Goal: Information Seeking & Learning: Learn about a topic

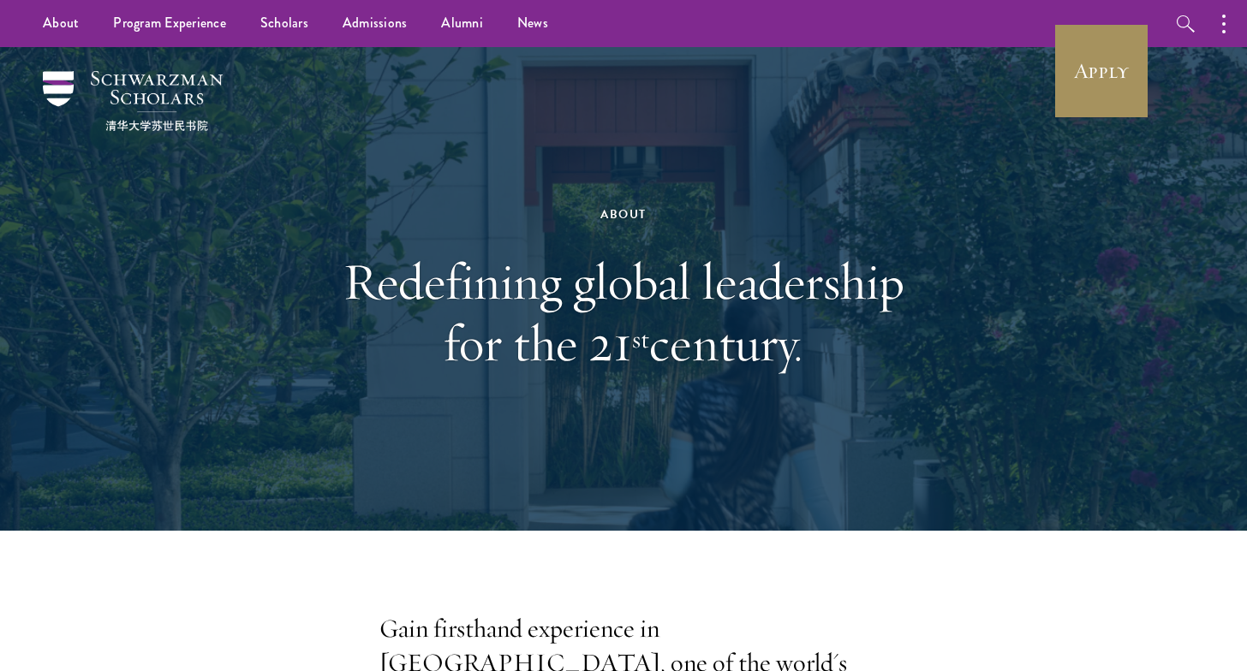
click at [1092, 78] on link "Apply" at bounding box center [1101, 71] width 96 height 96
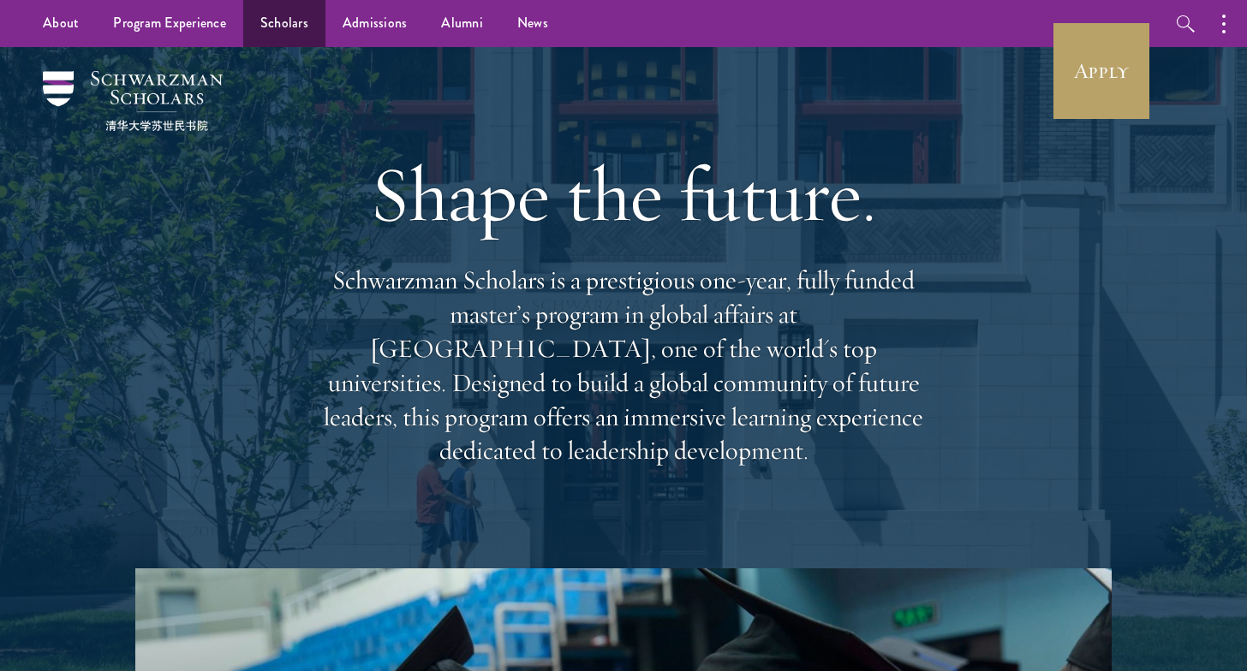
click at [280, 33] on link "Scholars" at bounding box center [284, 23] width 82 height 47
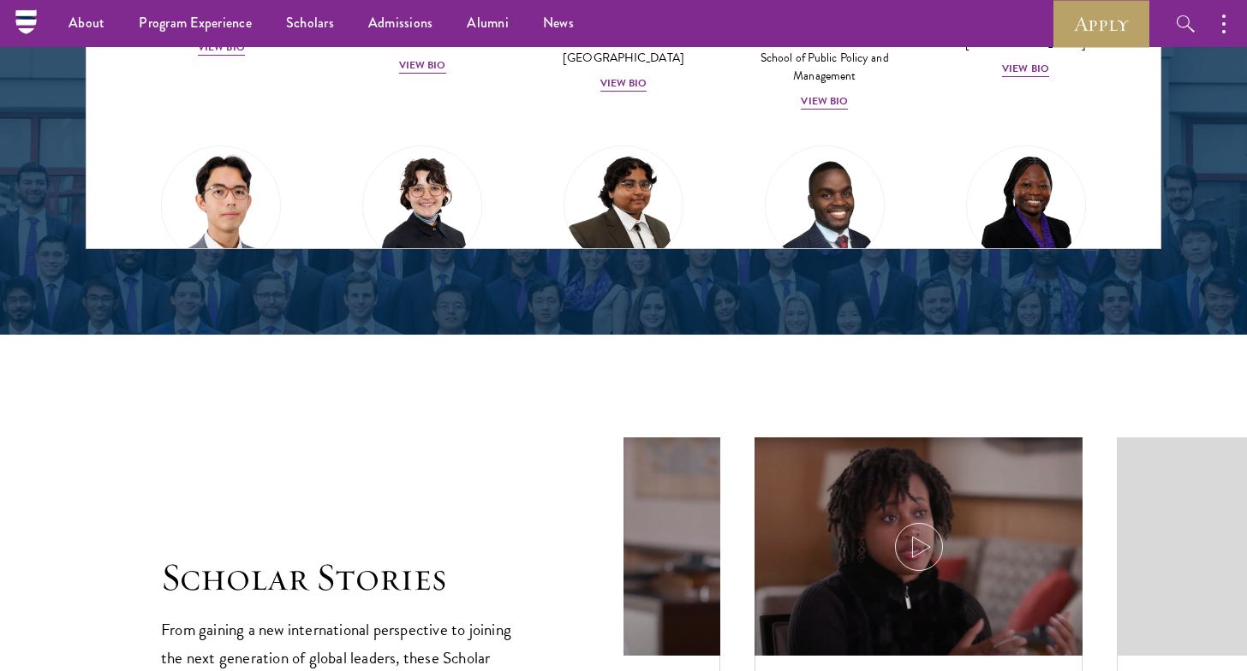
scroll to position [2253, 0]
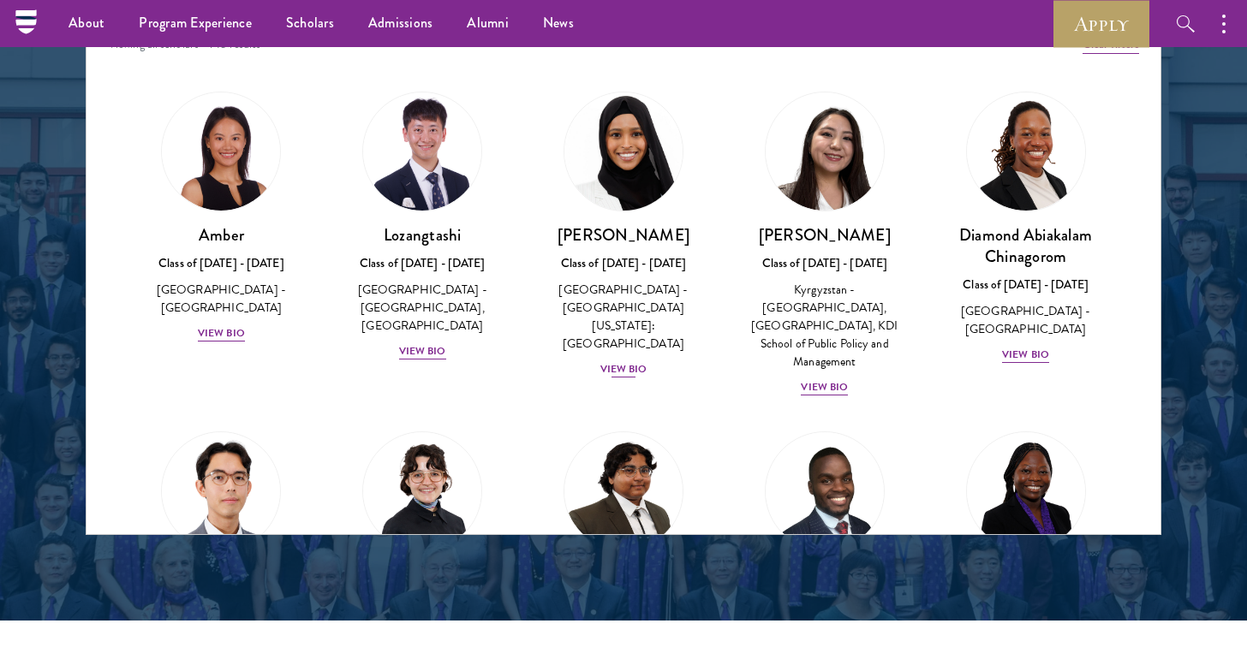
click at [620, 361] on div "View Bio" at bounding box center [623, 369] width 47 height 16
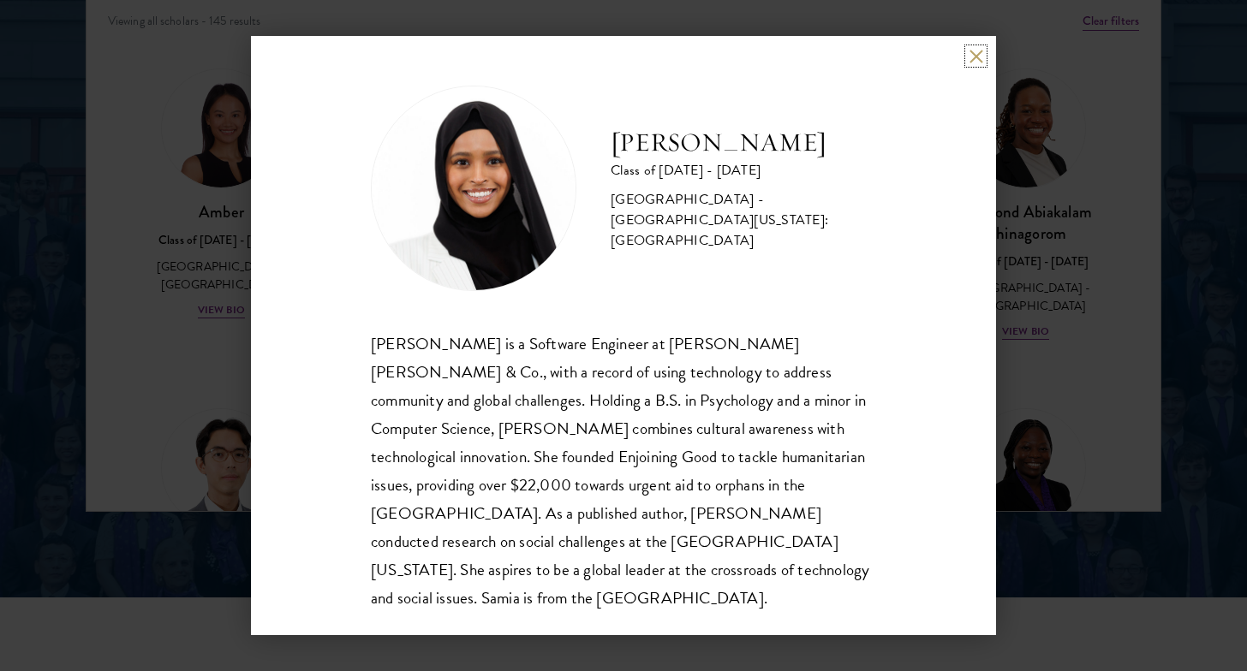
scroll to position [2276, 0]
click at [1009, 313] on div "Samia Abdi Class of 2025 - 2026 United States of America - University of Minnes…" at bounding box center [623, 335] width 1247 height 671
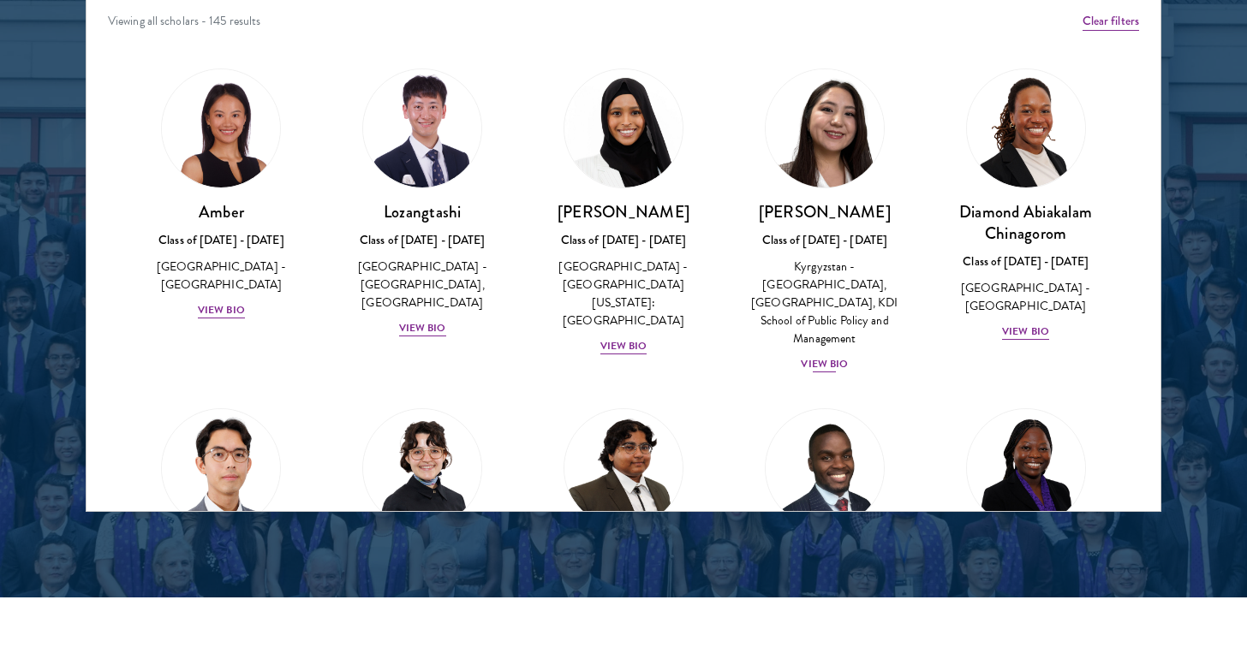
click at [839, 356] on div "View Bio" at bounding box center [824, 364] width 47 height 16
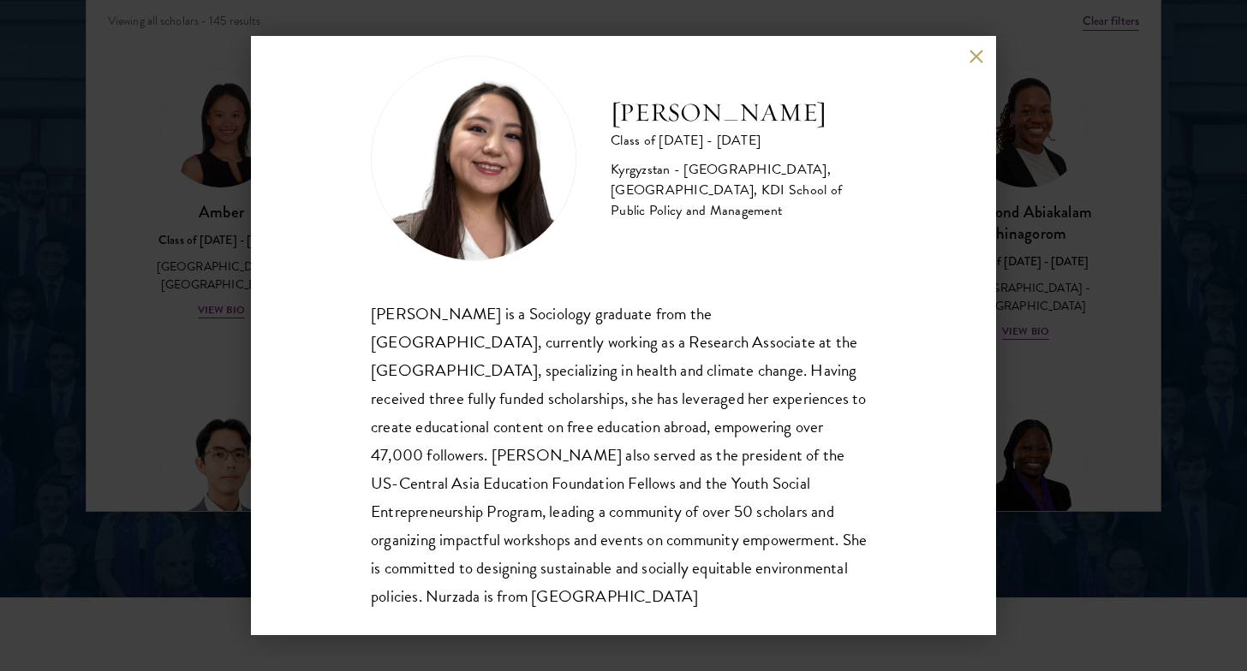
scroll to position [45, 0]
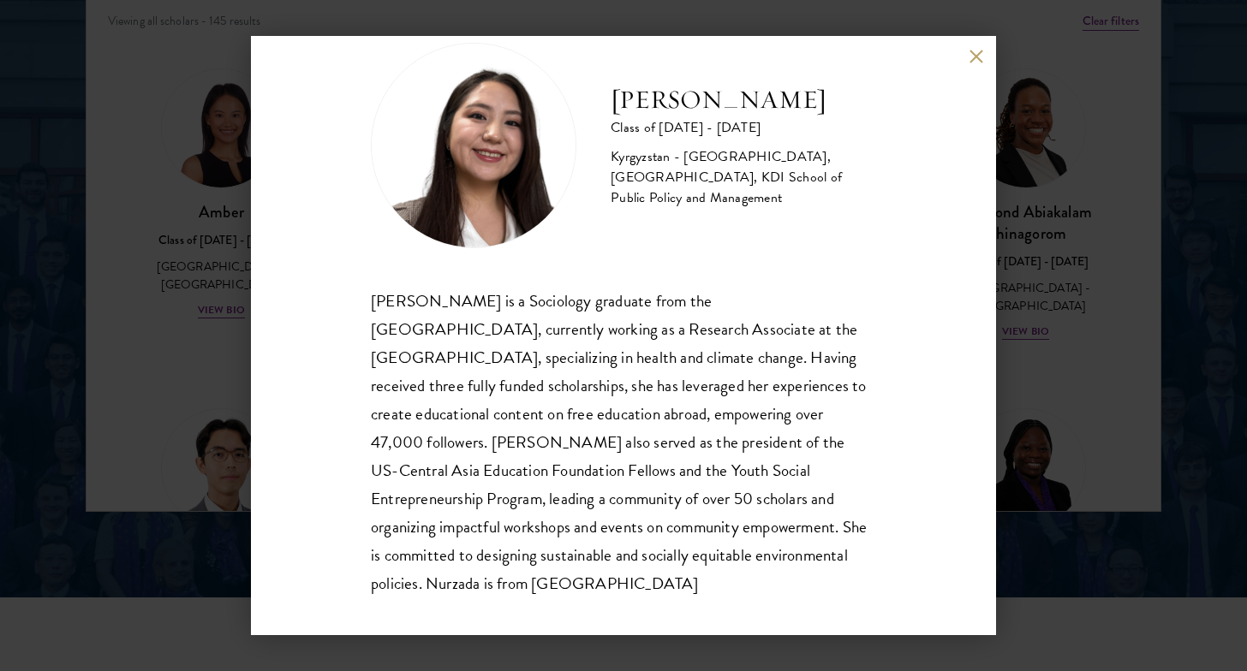
click at [976, 59] on button at bounding box center [976, 56] width 15 height 15
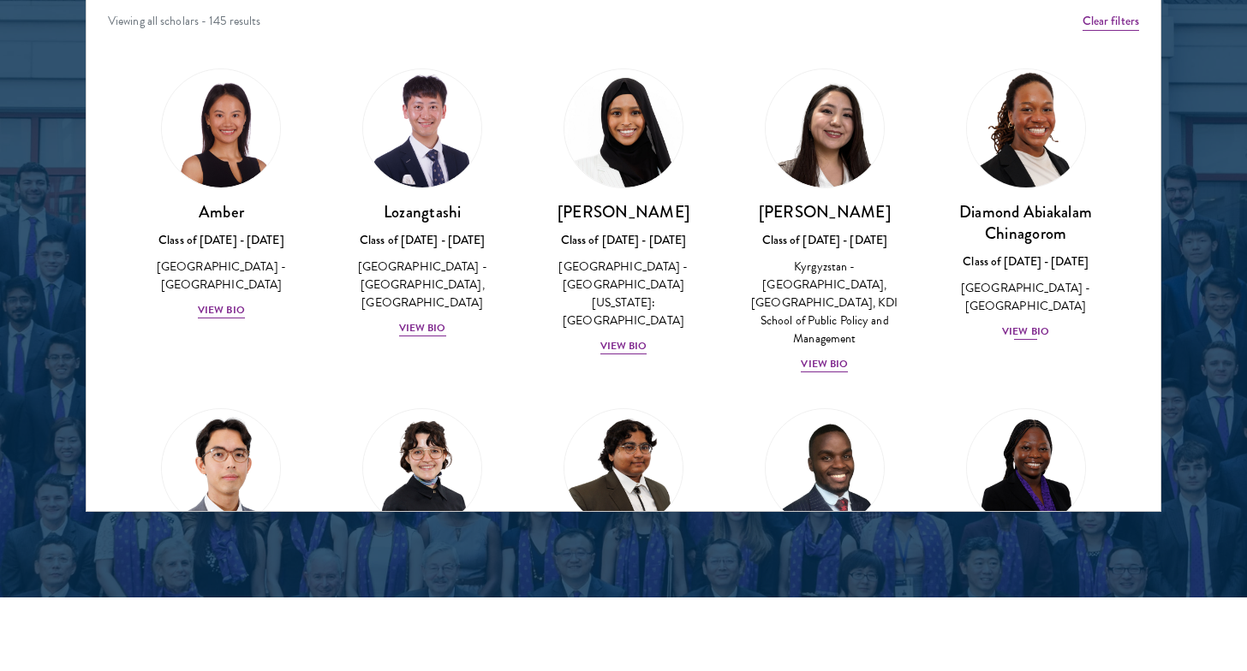
click at [1020, 324] on div "View Bio" at bounding box center [1025, 332] width 47 height 16
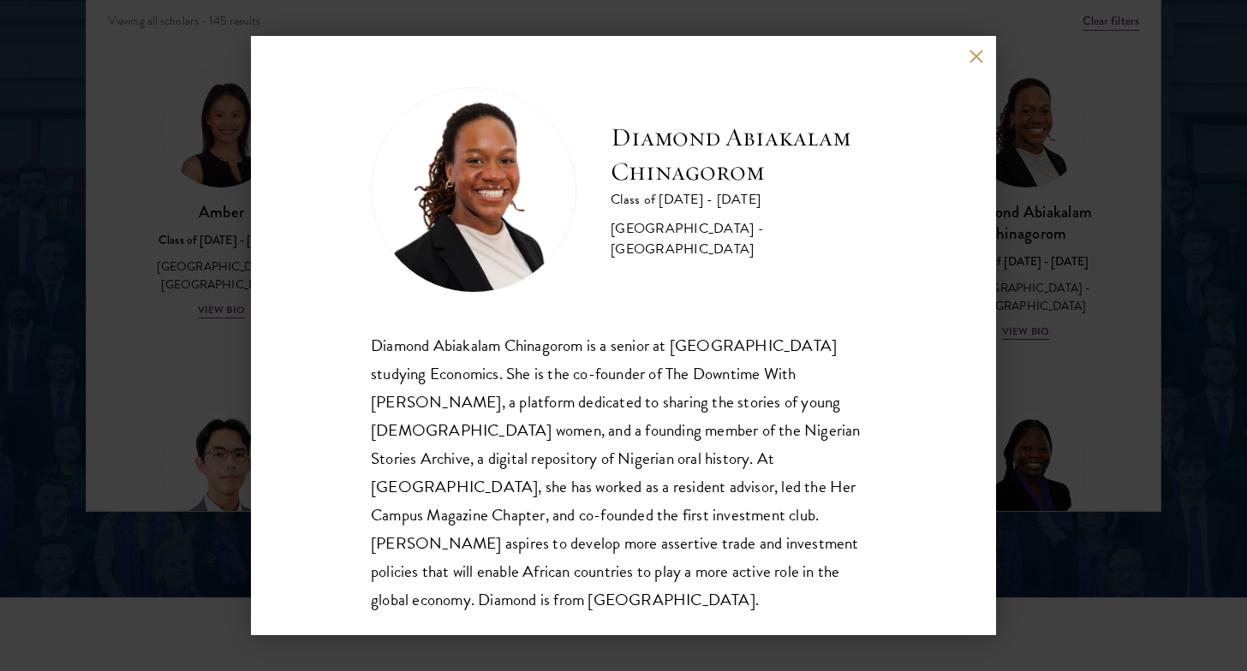
click at [976, 53] on button at bounding box center [976, 56] width 15 height 15
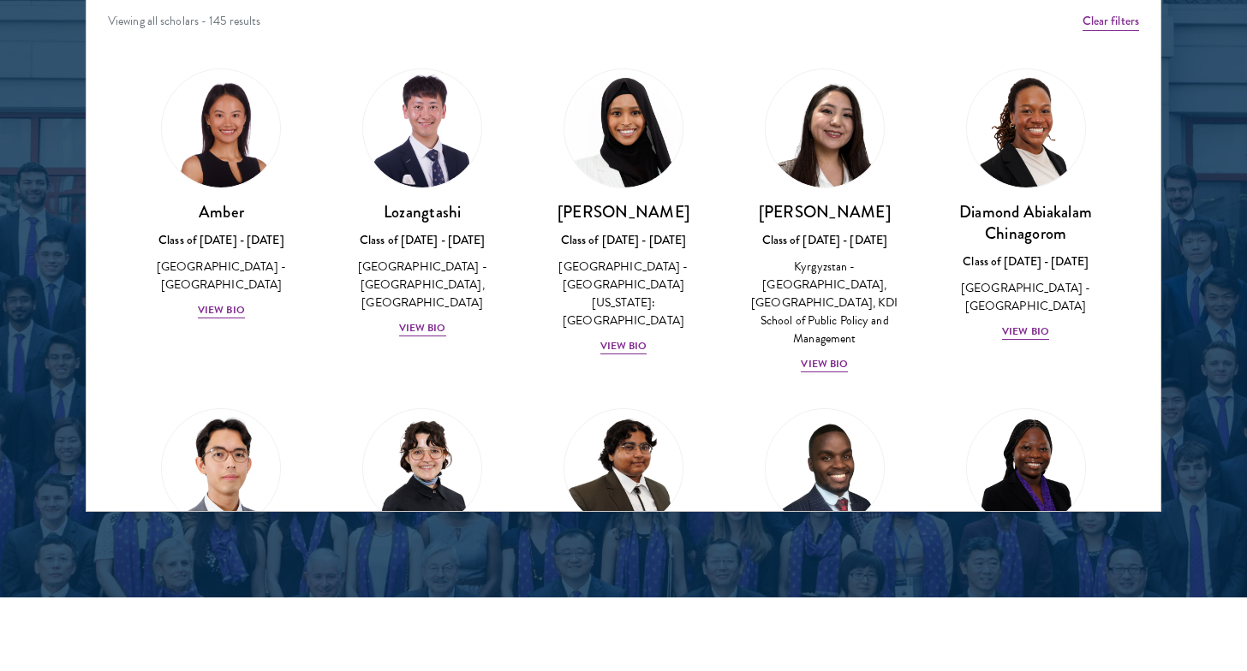
scroll to position [139, 0]
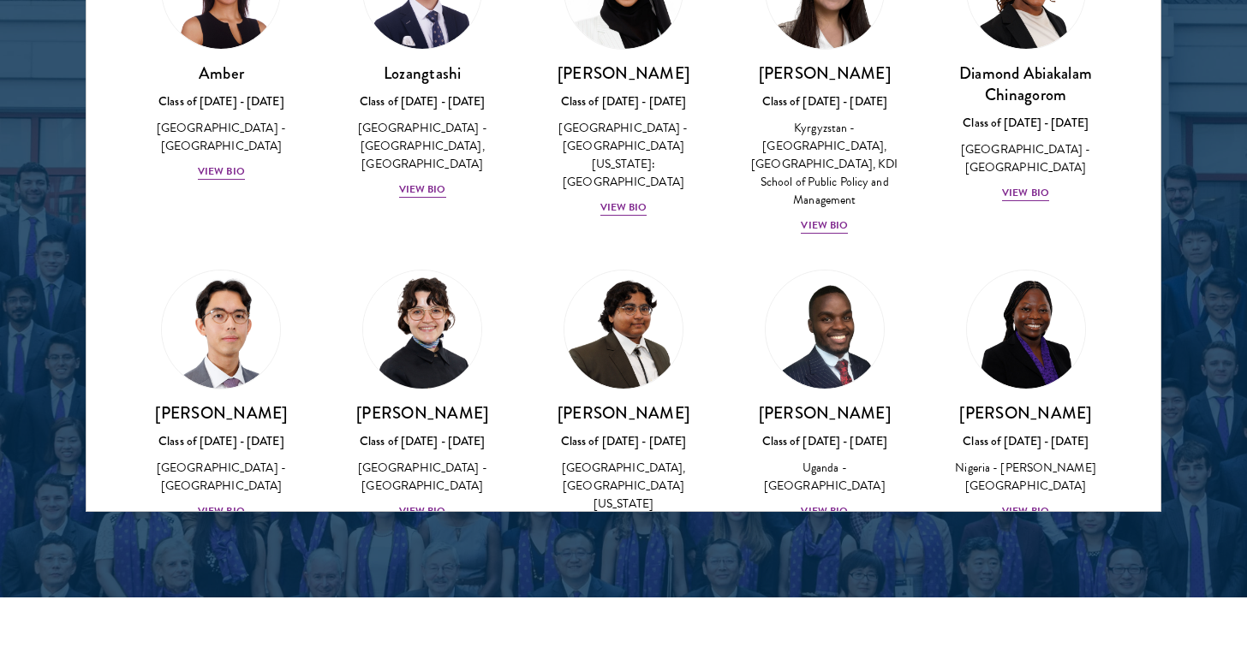
click at [408, 469] on div "United States of America - Pomona College" at bounding box center [422, 477] width 167 height 36
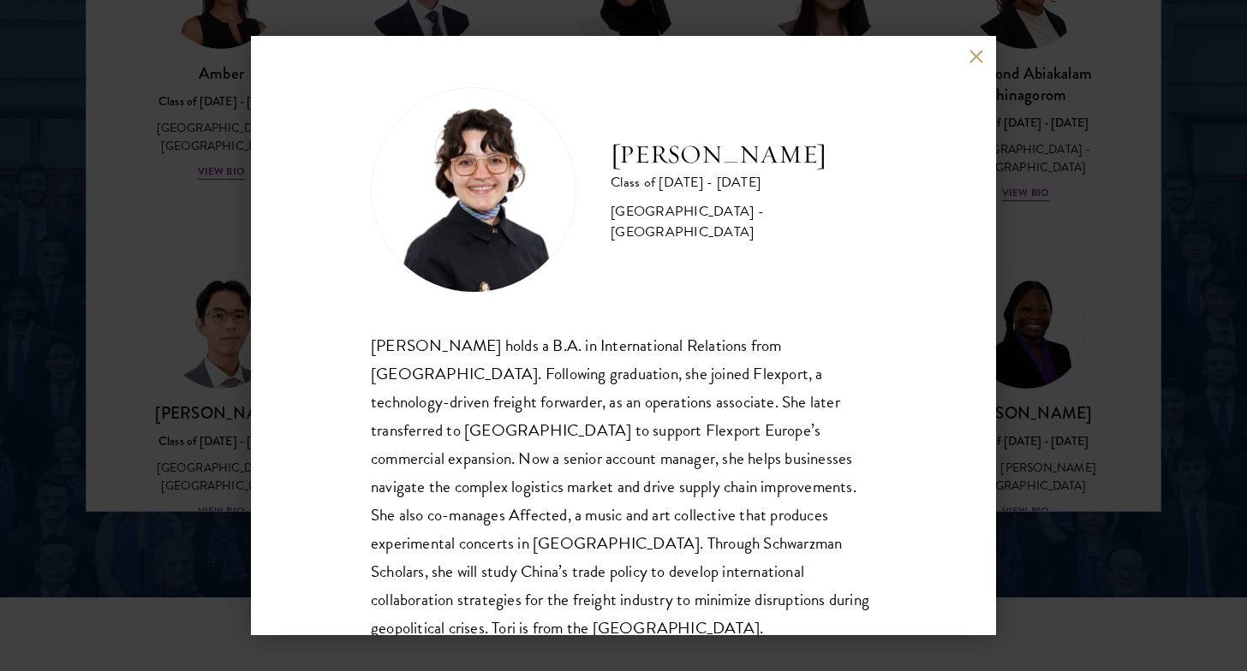
click at [930, 70] on div "Victoria Agostini Class of 2025 - 2026 United States of America - Pomona Colleg…" at bounding box center [623, 336] width 745 height 600
click at [1111, 186] on div "Victoria Agostini Class of 2025 - 2026 United States of America - Pomona Colleg…" at bounding box center [623, 335] width 1247 height 671
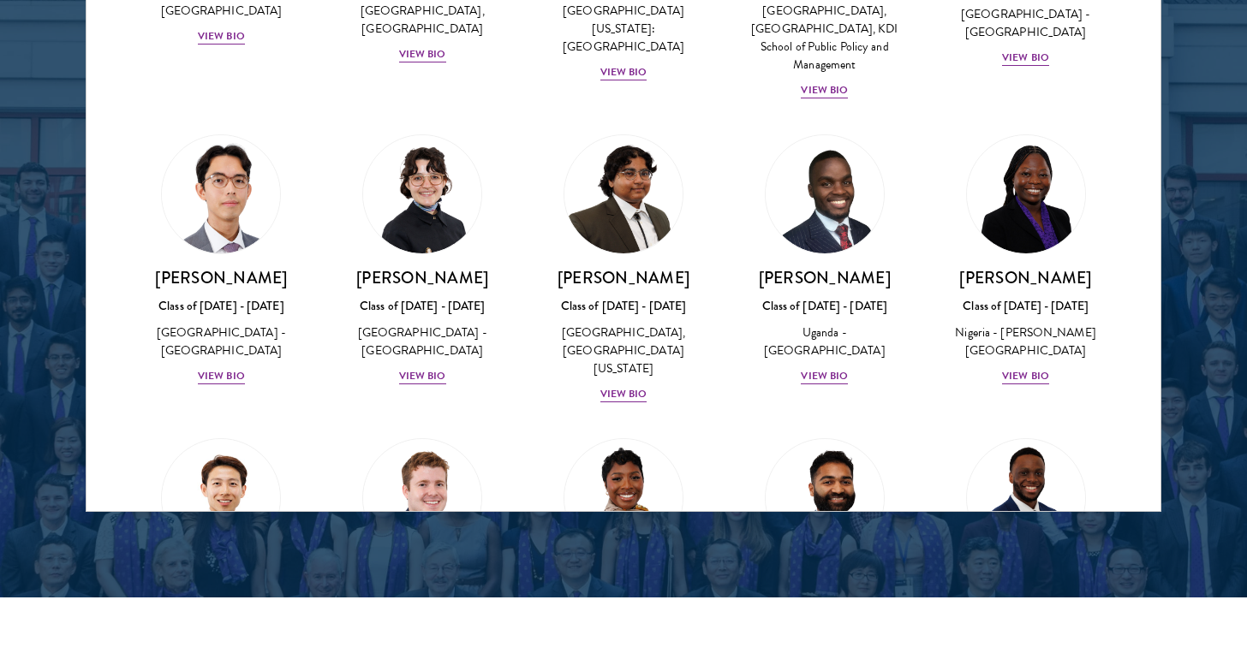
scroll to position [275, 0]
click at [624, 385] on div "View Bio" at bounding box center [623, 393] width 47 height 16
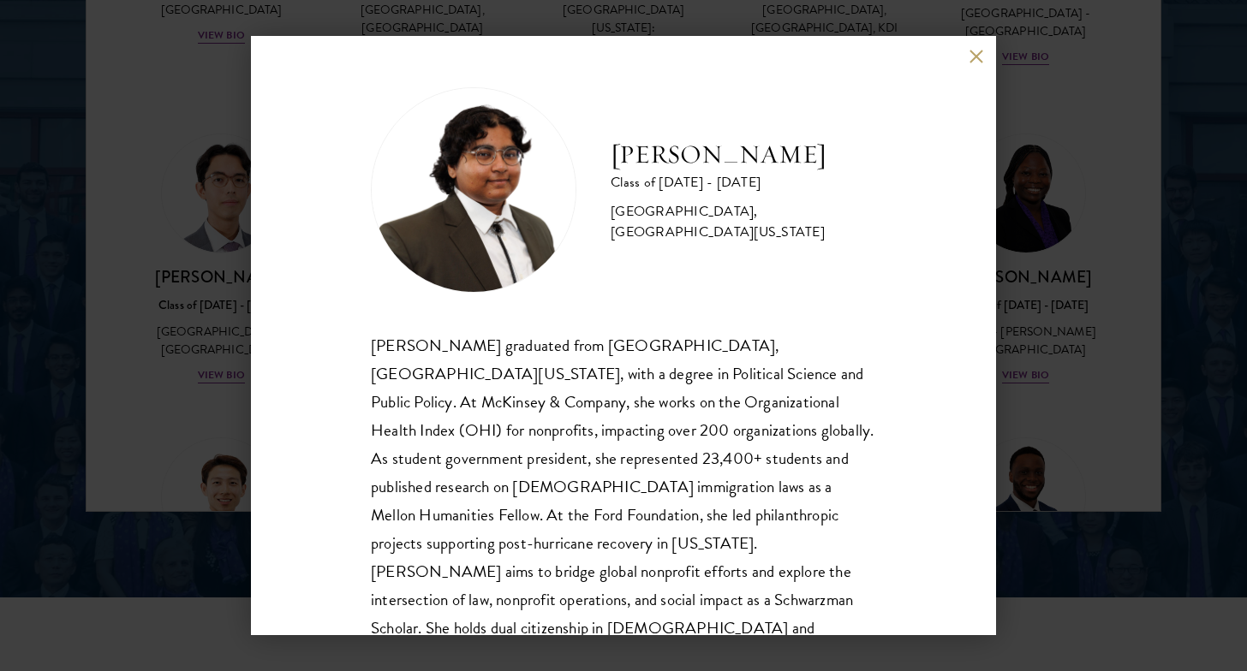
click at [209, 361] on div "Ariana Ahmed Class of 2025 - 2026 United States of America - Hunter College, Th…" at bounding box center [623, 335] width 1247 height 671
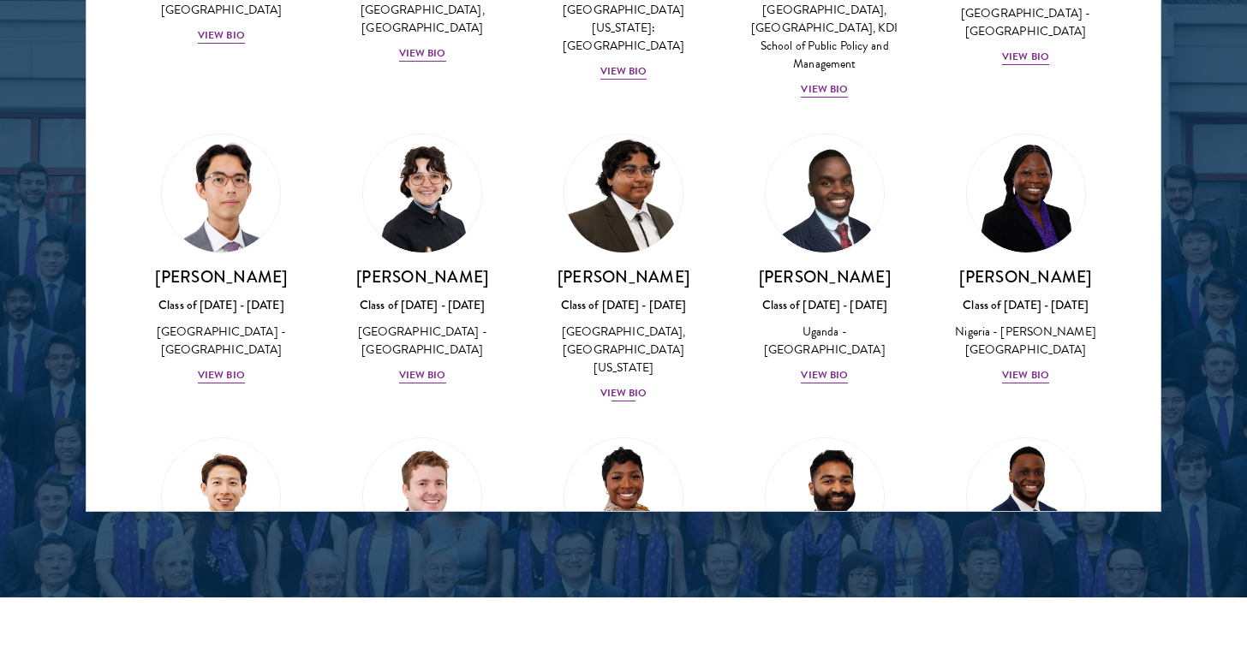
click at [612, 351] on div "United States of America - Hunter College, The City University of New York" at bounding box center [623, 350] width 167 height 54
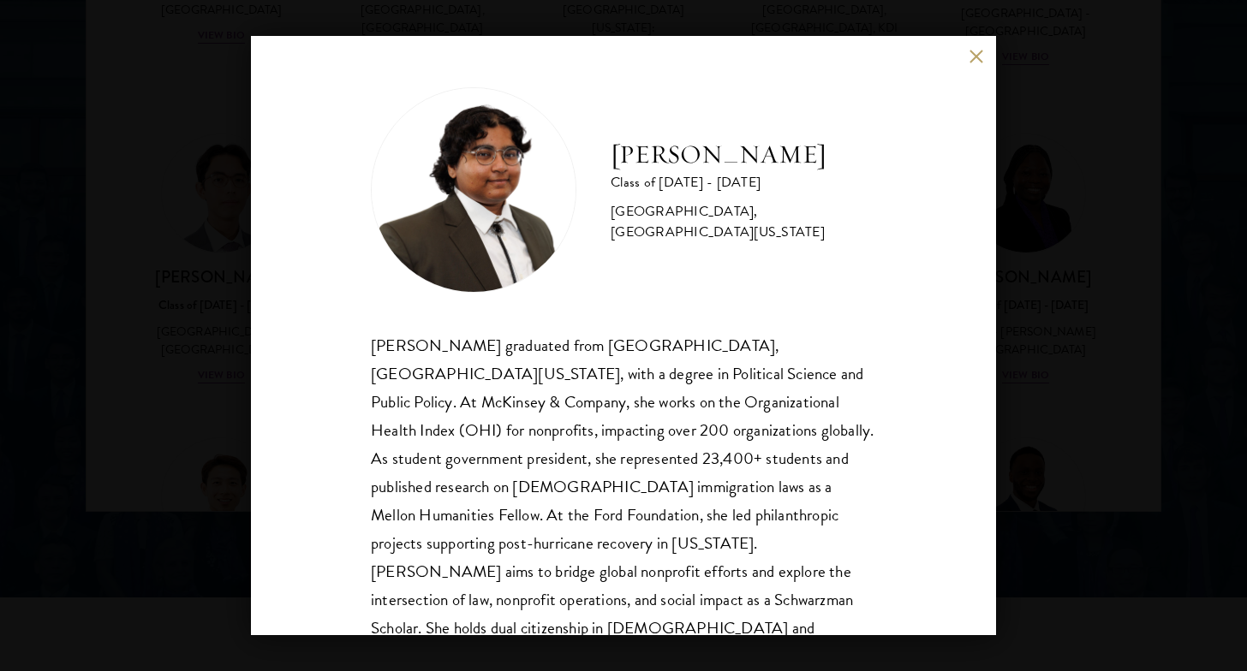
click at [130, 356] on div "Ariana Ahmed Class of 2025 - 2026 United States of America - Hunter College, Th…" at bounding box center [623, 335] width 1247 height 671
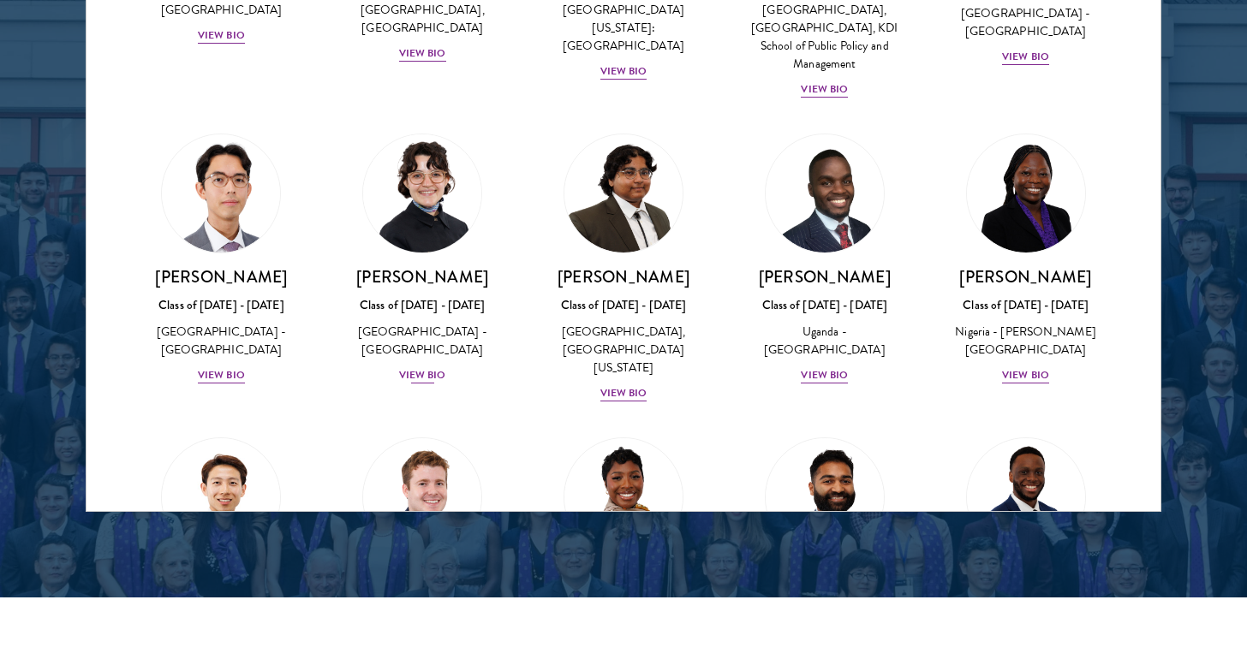
click at [385, 343] on div "Victoria Agostini Class of 2025 - 2026 United States of America - Pomona Colleg…" at bounding box center [422, 325] width 167 height 119
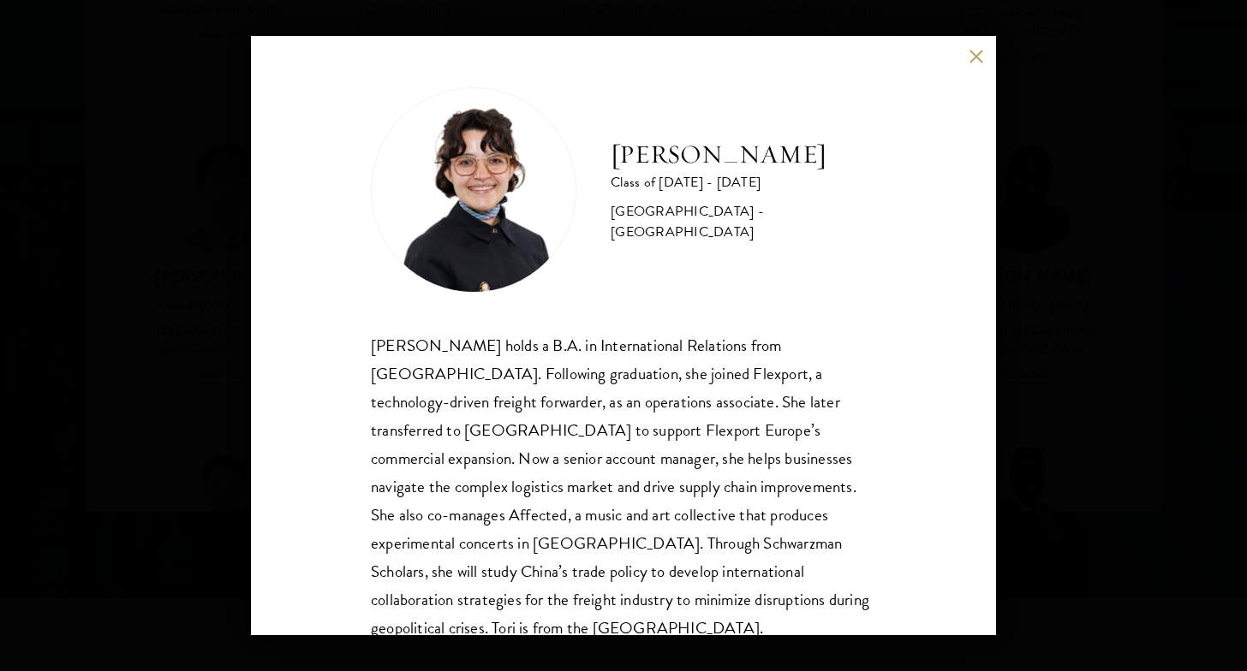
click at [216, 356] on div "Victoria Agostini Class of 2025 - 2026 United States of America - Pomona Colleg…" at bounding box center [623, 335] width 1247 height 671
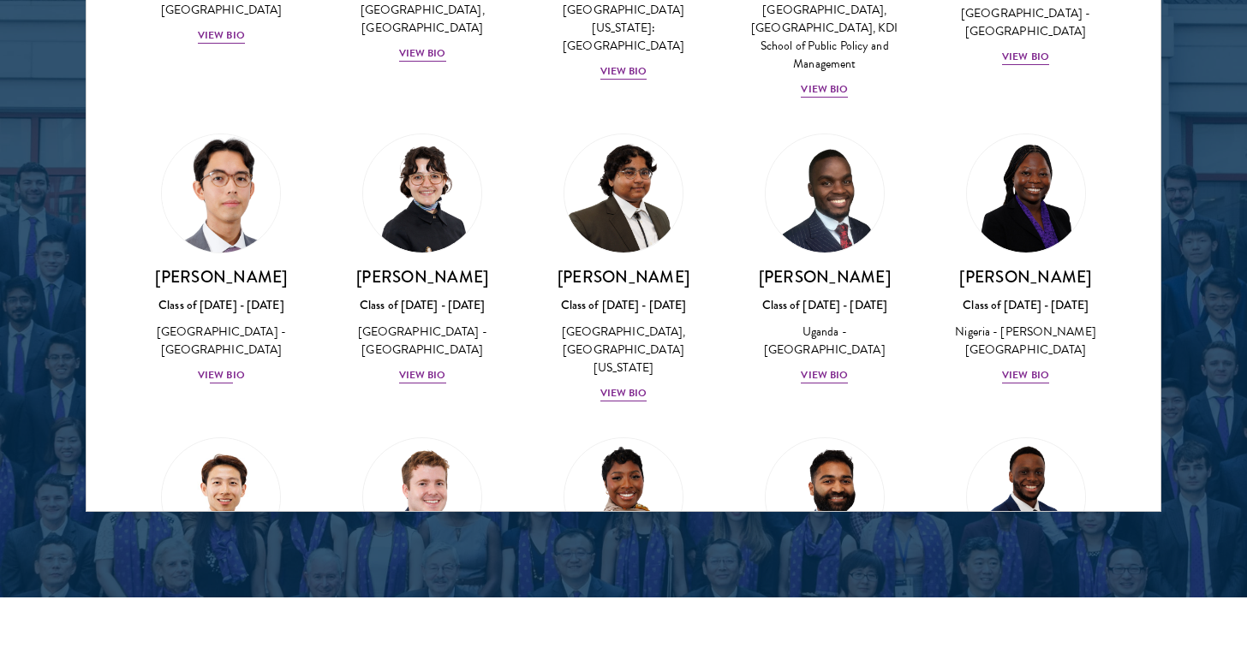
click at [217, 367] on div "View Bio" at bounding box center [221, 375] width 47 height 16
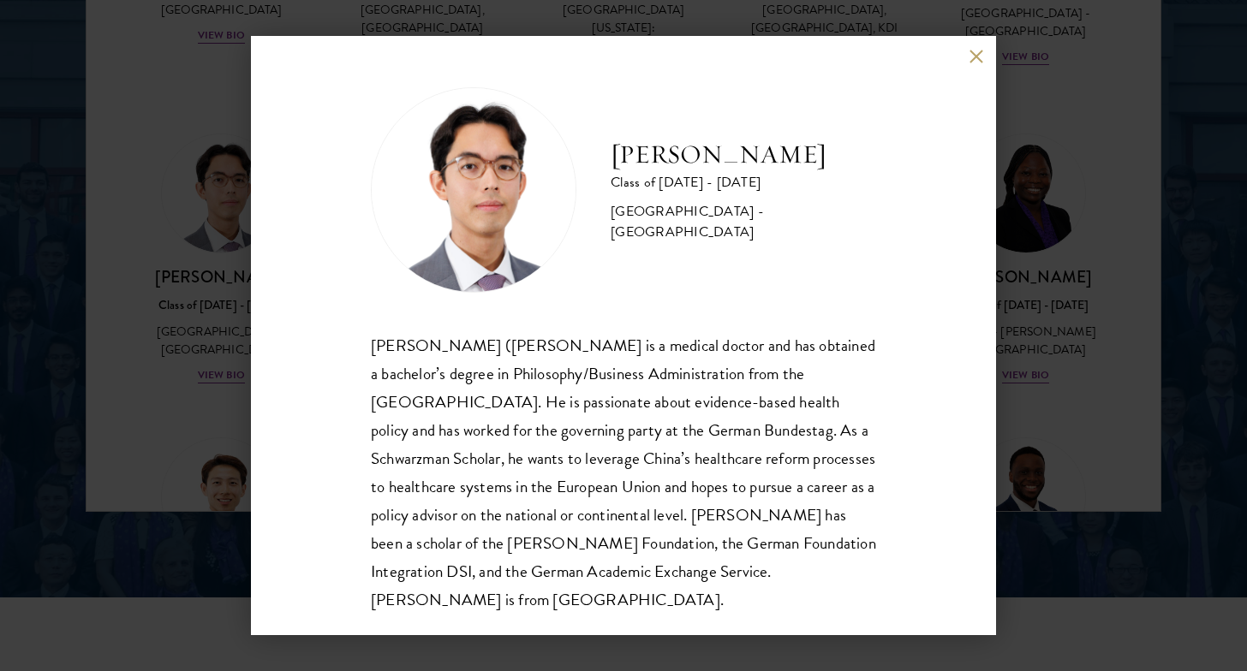
click at [164, 367] on div "Jason Adelhoefer Class of 2025 - 2026 Germany - Berlin Humboldt University Sieg…" at bounding box center [623, 335] width 1247 height 671
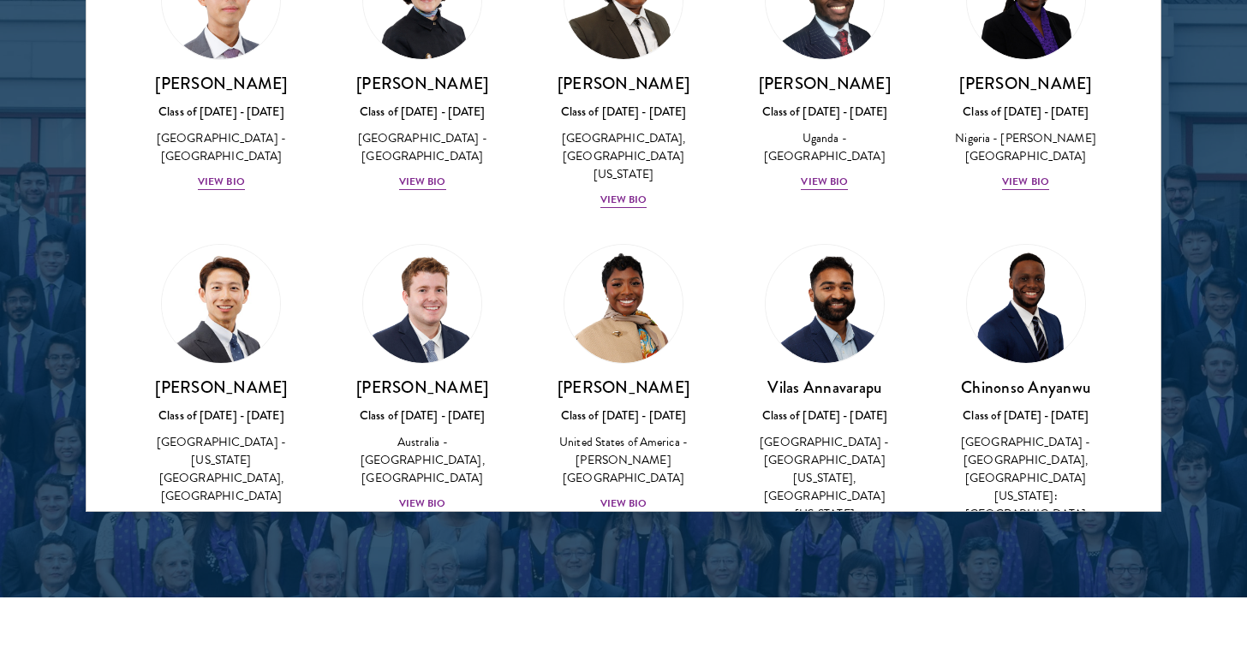
scroll to position [468, 0]
click at [224, 515] on div "View Bio" at bounding box center [221, 523] width 47 height 16
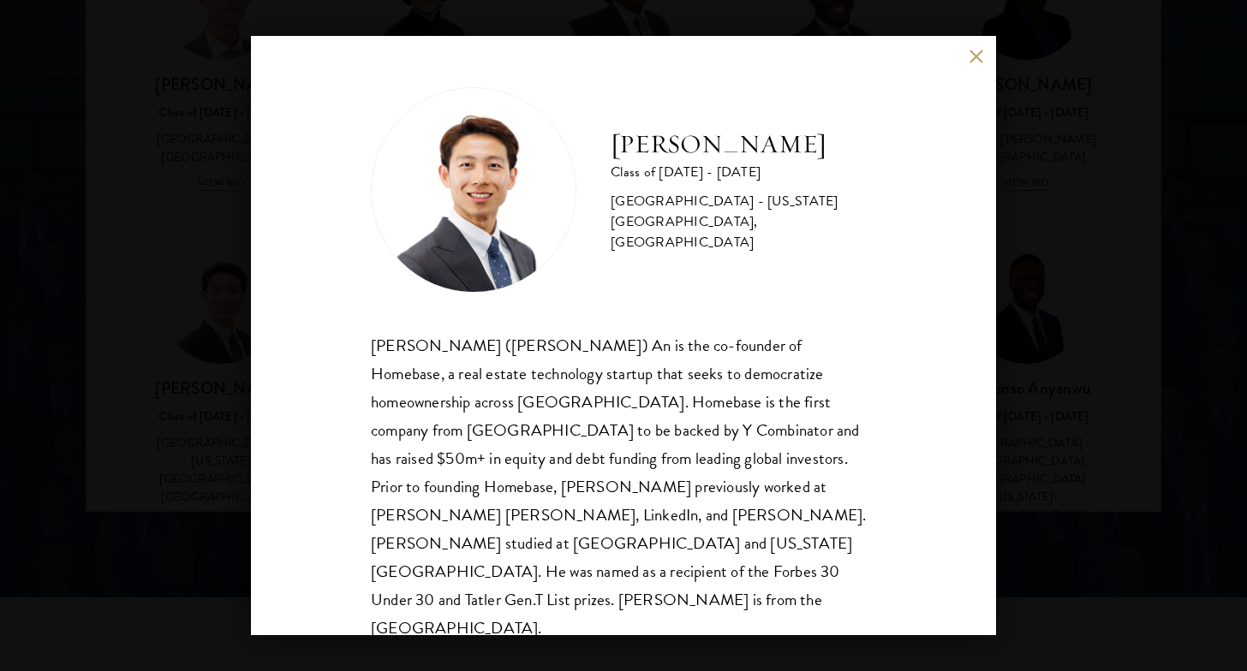
click at [976, 54] on button at bounding box center [976, 56] width 15 height 15
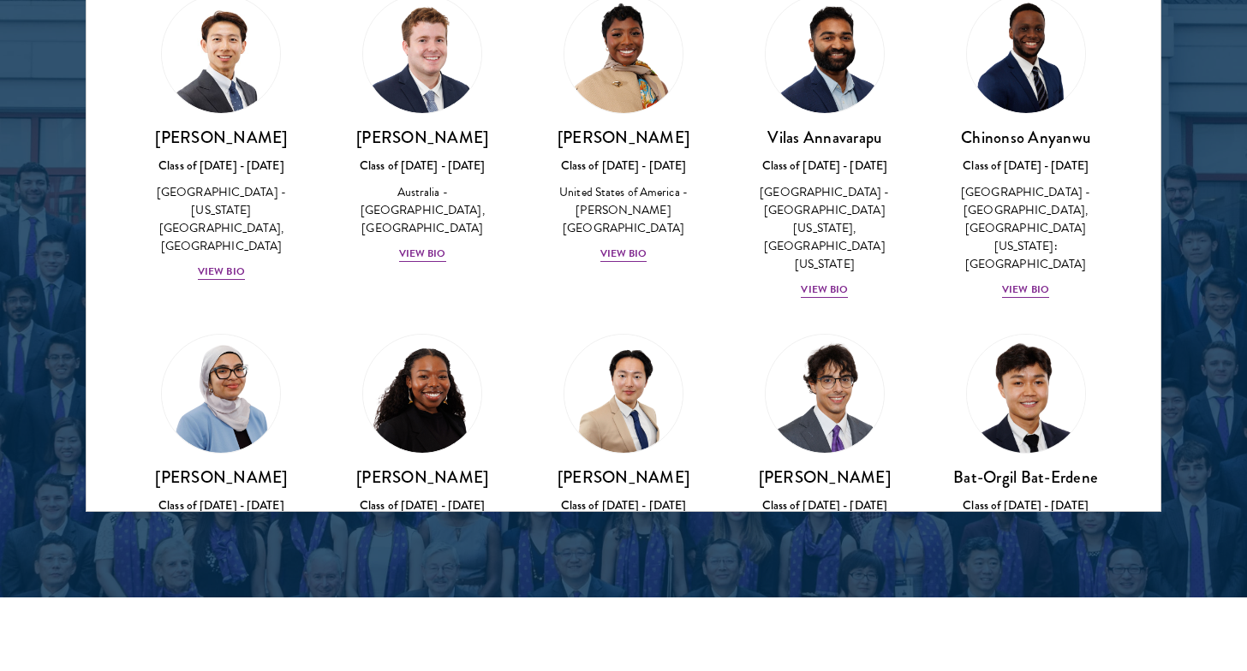
scroll to position [834, 0]
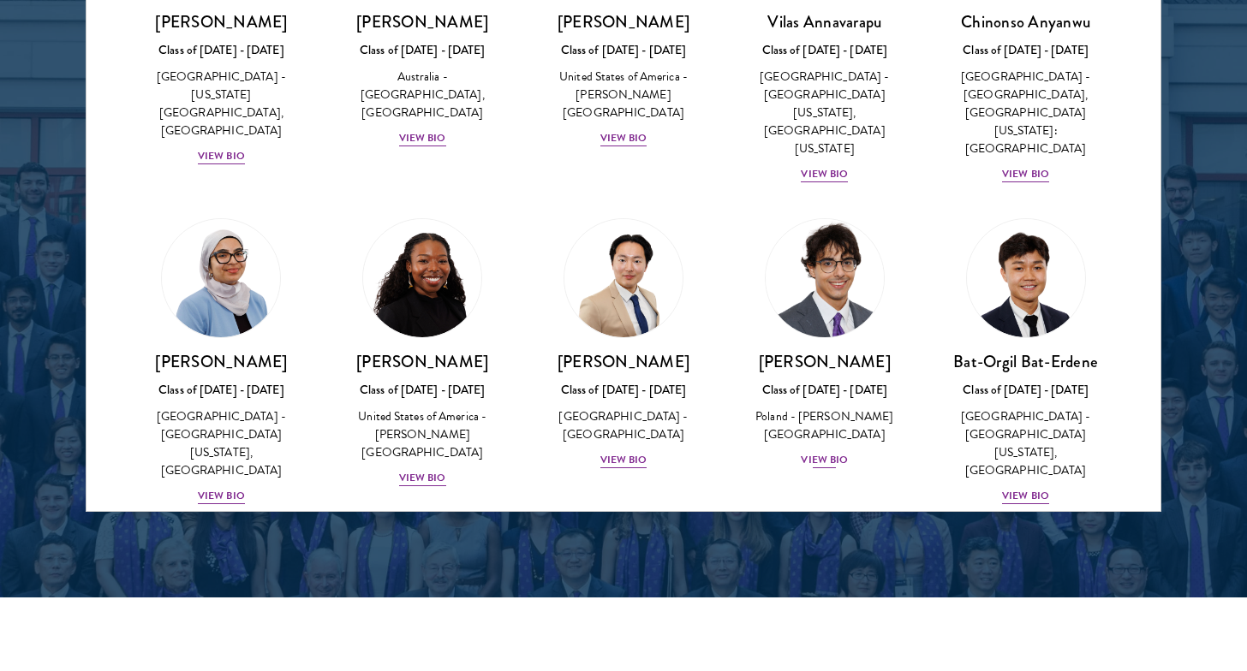
click at [812, 452] on div "View Bio" at bounding box center [824, 460] width 47 height 16
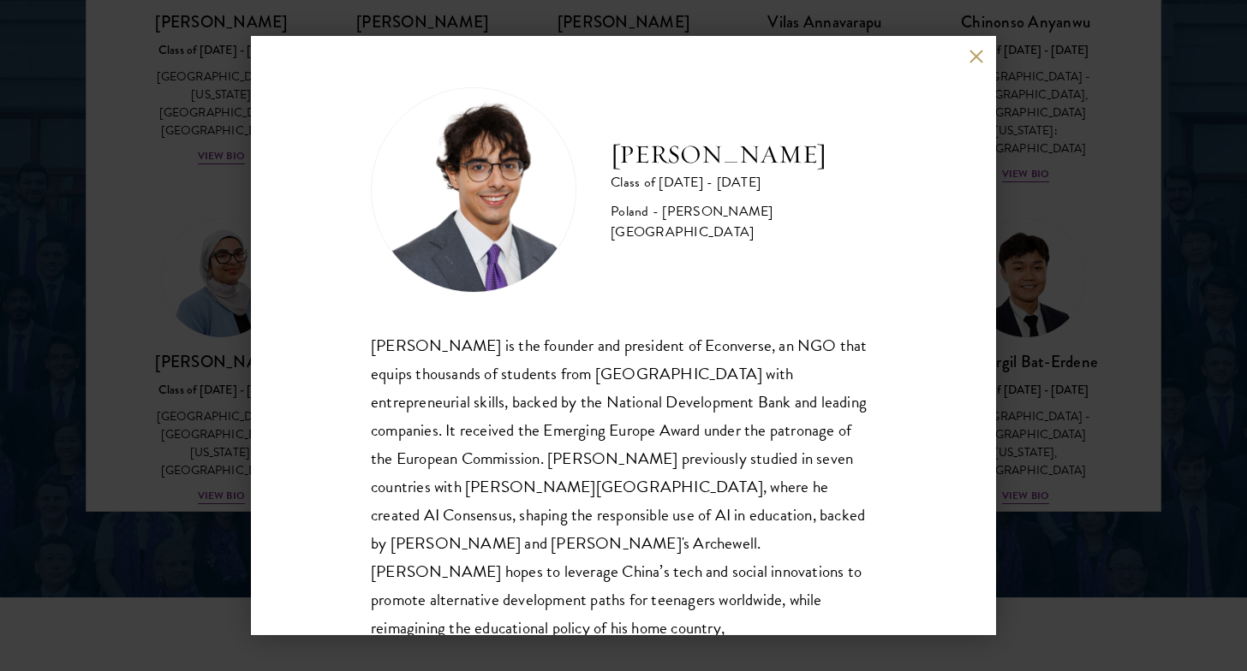
click at [971, 56] on button at bounding box center [976, 56] width 15 height 15
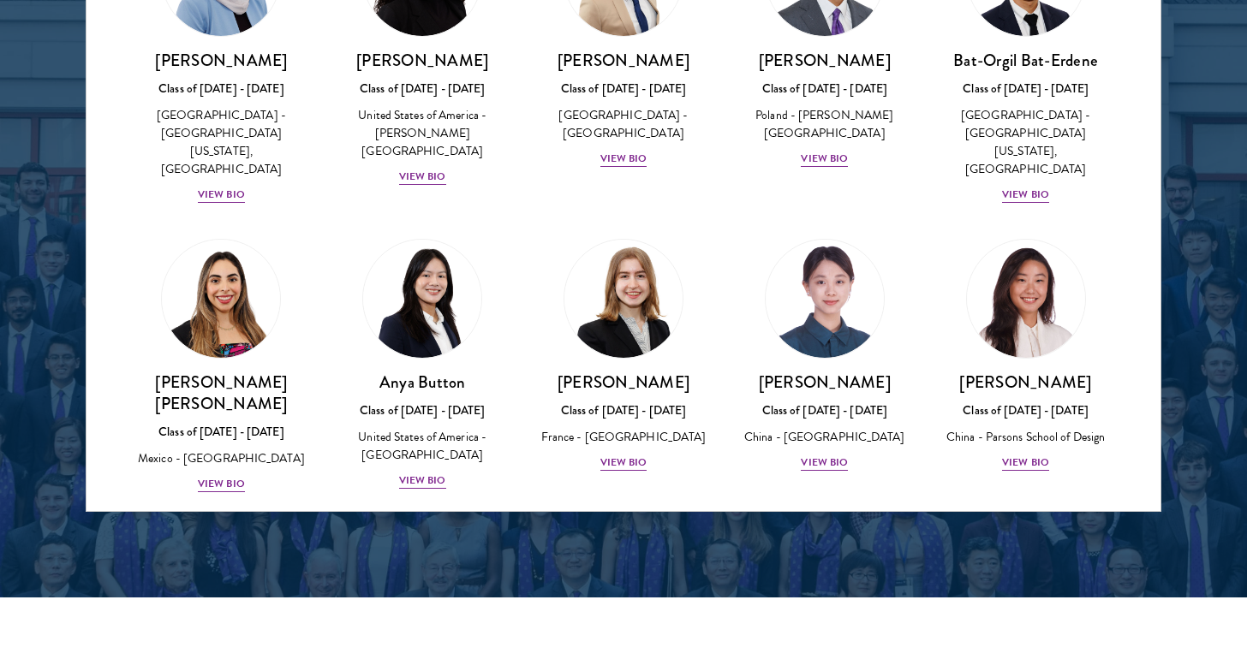
scroll to position [1137, 0]
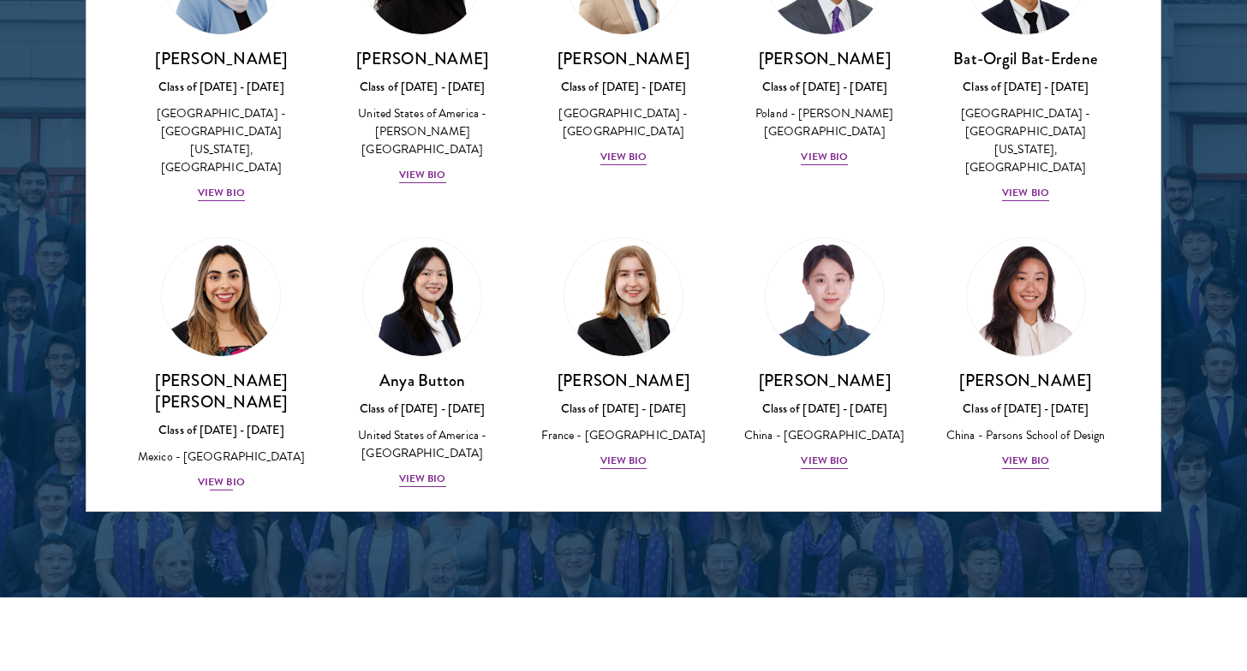
click at [211, 474] on div "View Bio" at bounding box center [221, 482] width 47 height 16
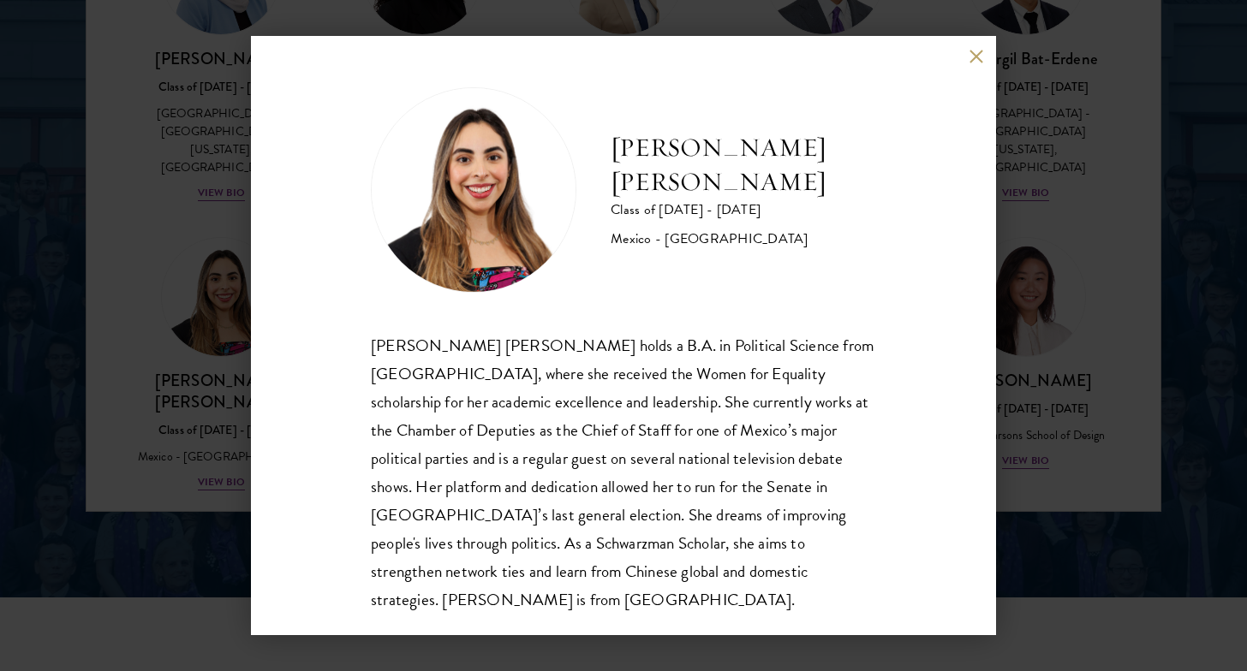
click at [162, 407] on div "Natalie Bravo Ortiz Class of 2025 - 2026 Mexico - Instituto Tecnológico Autónom…" at bounding box center [623, 335] width 1247 height 671
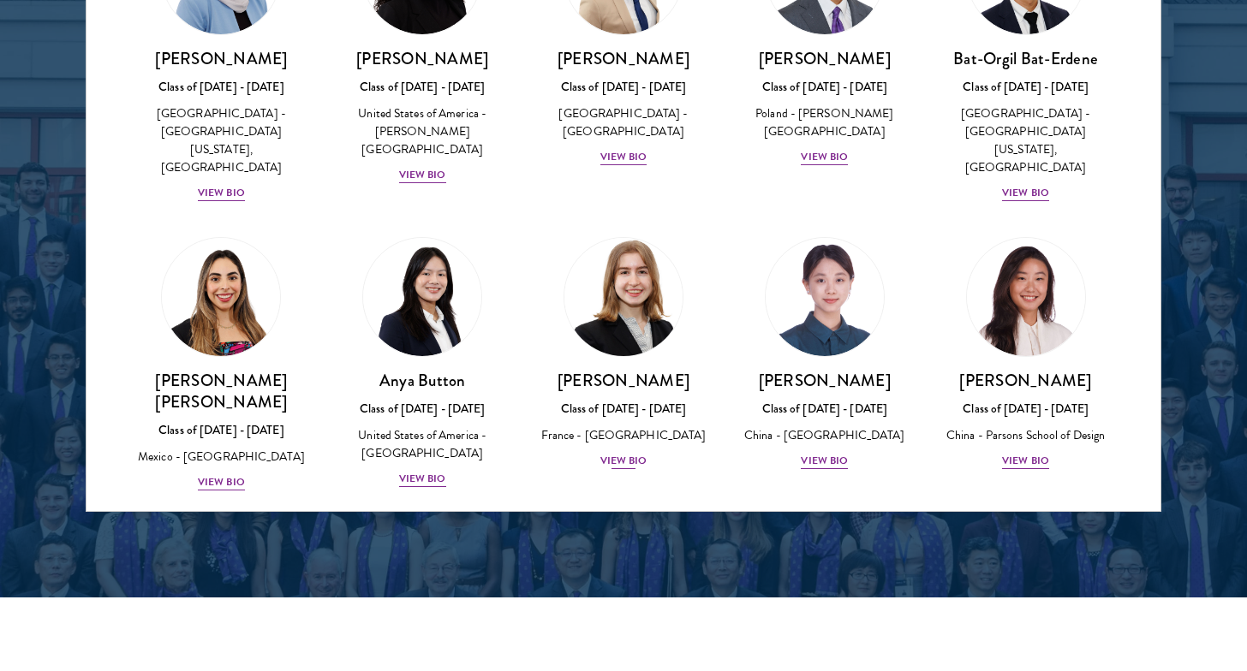
click at [626, 453] on div "View Bio" at bounding box center [623, 461] width 47 height 16
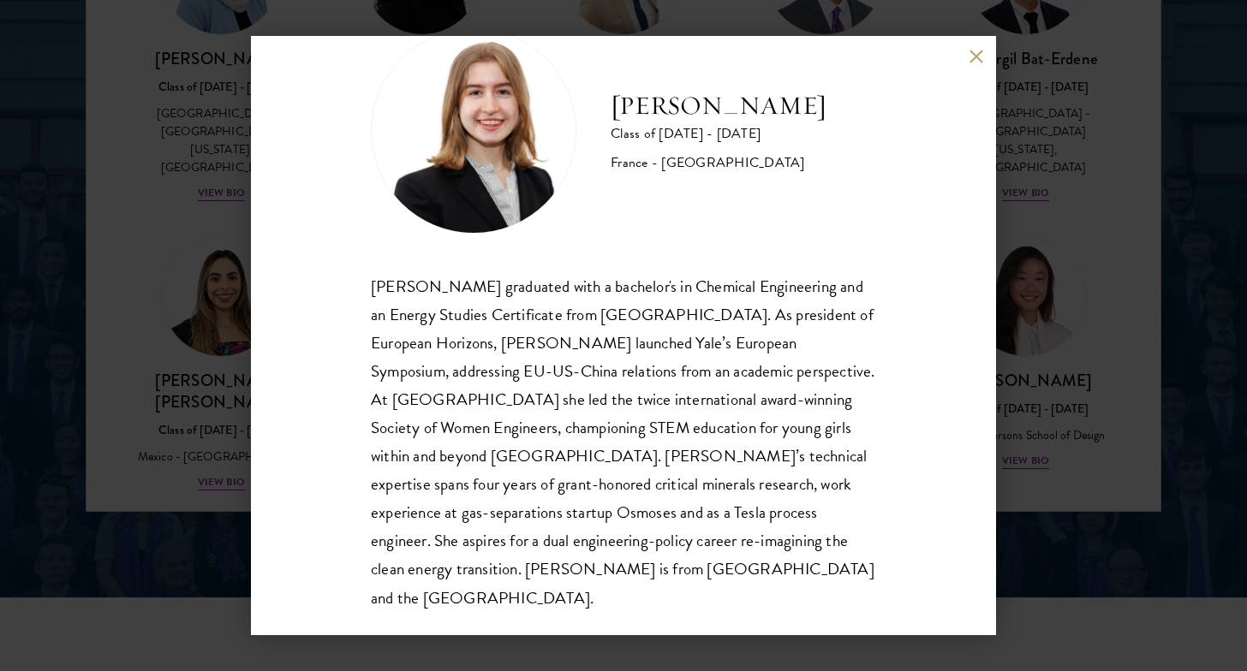
scroll to position [58, 0]
click at [1034, 448] on div "Anne-Amélie Campant Class of 2025 - 2026 France - Yale University Anne-Amélie C…" at bounding box center [623, 335] width 1247 height 671
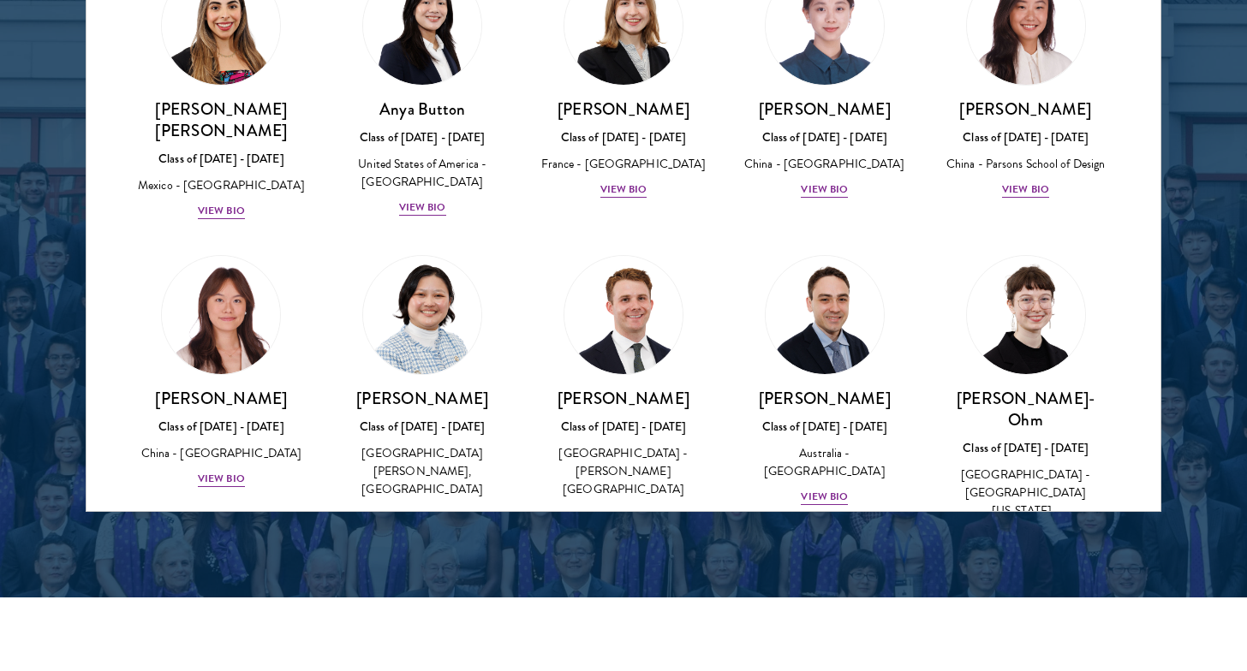
scroll to position [1435, 0]
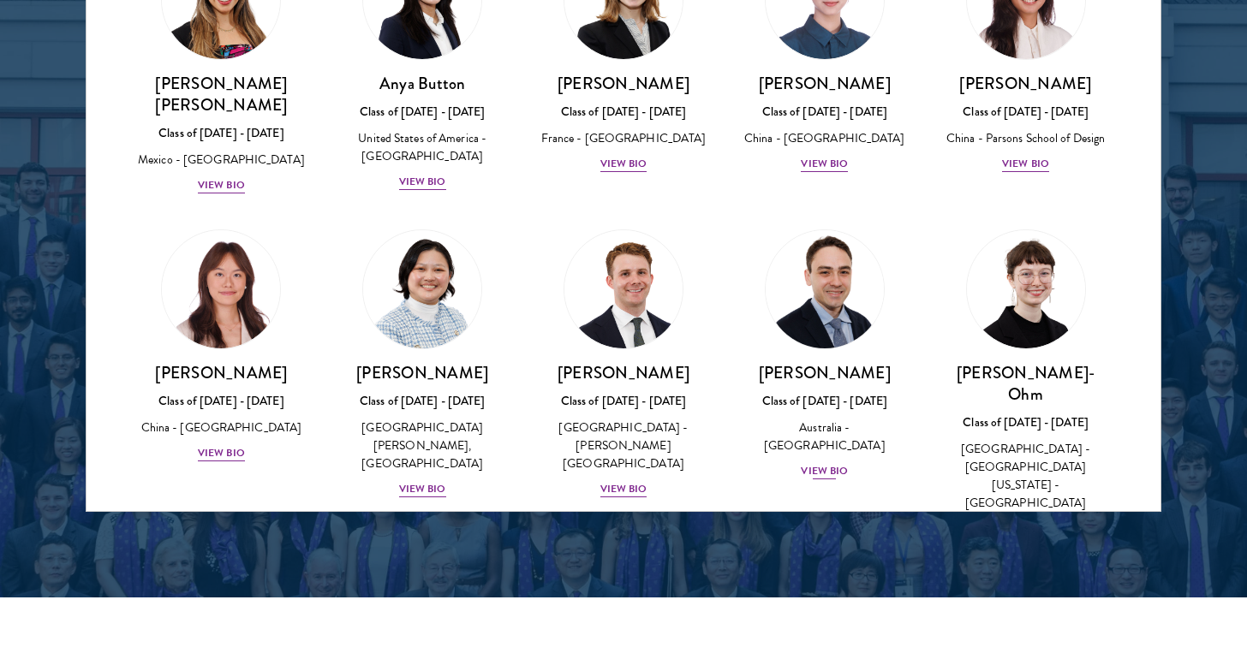
click at [817, 399] on div "David Connah Class of 2025 - 2026 Australia - Australian National University Vi…" at bounding box center [824, 421] width 167 height 119
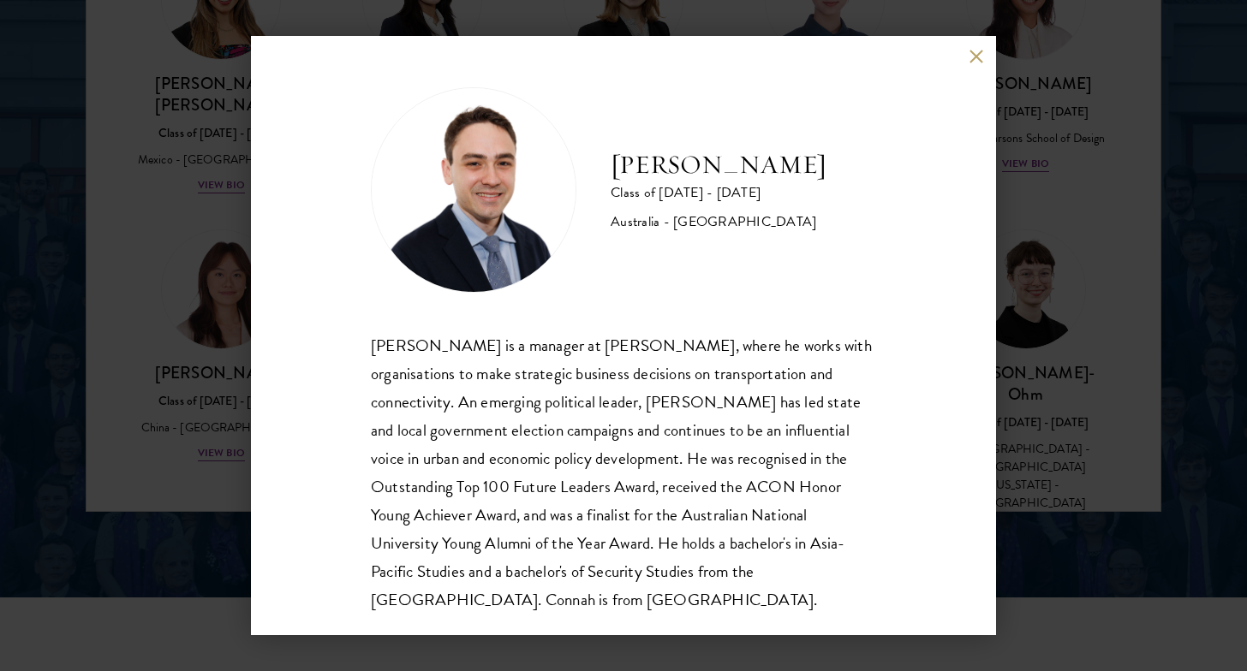
click at [1012, 363] on div "David Connah Class of 2025 - 2026 Australia - Australian National University Da…" at bounding box center [623, 335] width 1247 height 671
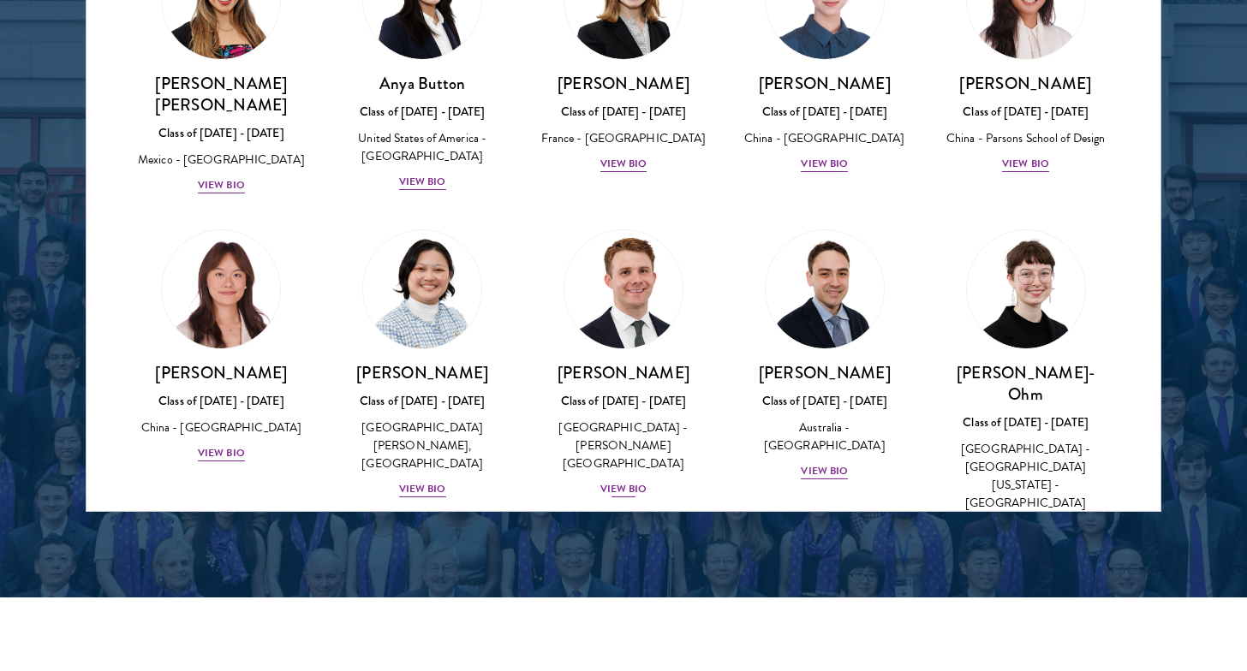
click at [621, 481] on div "View Bio" at bounding box center [623, 489] width 47 height 16
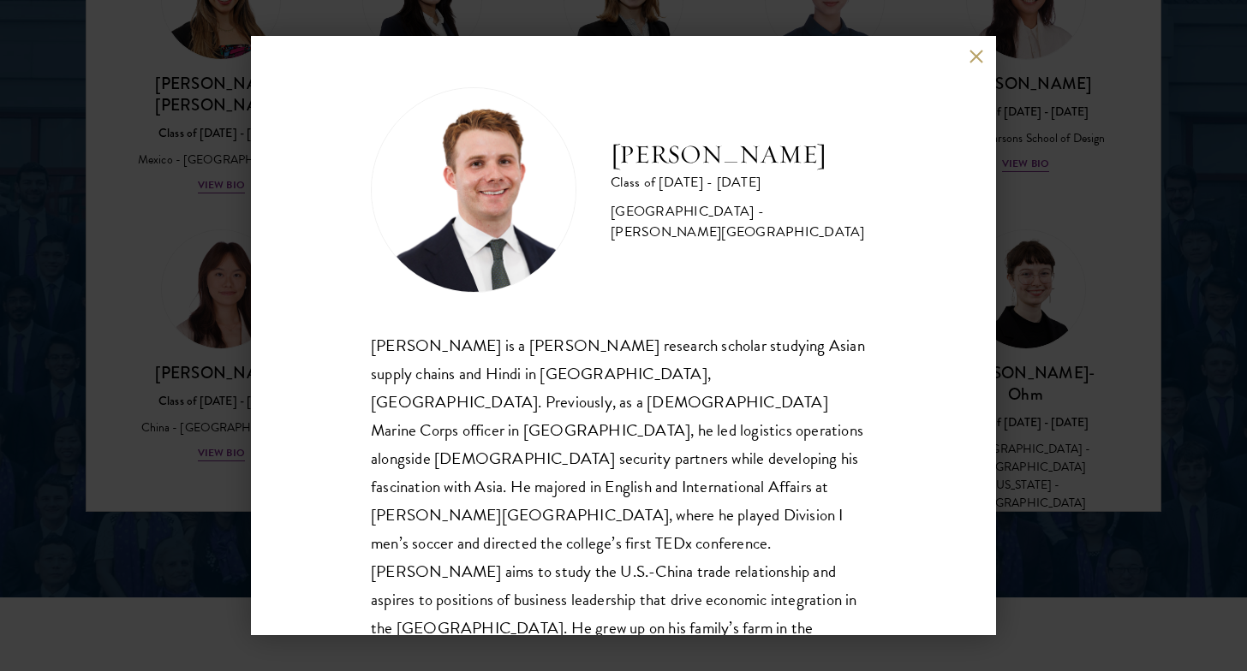
click at [969, 55] on button at bounding box center [976, 56] width 15 height 15
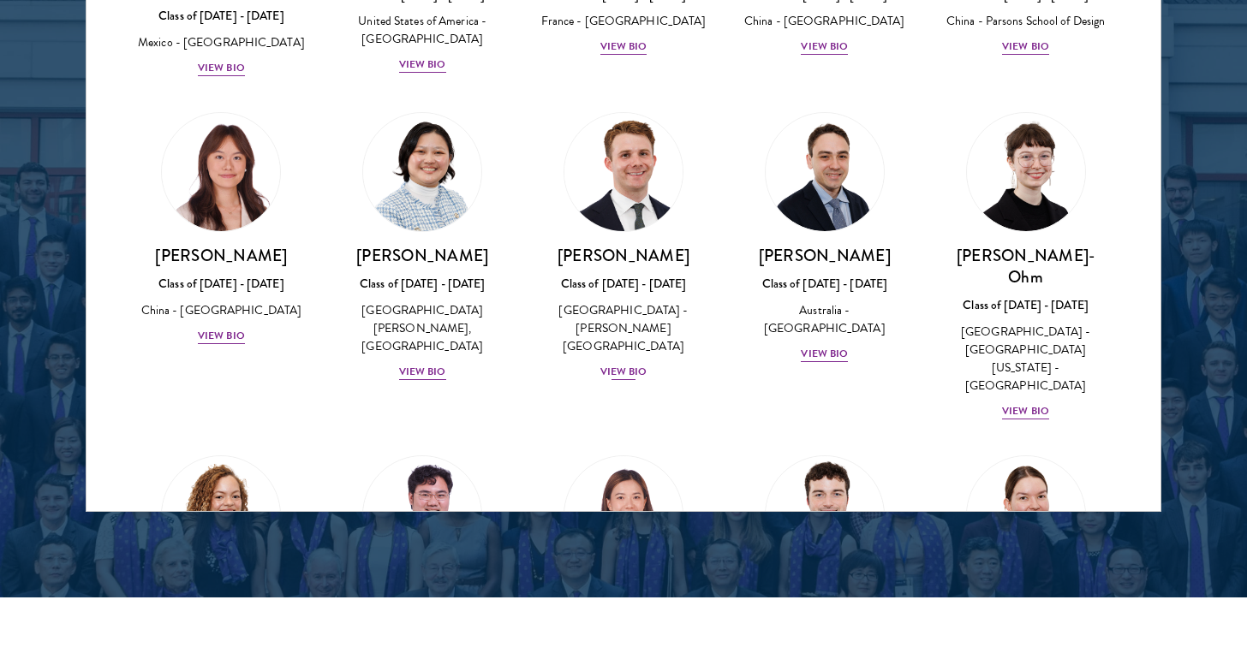
scroll to position [1554, 0]
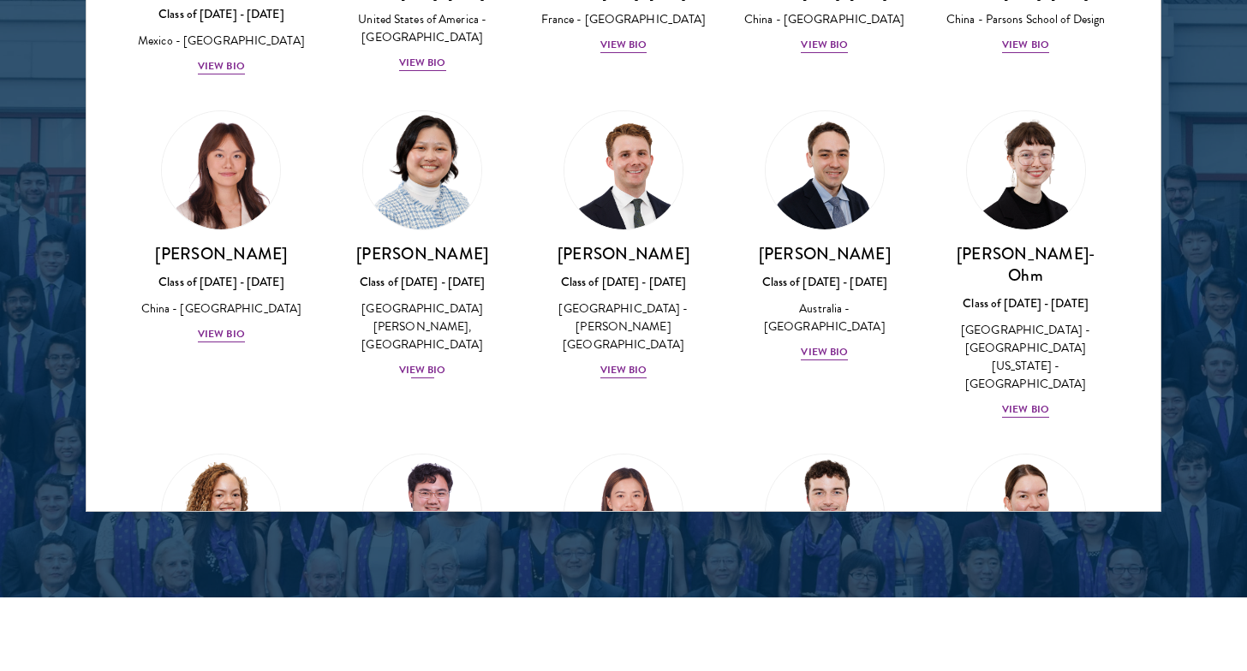
click at [419, 300] on div "United States of America - Barnard College, Columbia University" at bounding box center [422, 327] width 167 height 54
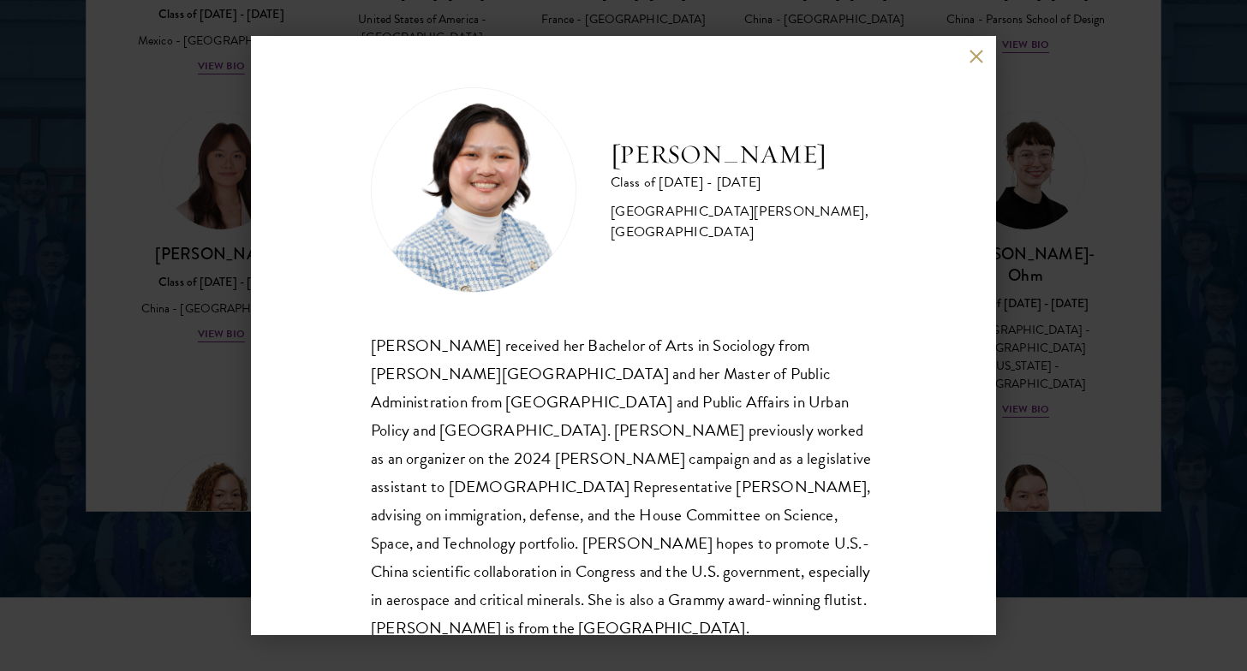
click at [1094, 257] on div "Kelsey Chin Class of 2025 - 2026 United States of America - Barnard College, Co…" at bounding box center [623, 335] width 1247 height 671
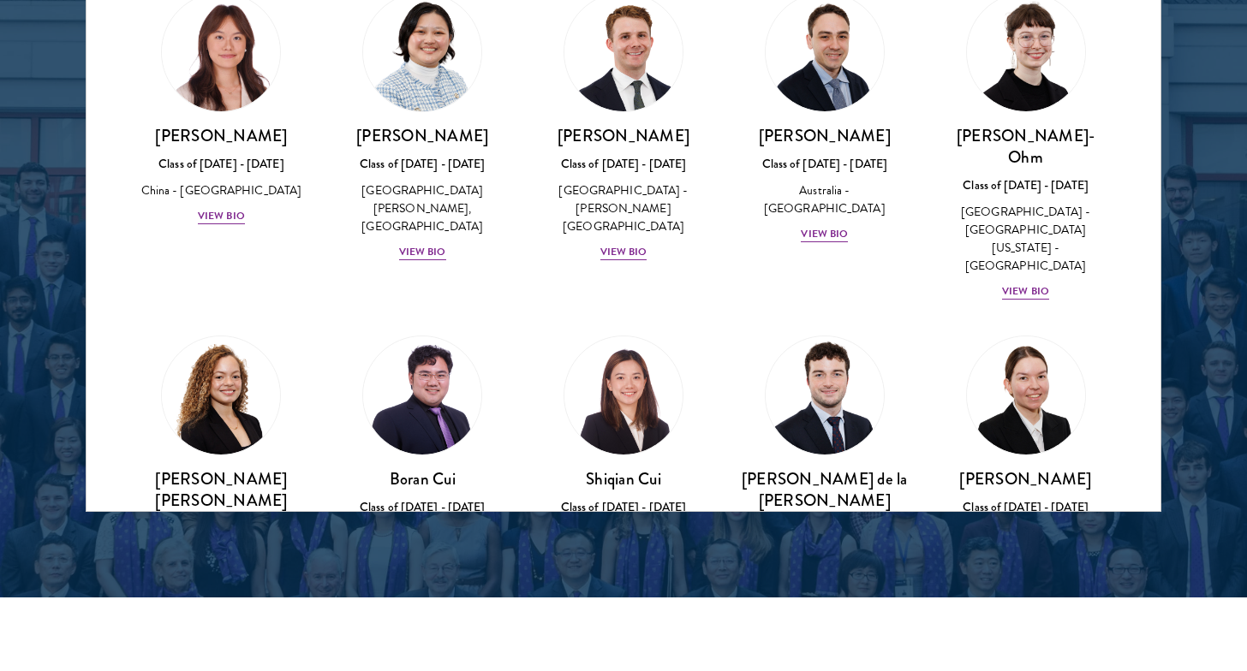
scroll to position [1680, 0]
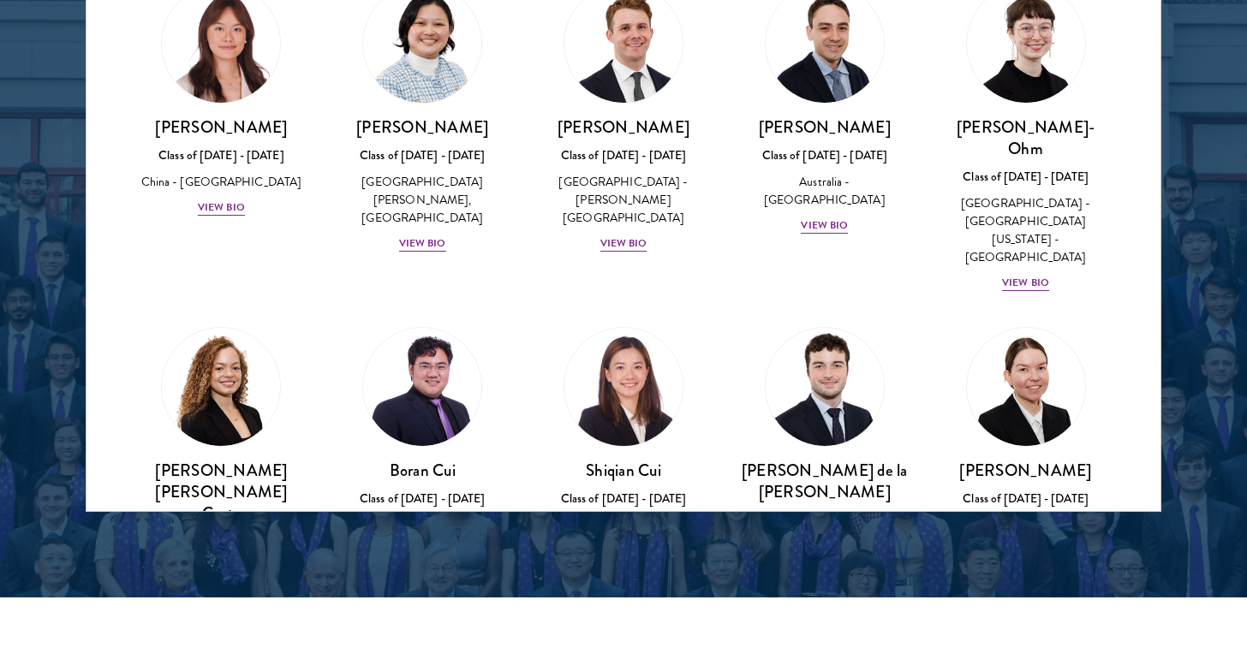
click at [618, 543] on div "View Bio" at bounding box center [623, 551] width 47 height 16
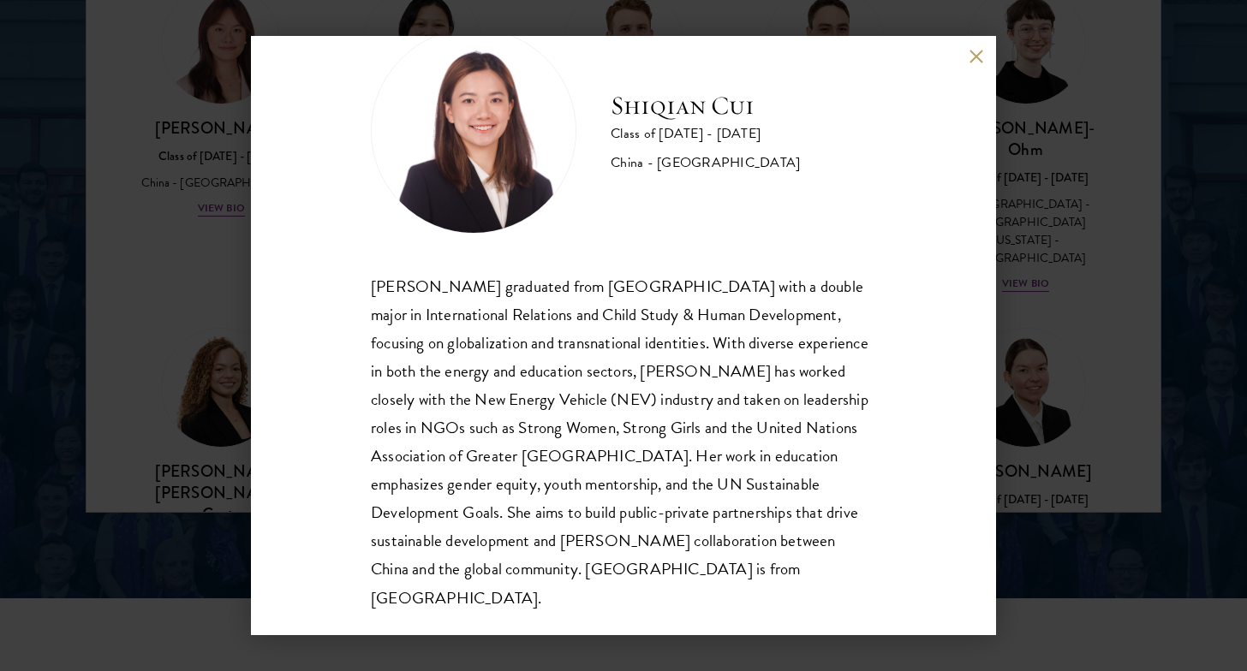
scroll to position [58, 0]
click at [1041, 411] on div "Shiqian Cui Class of 2025 - 2026 China - Tufts University Shiqian Cui graduated…" at bounding box center [623, 335] width 1247 height 671
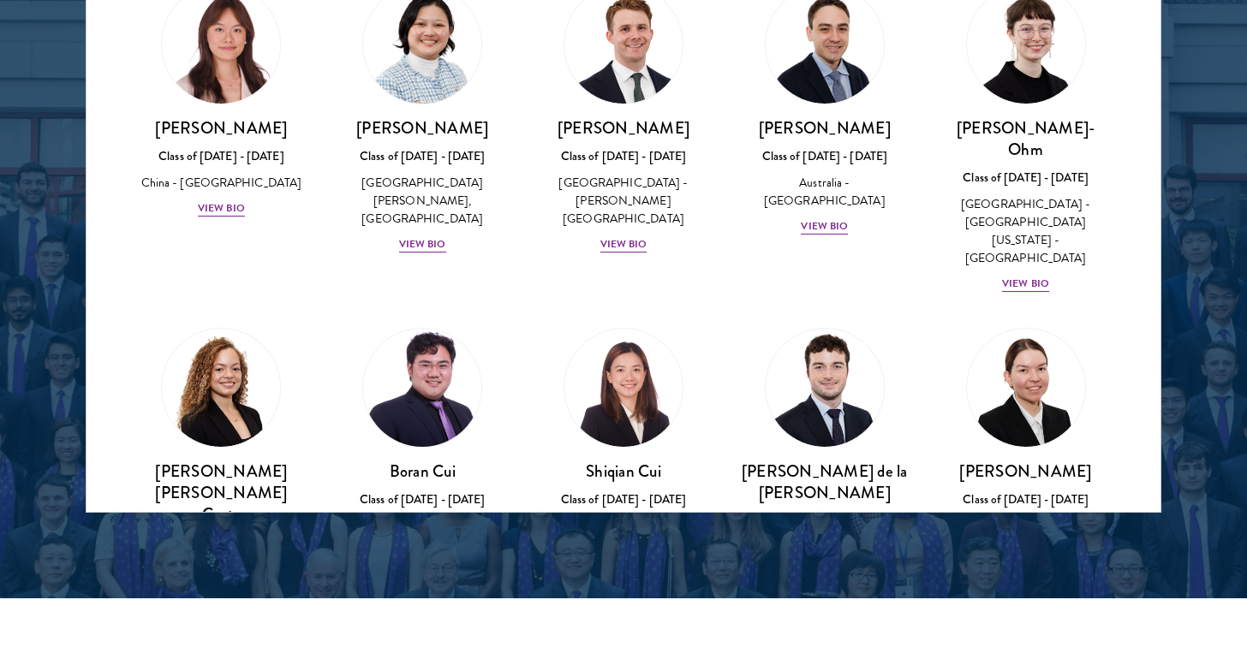
click at [414, 544] on div "View Bio" at bounding box center [422, 552] width 47 height 16
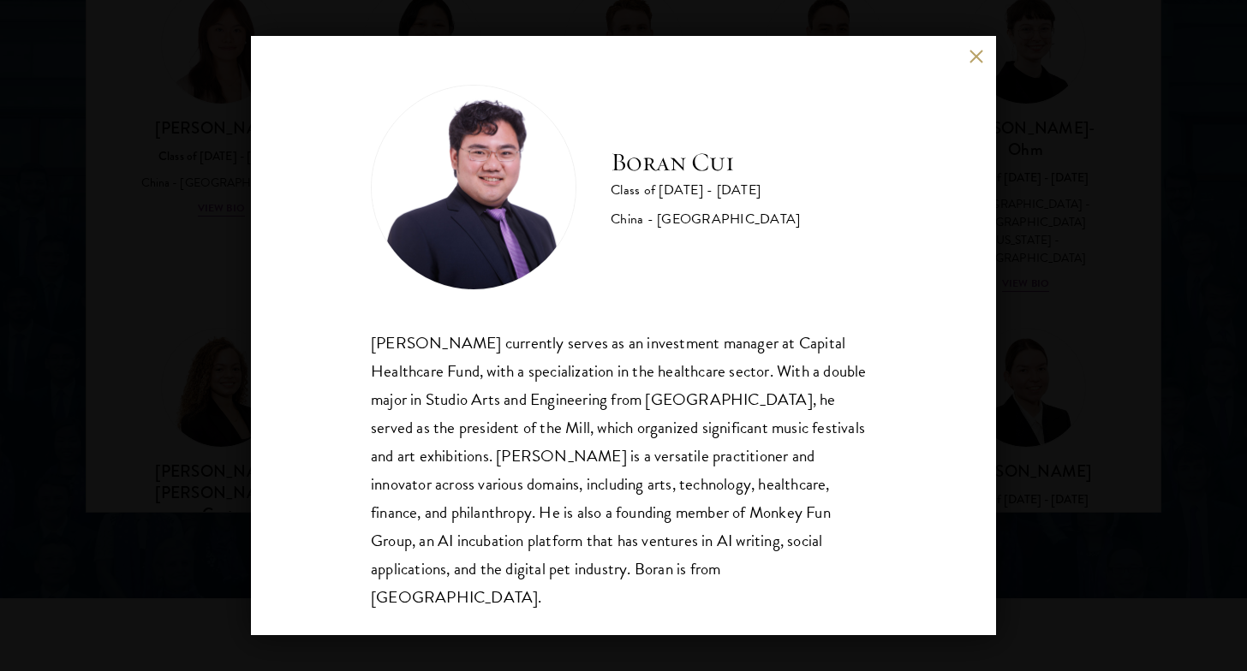
scroll to position [2, 0]
click at [239, 504] on div "Boran Cui Class of 2025 - 2026 China - Trinity College Boran Cui currently serv…" at bounding box center [623, 335] width 1247 height 671
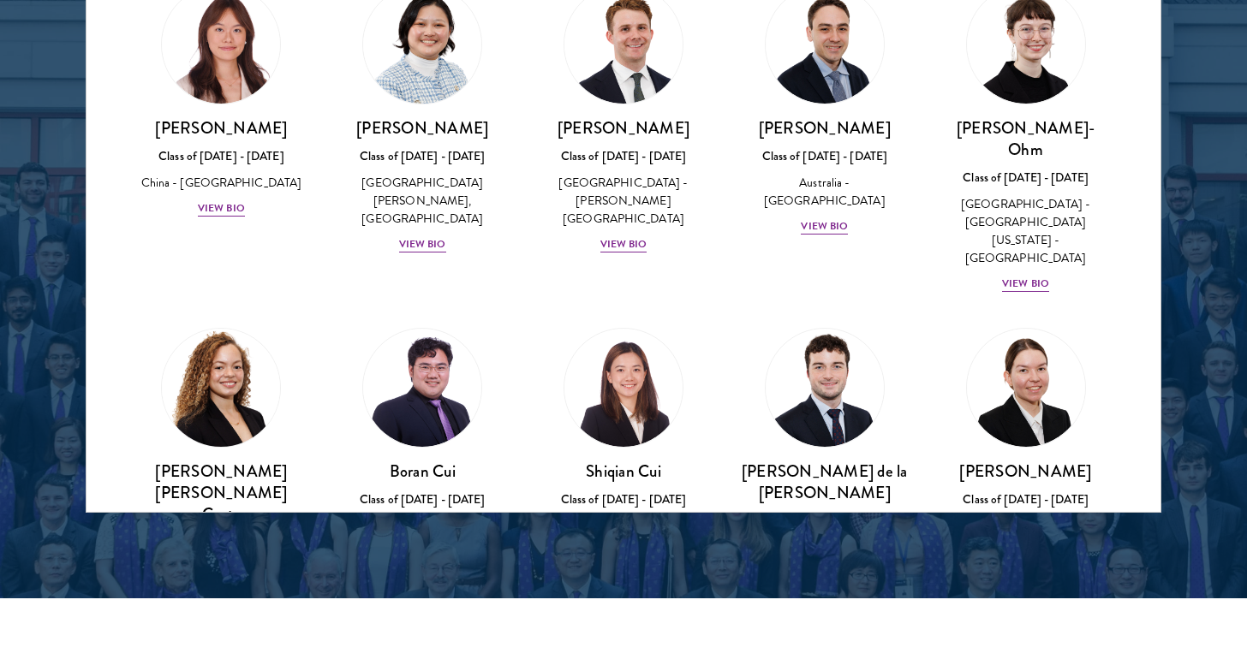
click at [224, 461] on div "Maria Gabriella Oliveira Costa Class of 2025 - 2026 Brazil - Universidade de Sã…" at bounding box center [221, 542] width 167 height 162
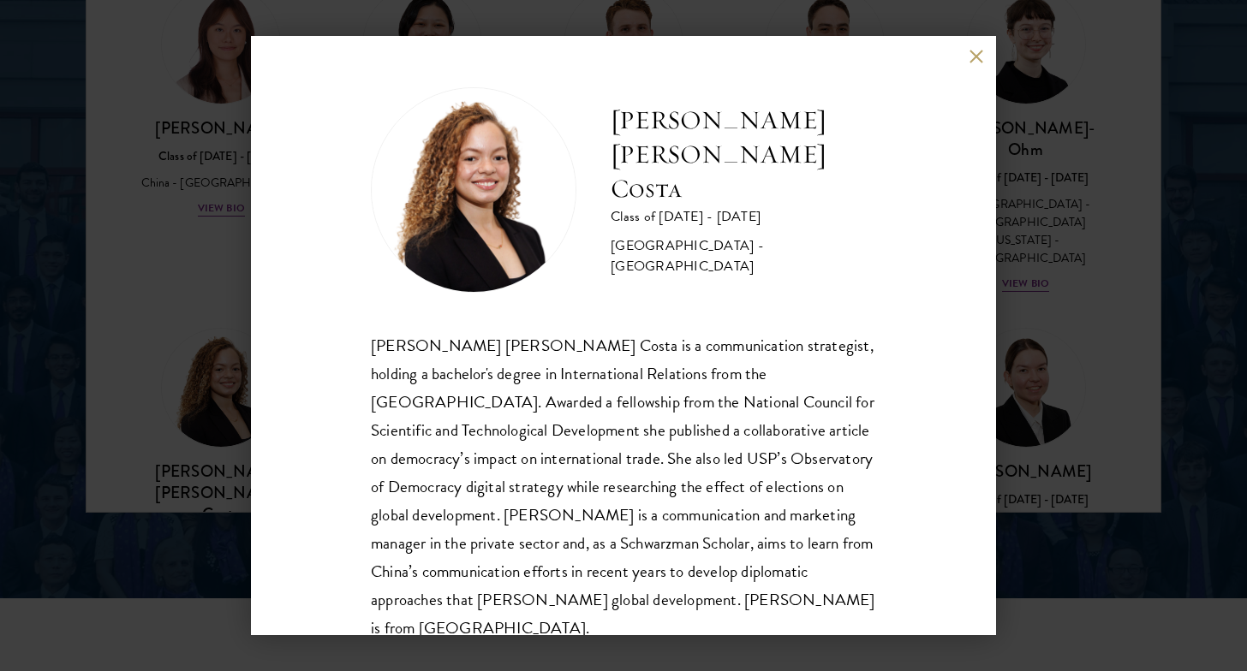
click at [1020, 389] on div "Maria Gabriella Oliveira Costa Class of 2025 - 2026 Brazil - Universidade de Sã…" at bounding box center [623, 335] width 1247 height 671
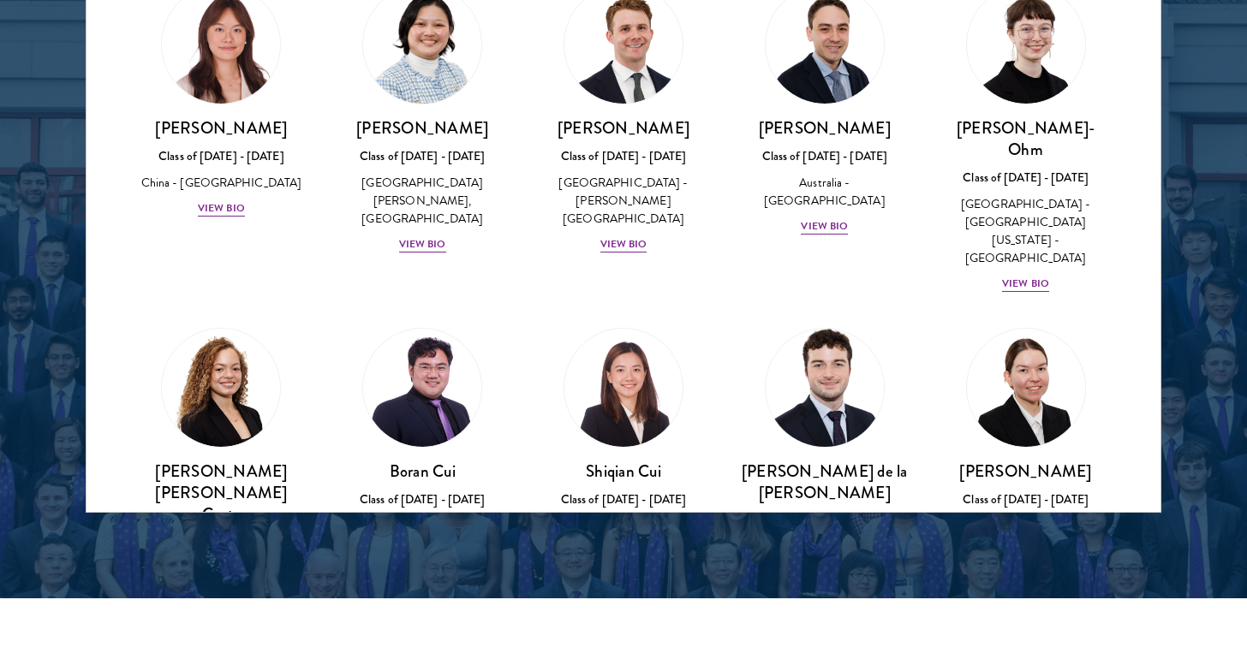
click at [824, 619] on div "View Bio" at bounding box center [824, 627] width 47 height 16
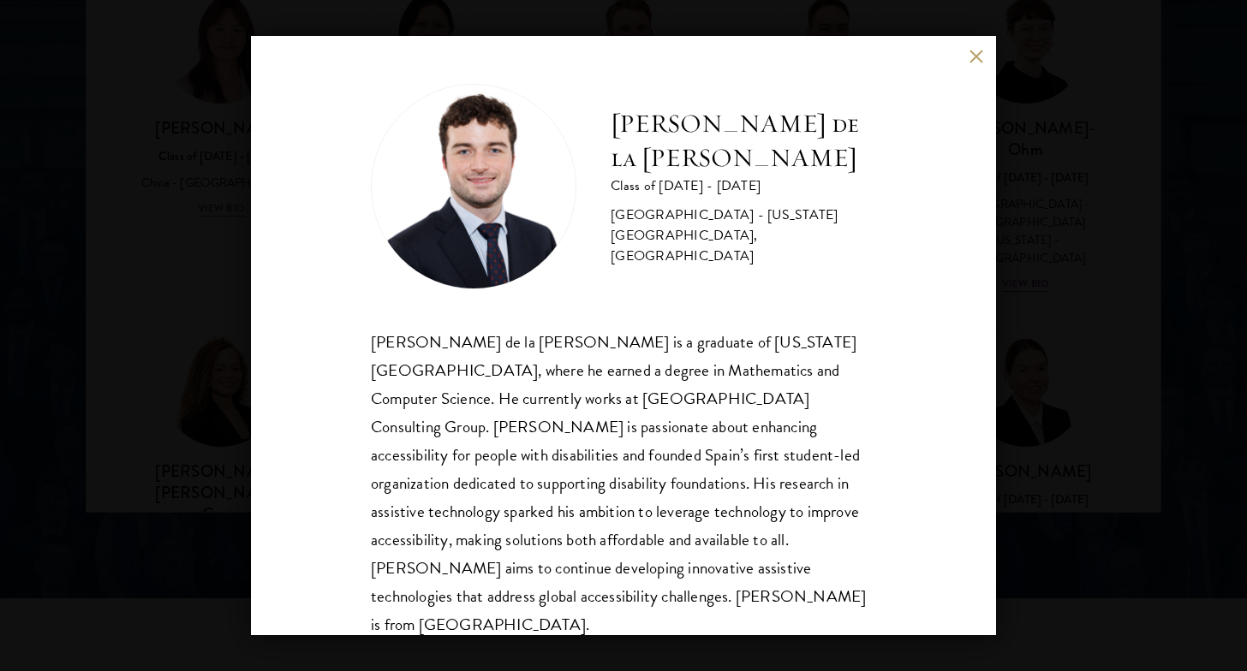
scroll to position [2, 0]
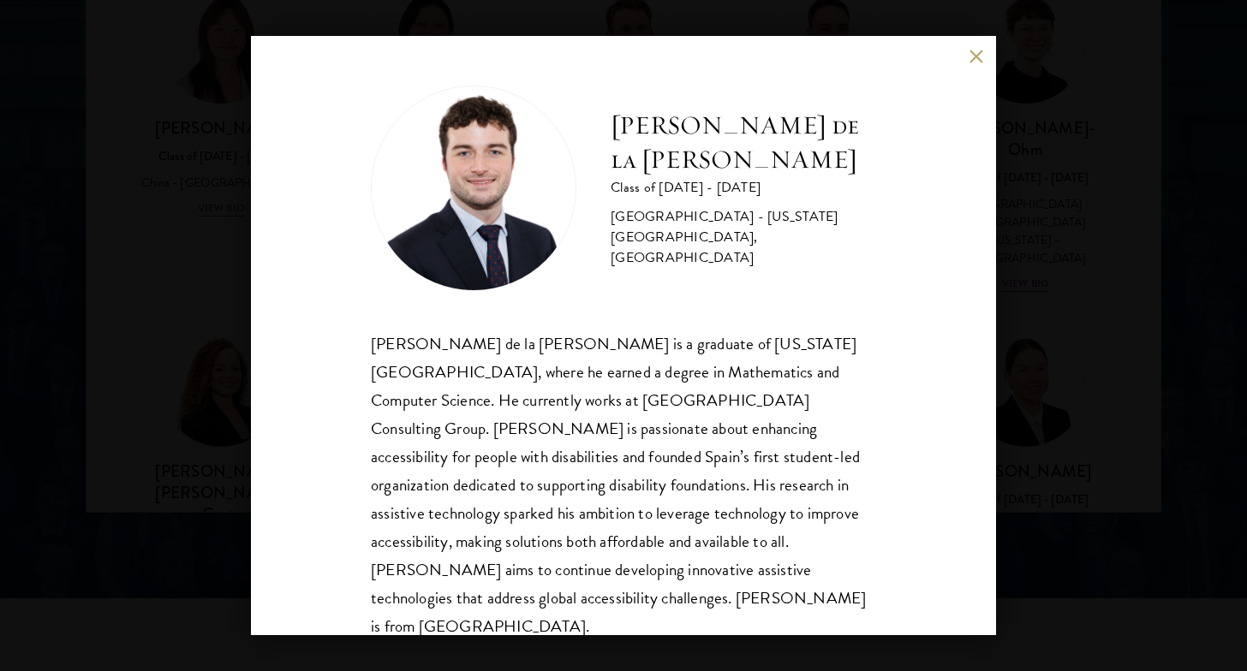
click at [1094, 410] on div "Gonzalo de la Cruz Class of 2025 - 2026 Spain - New York University, Abu Dhabi …" at bounding box center [623, 335] width 1247 height 671
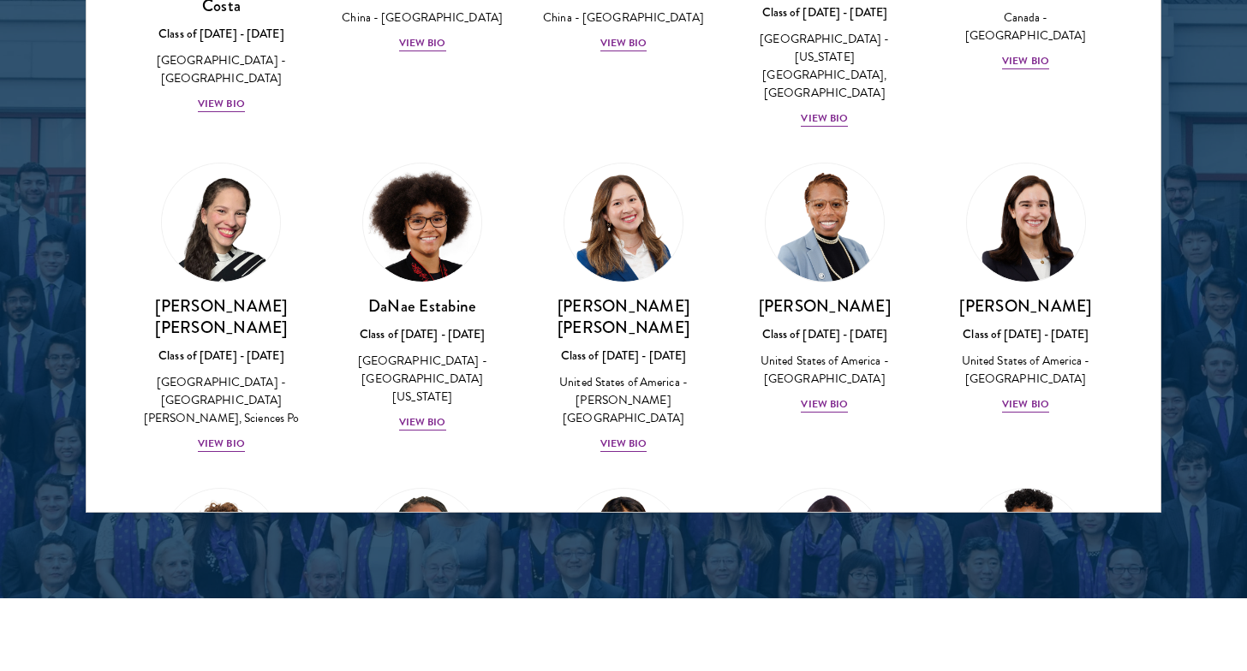
scroll to position [2183, 0]
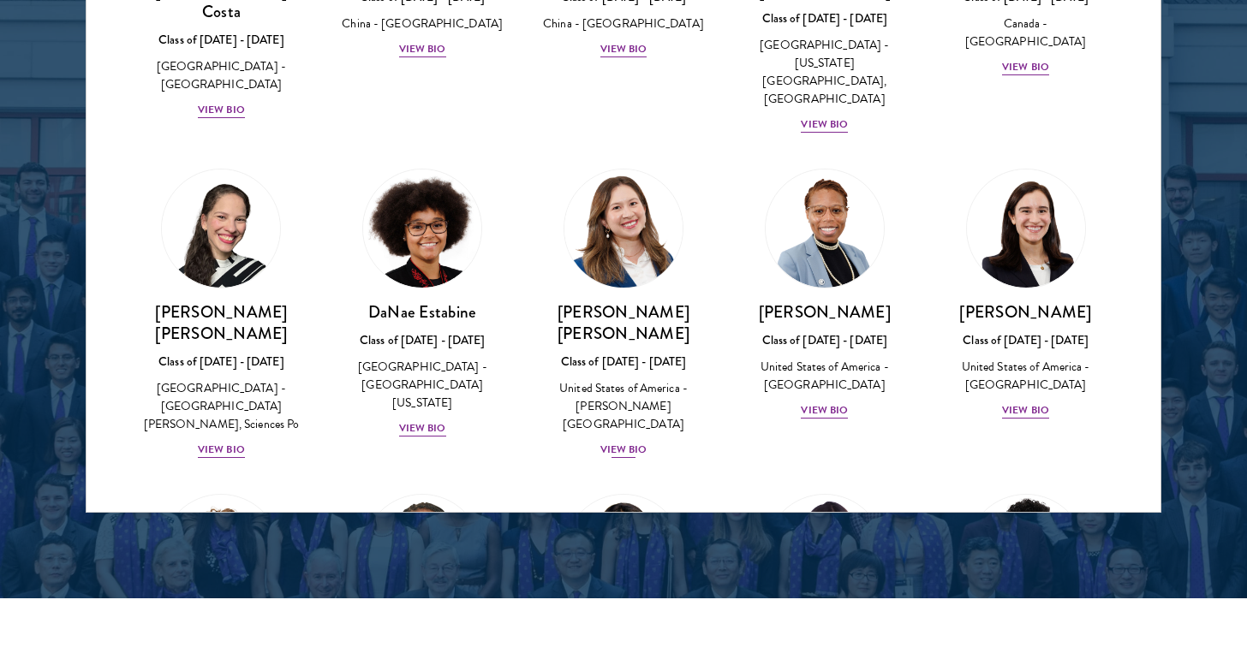
click at [631, 442] on div "View Bio" at bounding box center [623, 450] width 47 height 16
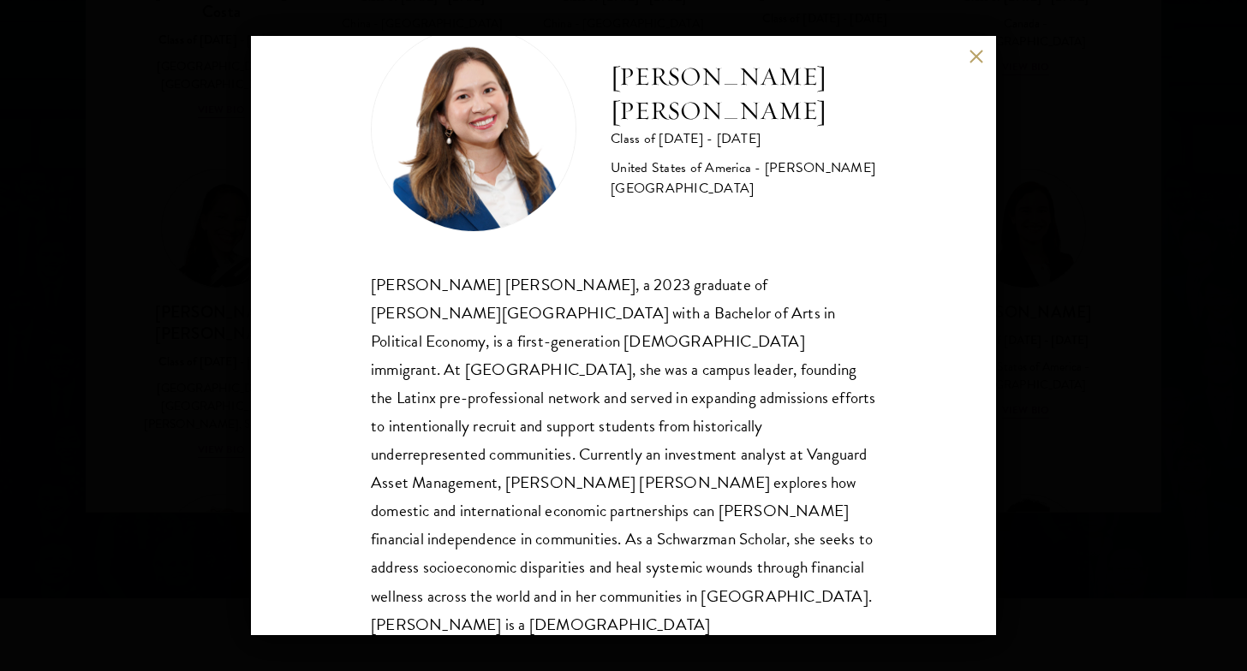
scroll to position [58, 0]
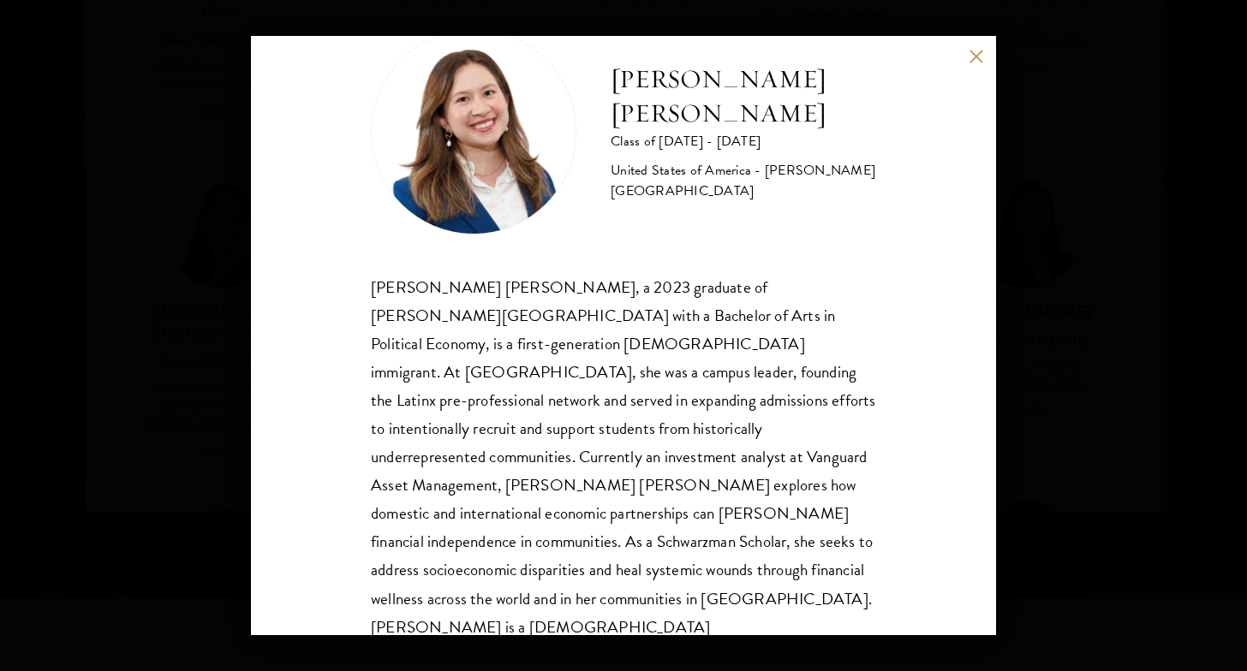
click at [1037, 268] on div "Maria Fernanda Estrada Class of 2025 - 2026 United States of America - Williams…" at bounding box center [623, 335] width 1247 height 671
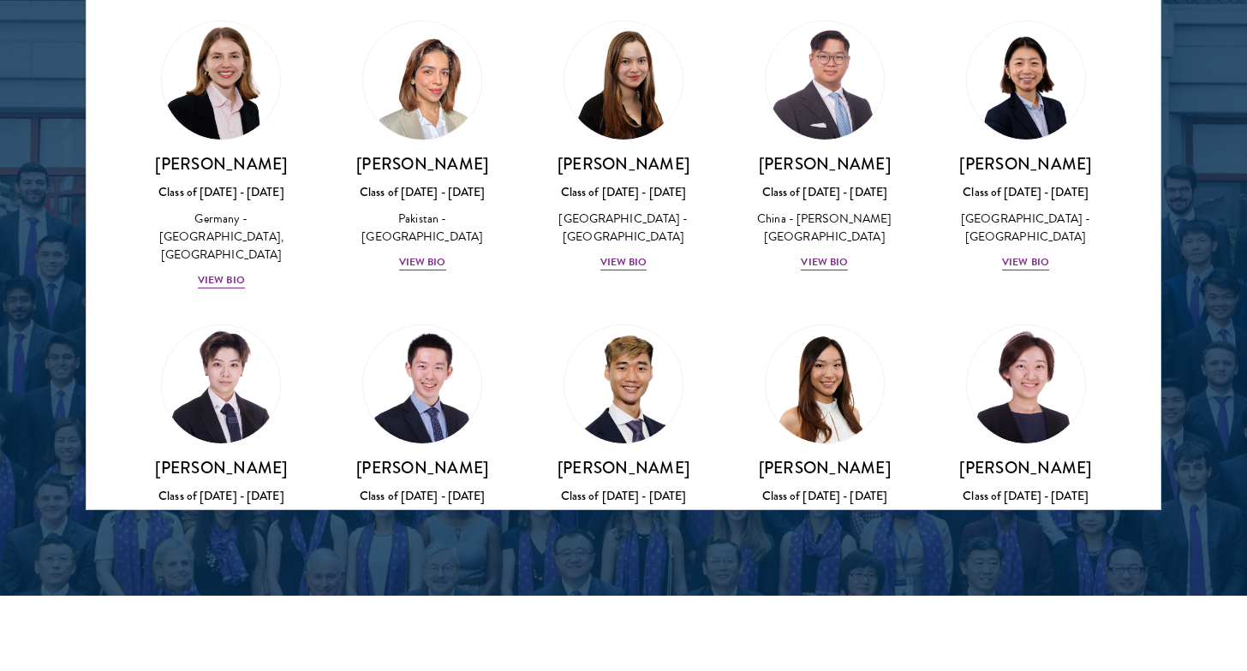
scroll to position [4336, 0]
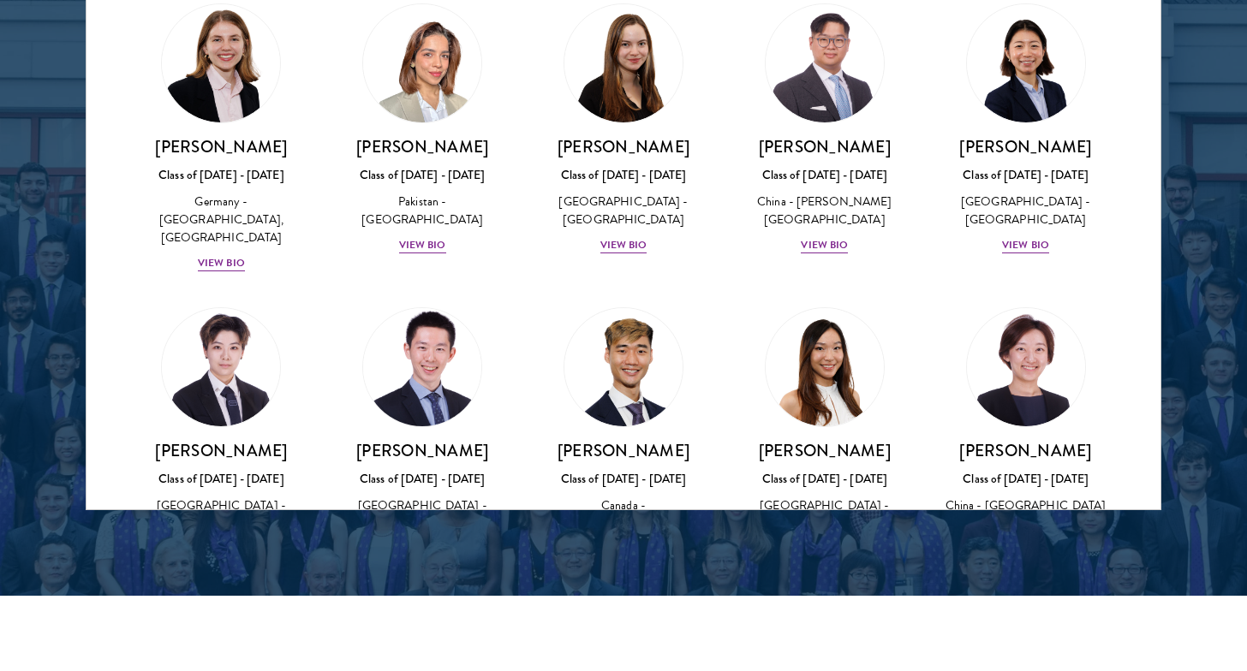
click at [401, 497] on div "China - New York University" at bounding box center [422, 524] width 167 height 54
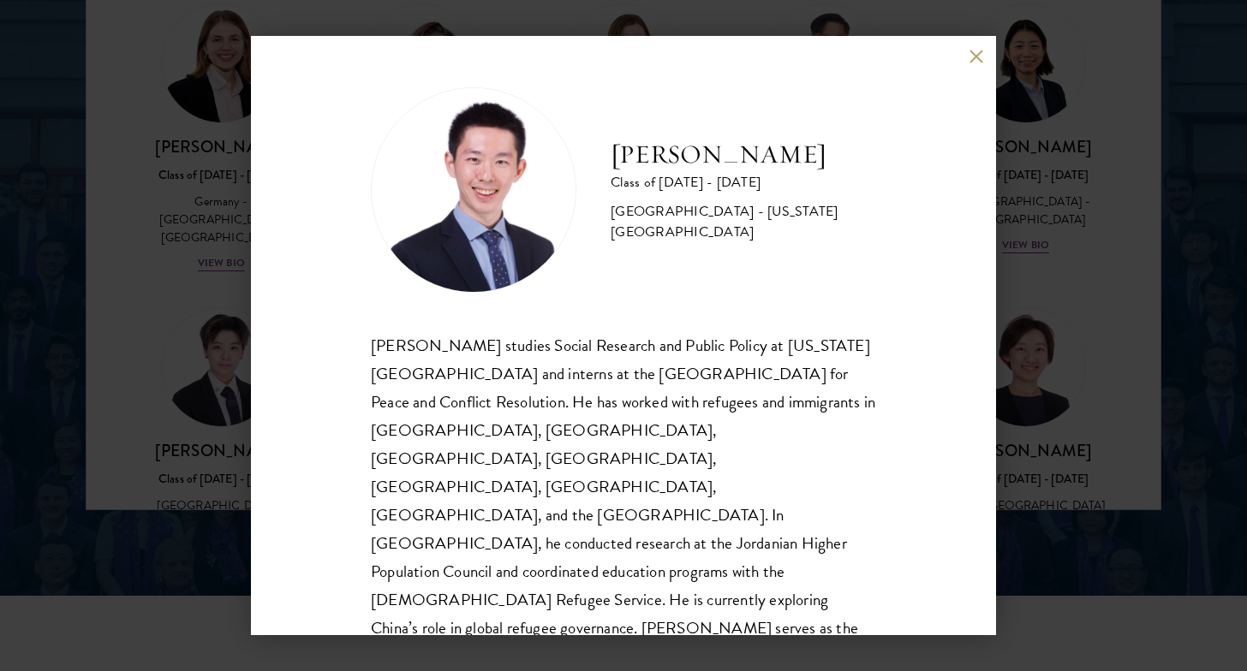
click at [1033, 349] on div "Siqiao Liang Class of 2025 - 2026 China - New York University Siqiao Liang stud…" at bounding box center [623, 335] width 1247 height 671
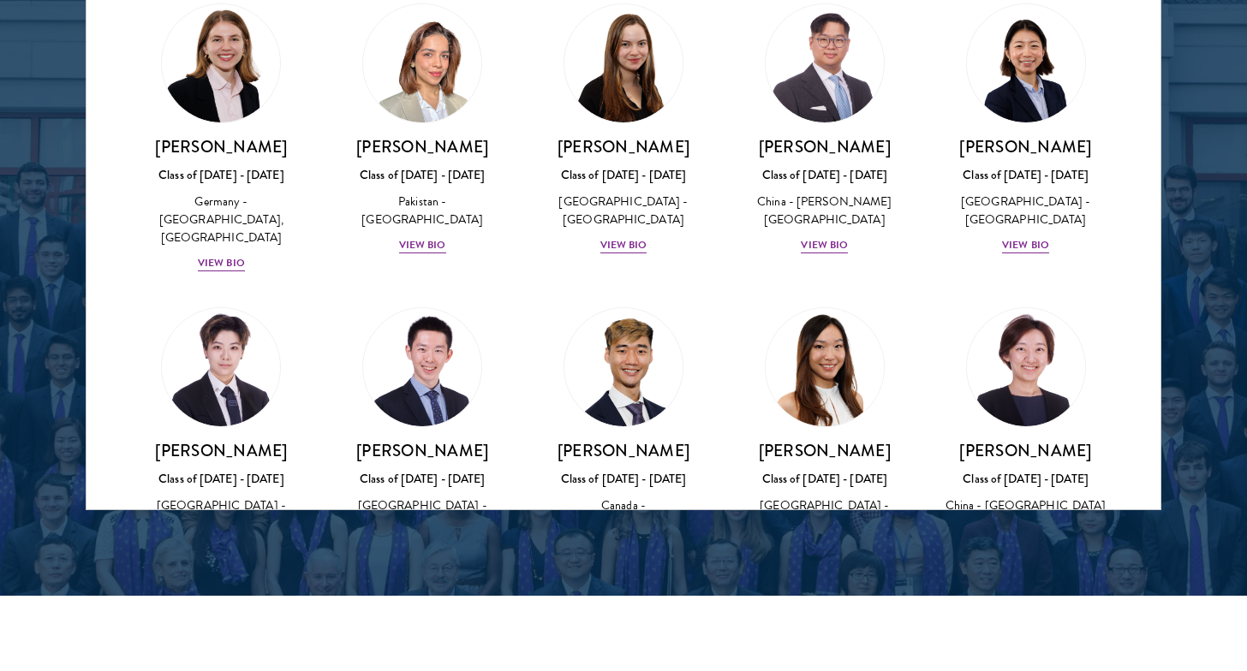
click at [859, 497] on div "United States of America - Harvard University" at bounding box center [824, 515] width 167 height 36
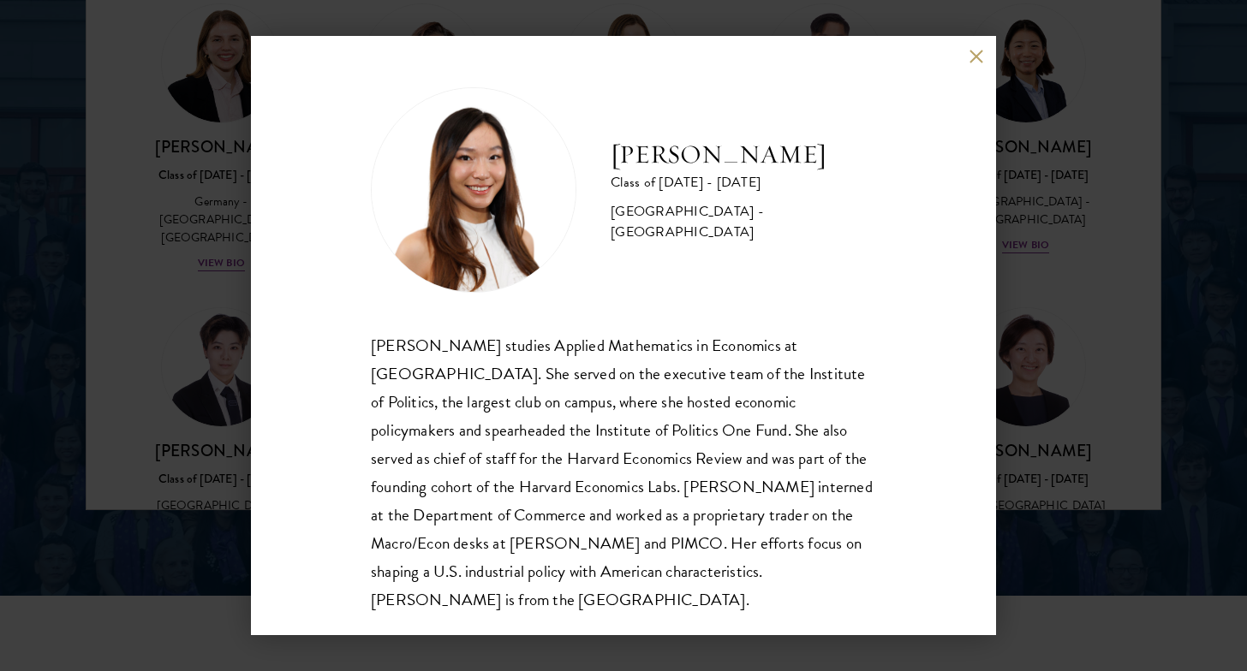
click at [1070, 257] on div "Stephanie Lin Class of 2025 - 2026 United States of America - Harvard Universit…" at bounding box center [623, 335] width 1247 height 671
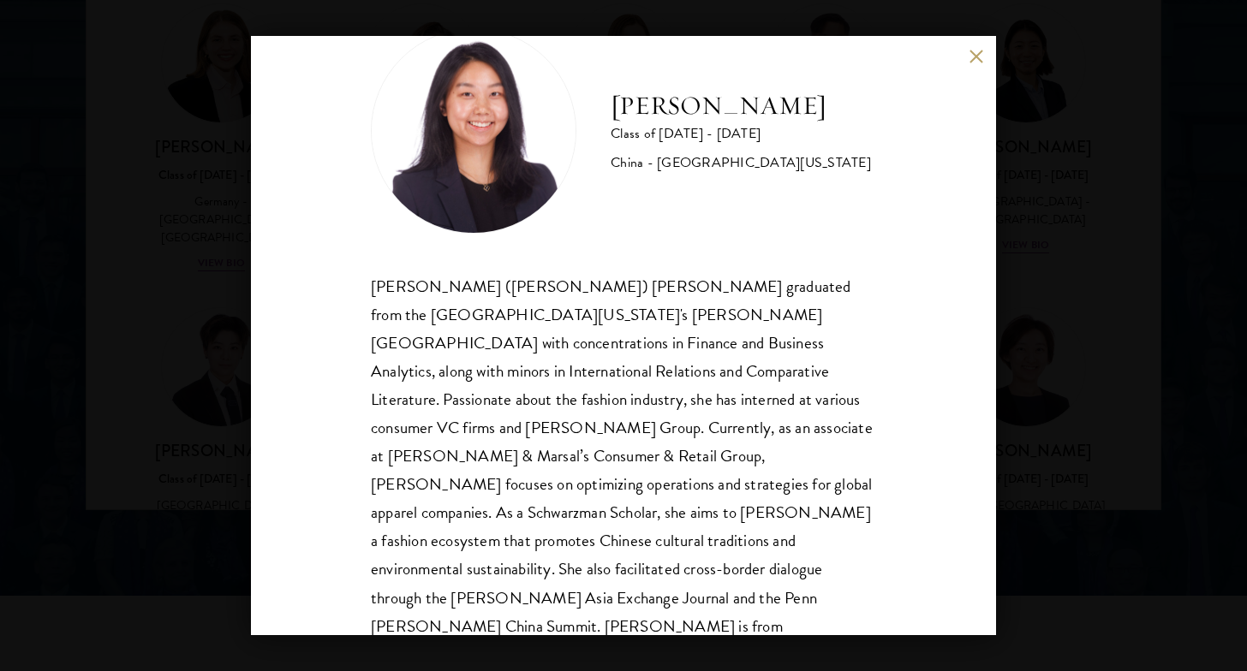
scroll to position [58, 0]
click at [1083, 335] on div "Suzanne Liu Class of 2025 - 2026 China - University of Pennsylvania Chuanyuan (…" at bounding box center [623, 335] width 1247 height 671
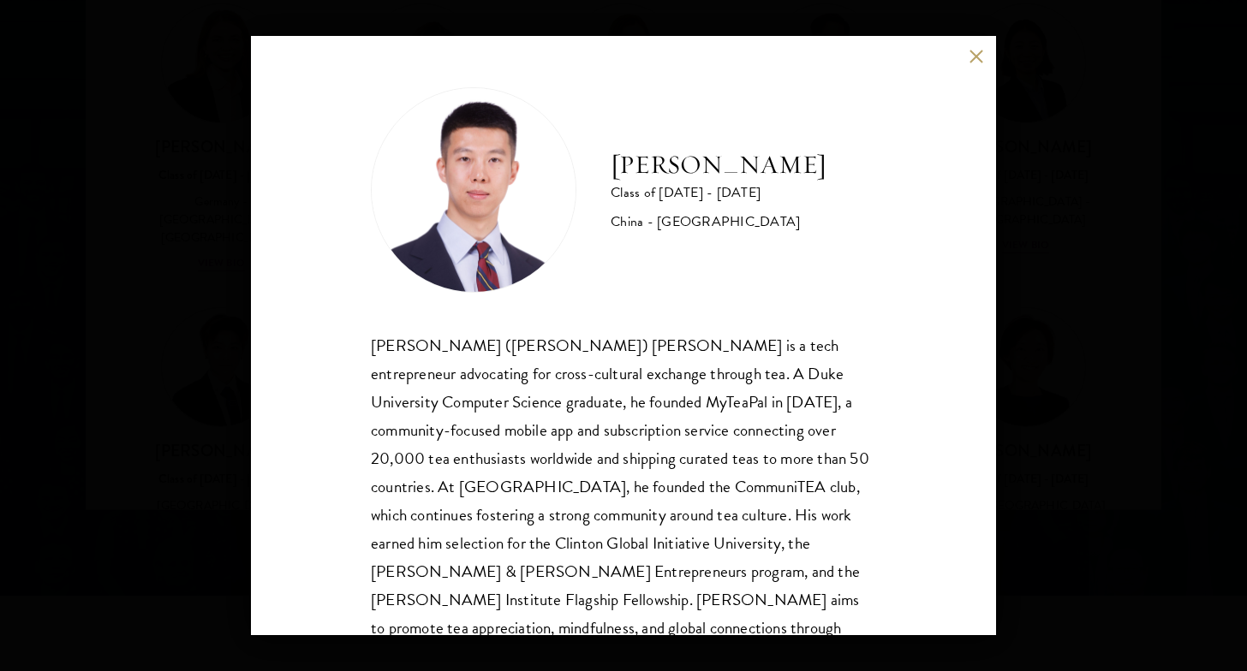
scroll to position [58, 0]
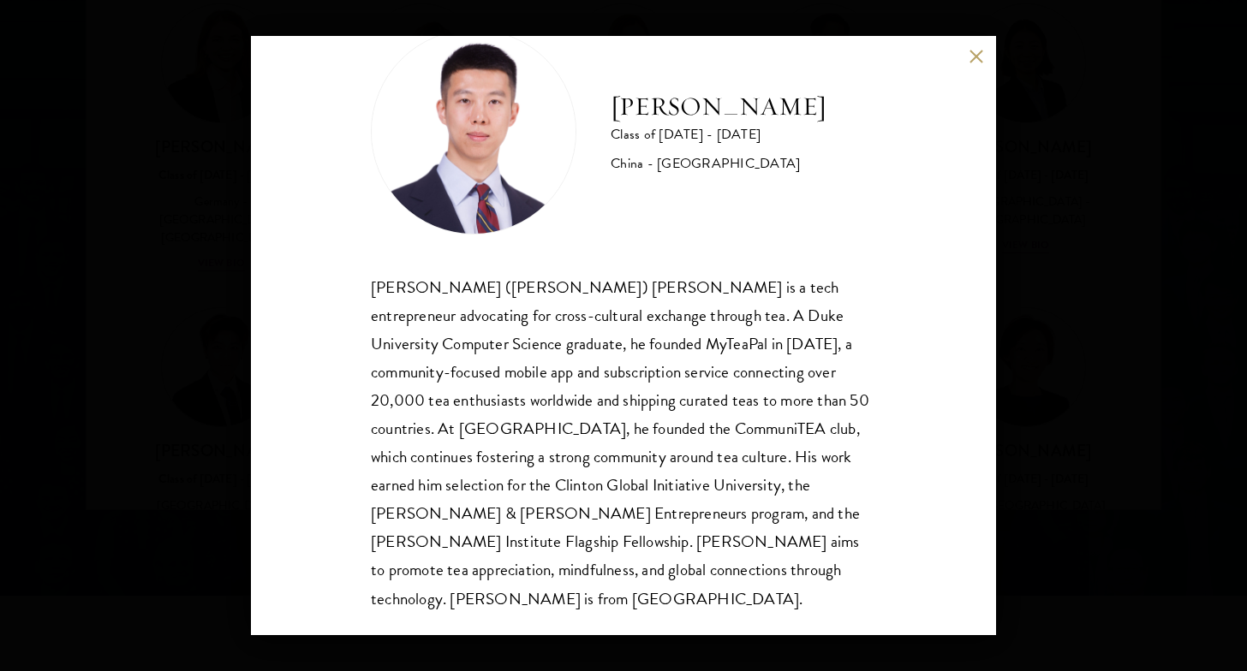
click at [1108, 393] on div "Vincent Liu Class of 2025 - 2026 China - Duke University Jie (Vincent) Liu is a…" at bounding box center [623, 335] width 1247 height 671
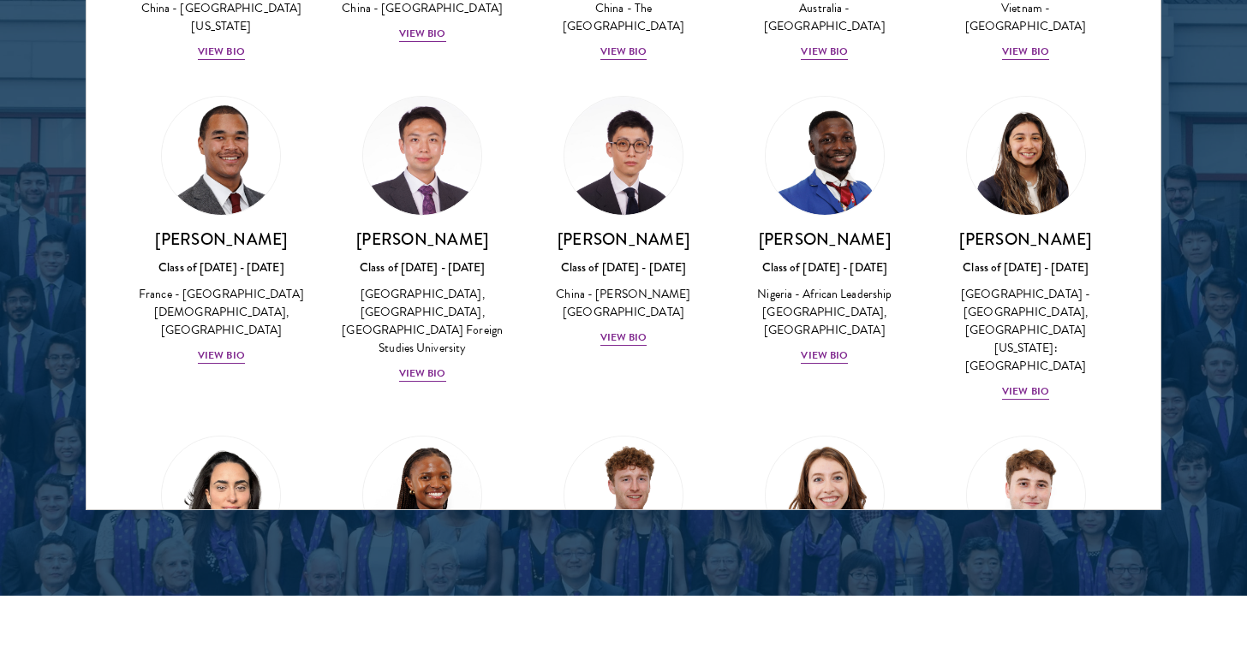
scroll to position [5160, 0]
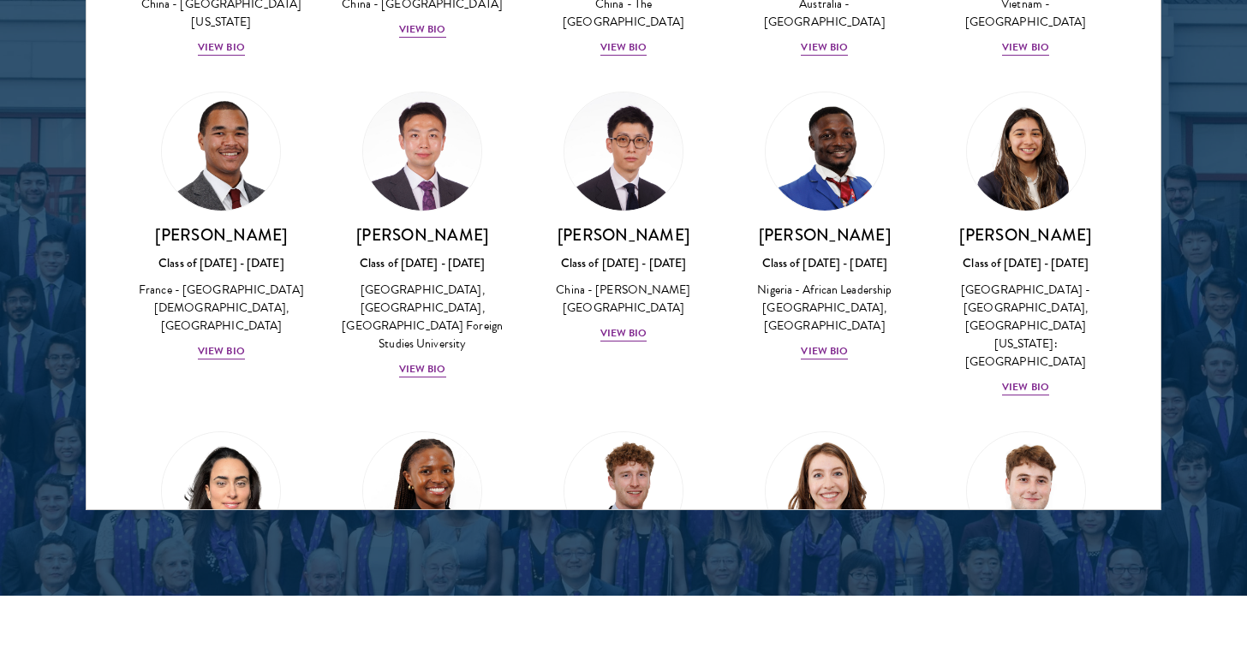
click at [420, 621] on div "Kenya - University of North Carolina, Chapel Hill" at bounding box center [422, 657] width 167 height 72
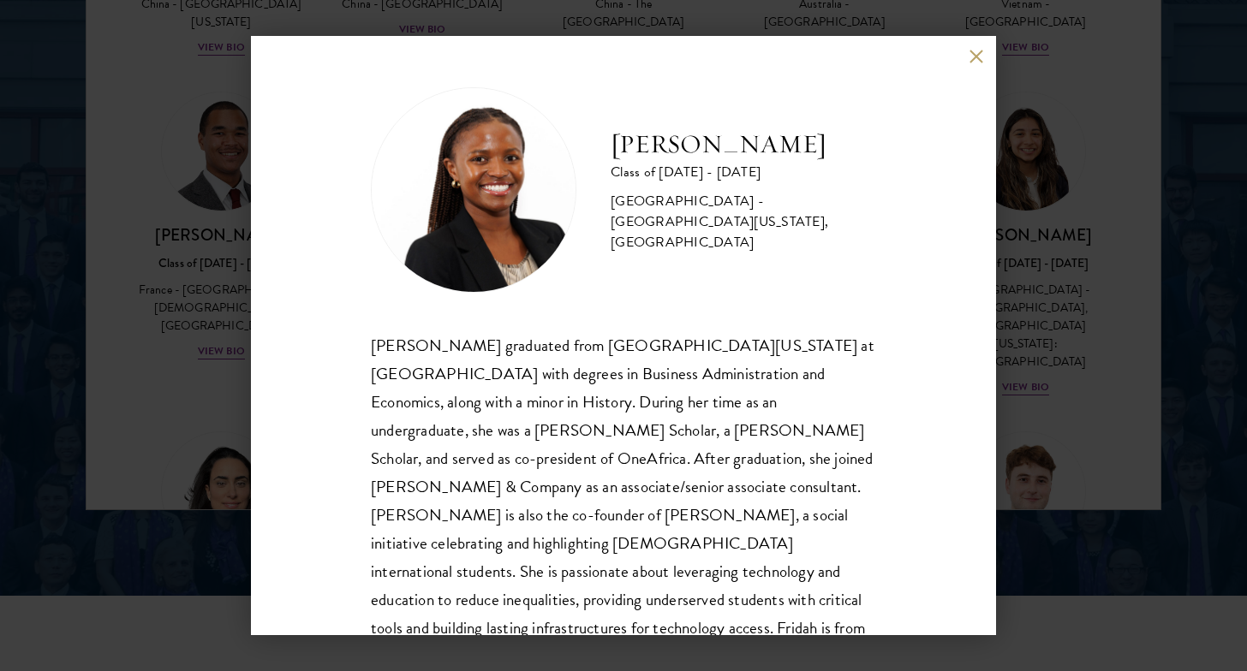
click at [260, 337] on div "Fridah Mbwaya Class of 2025 - 2026 Kenya - University of North Carolina, Chapel…" at bounding box center [623, 336] width 745 height 600
click at [976, 59] on button at bounding box center [976, 56] width 15 height 15
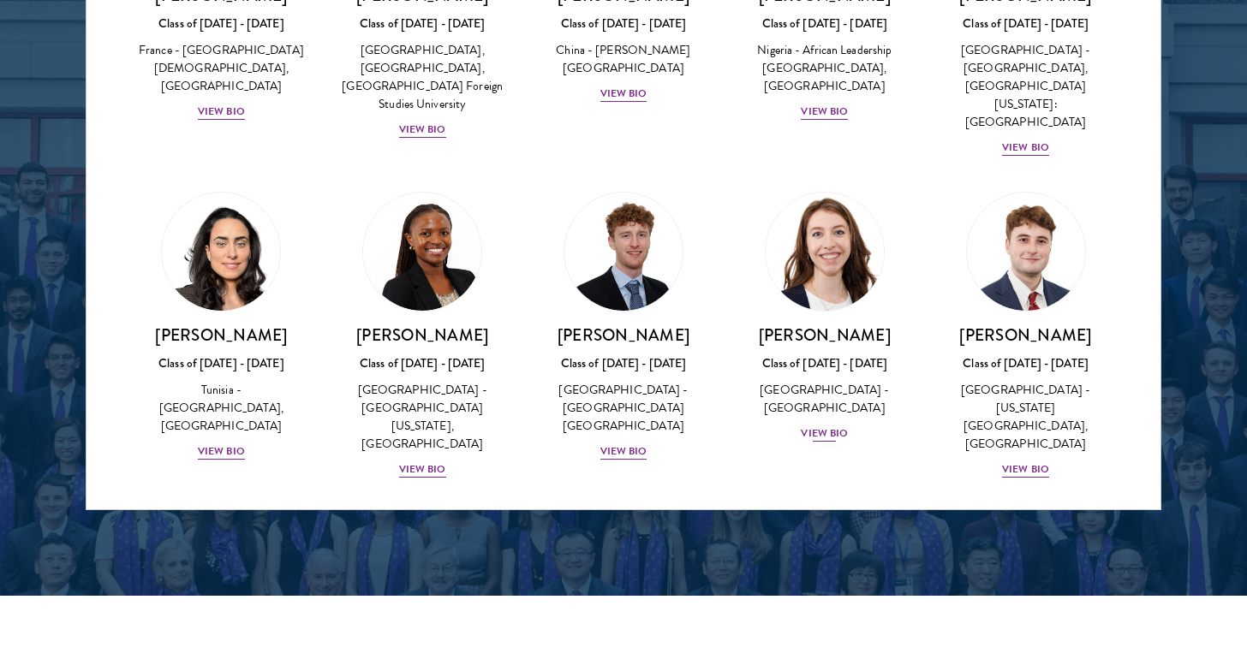
scroll to position [5402, 0]
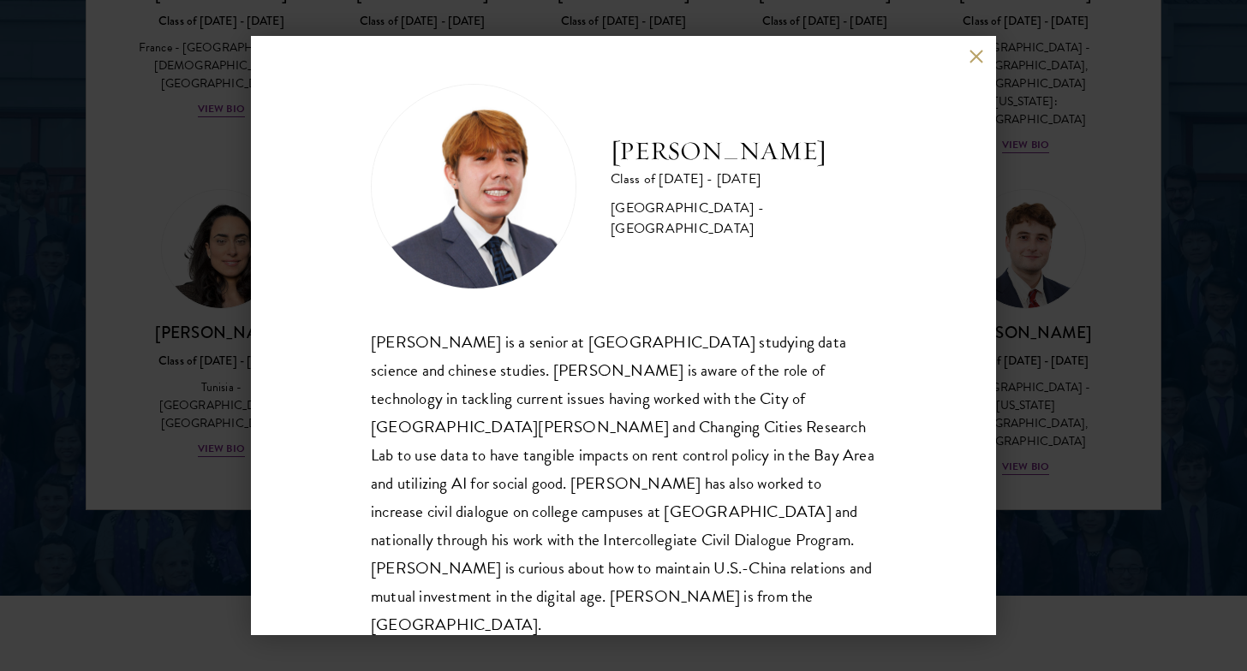
scroll to position [2, 0]
click at [1038, 336] on div "Bryan Monge Serrano Class of 2025 - 2026 United States of America - Stanford Un…" at bounding box center [623, 335] width 1247 height 671
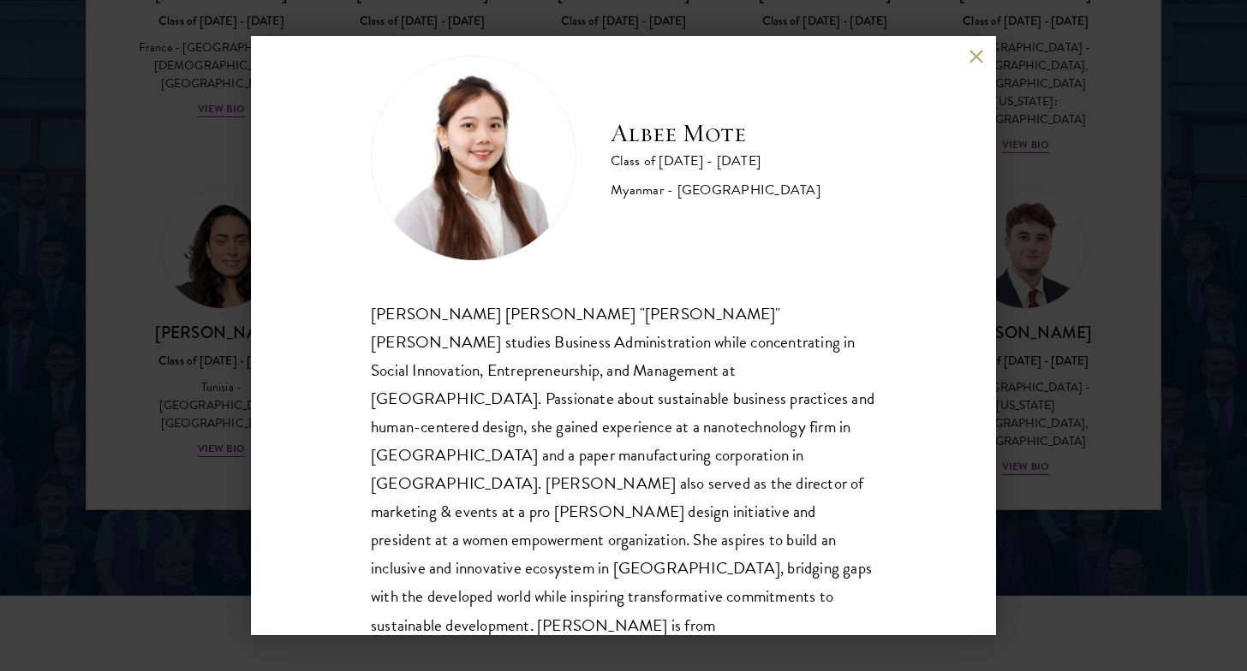
scroll to position [30, 0]
click at [972, 18] on div "Albee Mote Class of 2025 - 2026 Myanmar - Northeastern University Nan Aye Mote …" at bounding box center [623, 335] width 1247 height 671
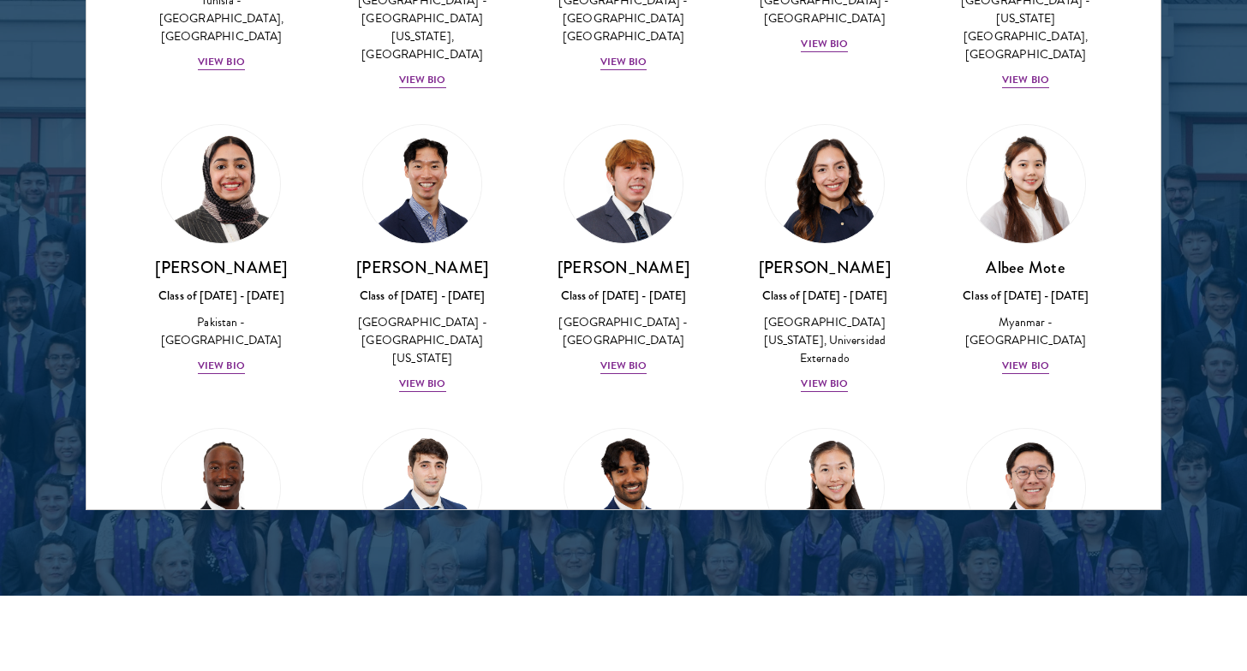
scroll to position [5851, 0]
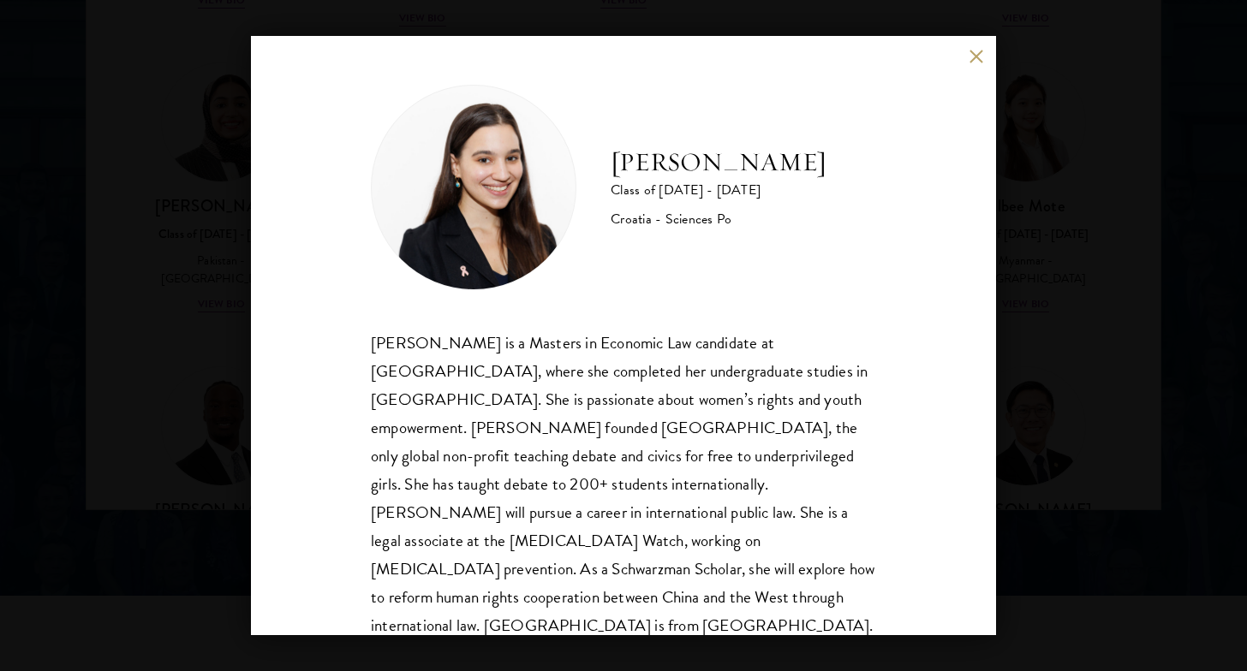
scroll to position [2, 0]
click at [1077, 95] on div "Gabrijela Papec Class of 2025 - 2026 Croatia - Sciences Po Gabrijela Papec is a…" at bounding box center [623, 335] width 1247 height 671
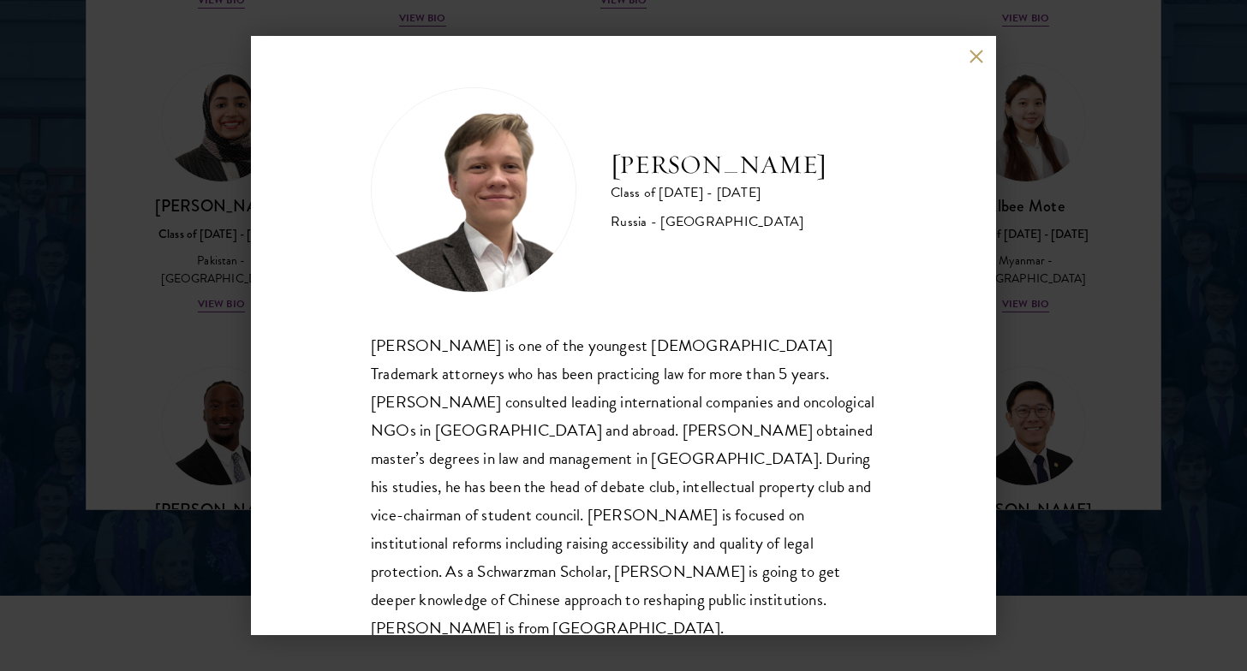
click at [231, 368] on div "Ivan Nikiforov Class of 2025 - 2026 Russia - Saint Petersburg State University …" at bounding box center [623, 335] width 1247 height 671
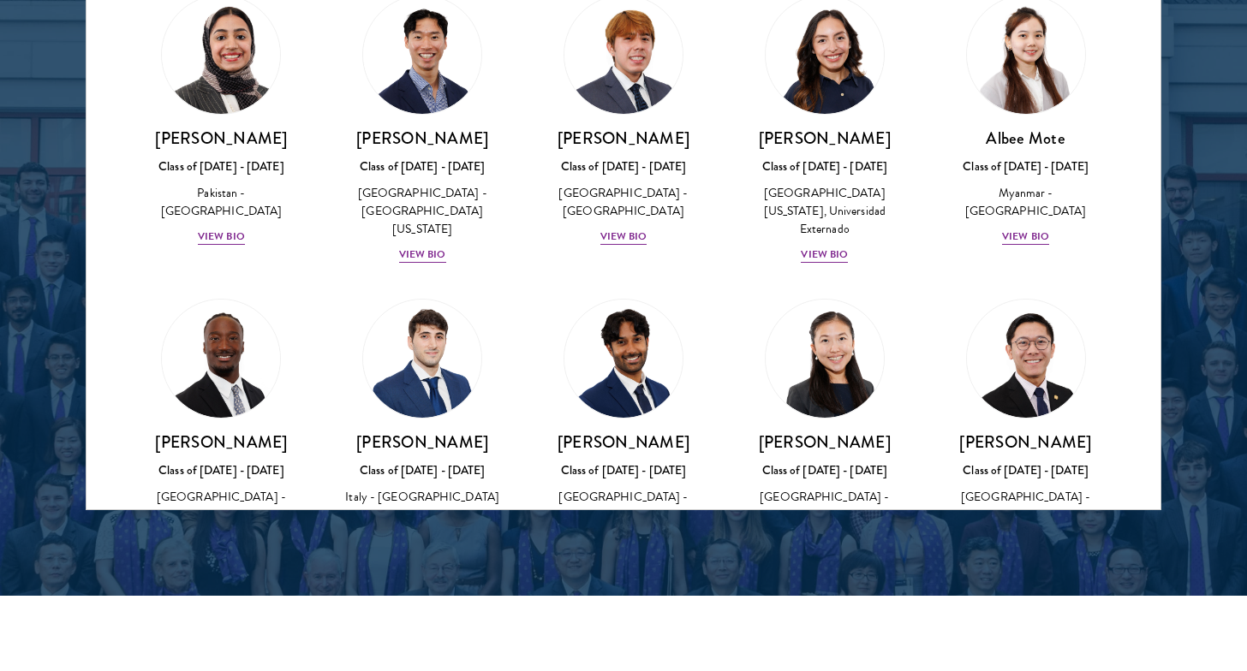
scroll to position [6321, 0]
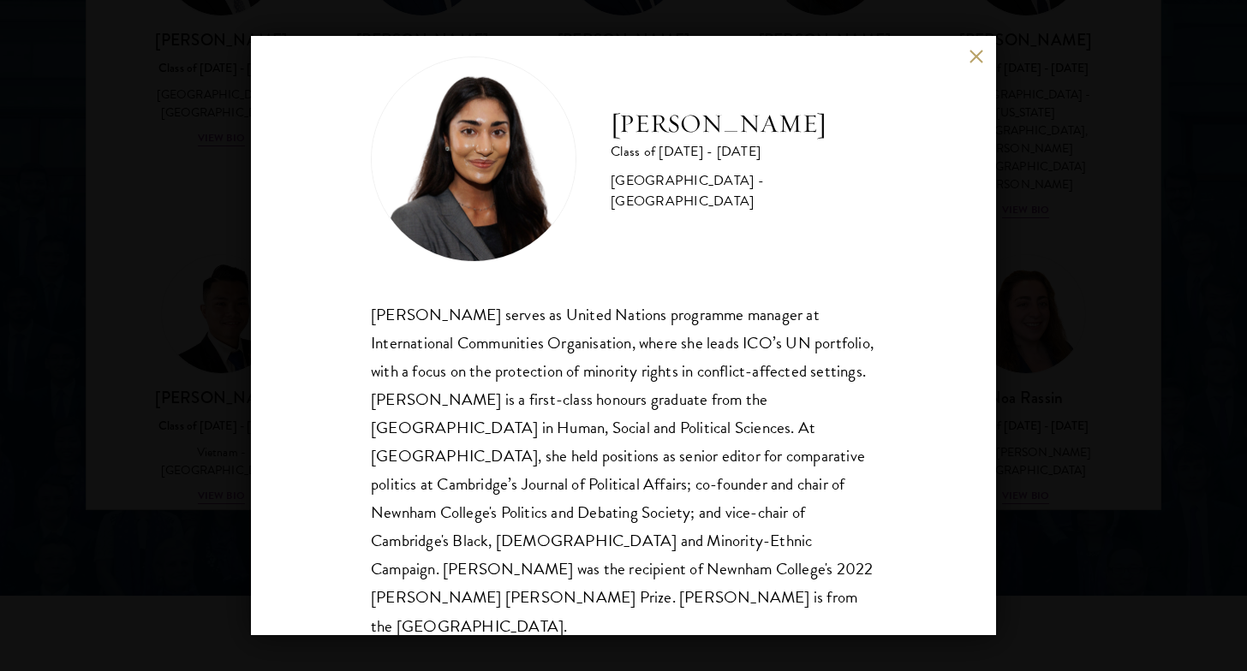
scroll to position [30, 0]
click at [1031, 362] on div "Mia Sawjani Class of 2025 - 2026 United Kingdom - University of Cambridge Mia S…" at bounding box center [623, 335] width 1247 height 671
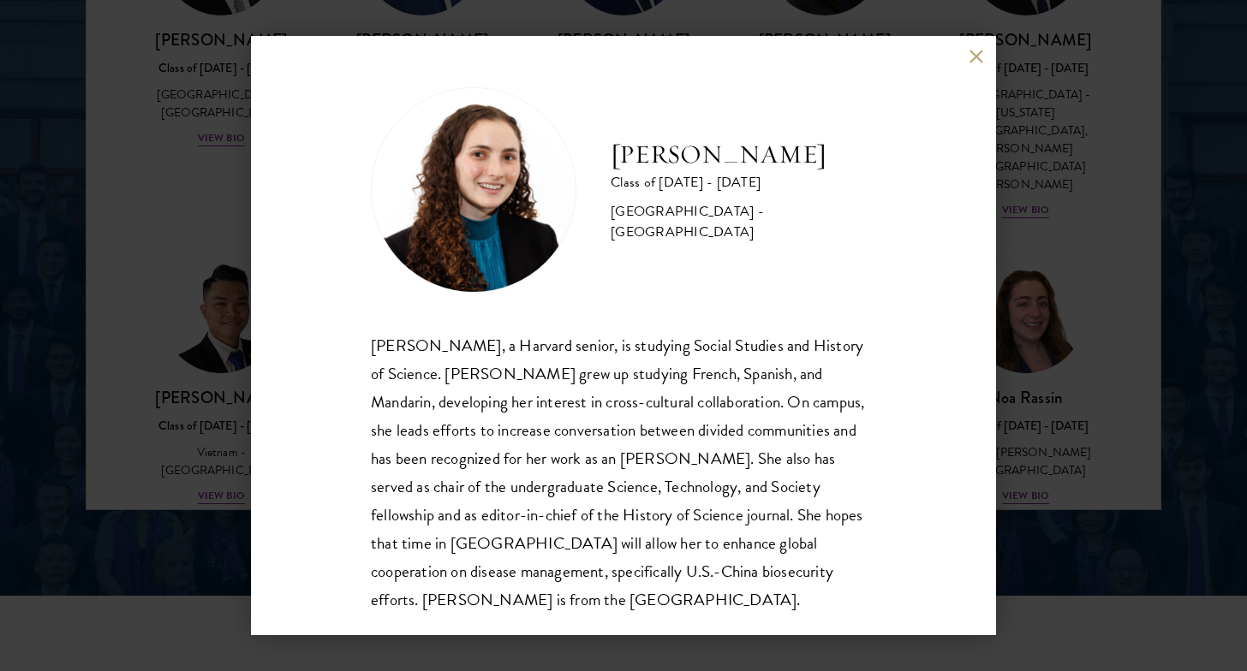
click at [251, 396] on div "Maya Rosen Class of 2025 - 2026 United States of America - Harvard University M…" at bounding box center [623, 336] width 745 height 600
click at [970, 56] on button at bounding box center [976, 56] width 15 height 15
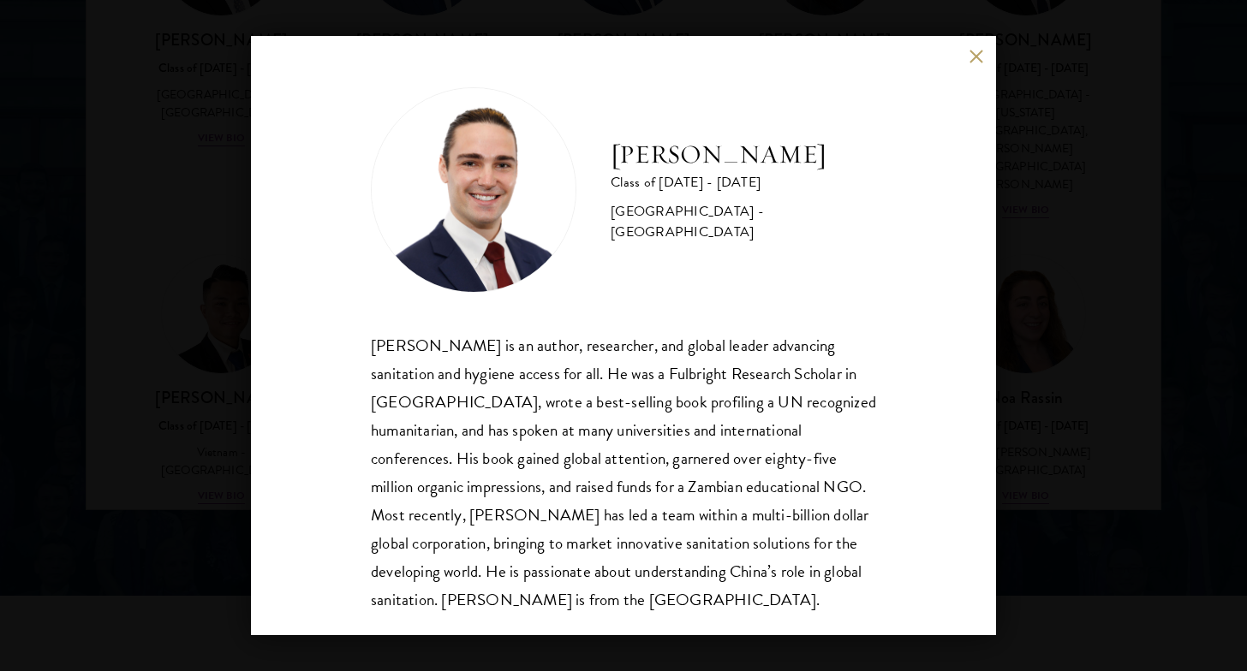
click at [1022, 233] on div "Joseph Schmitt Class of 2025 - 2026 United States of America - Northeastern Uni…" at bounding box center [623, 335] width 1247 height 671
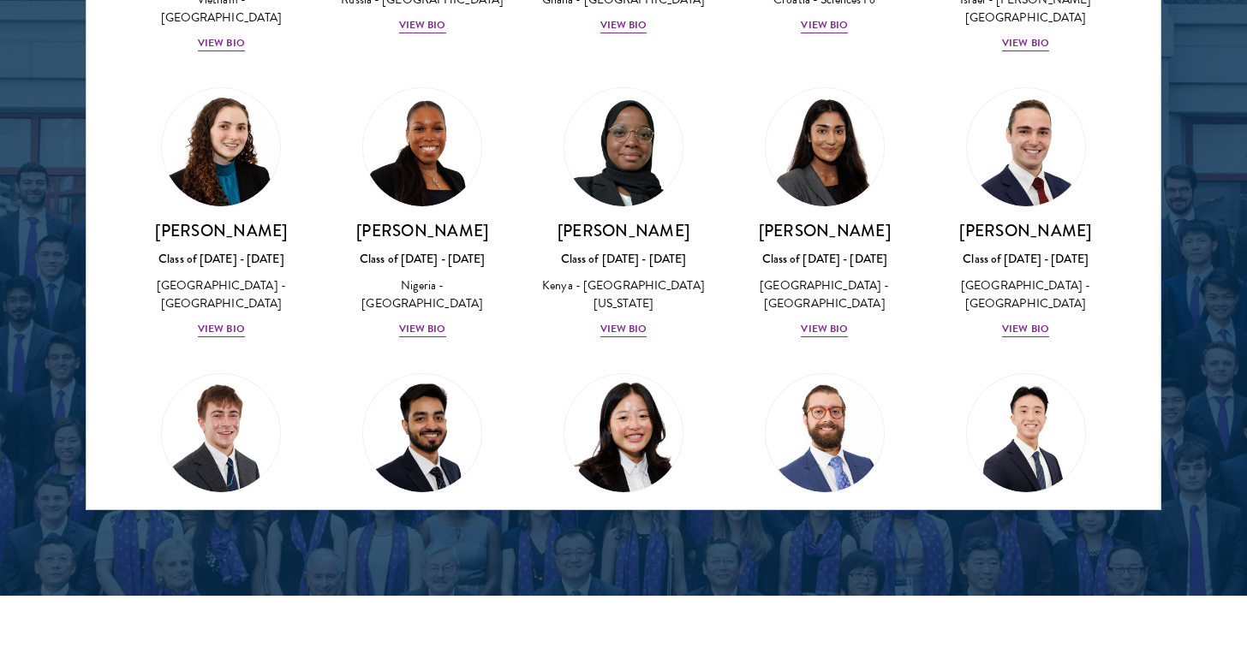
scroll to position [6777, 0]
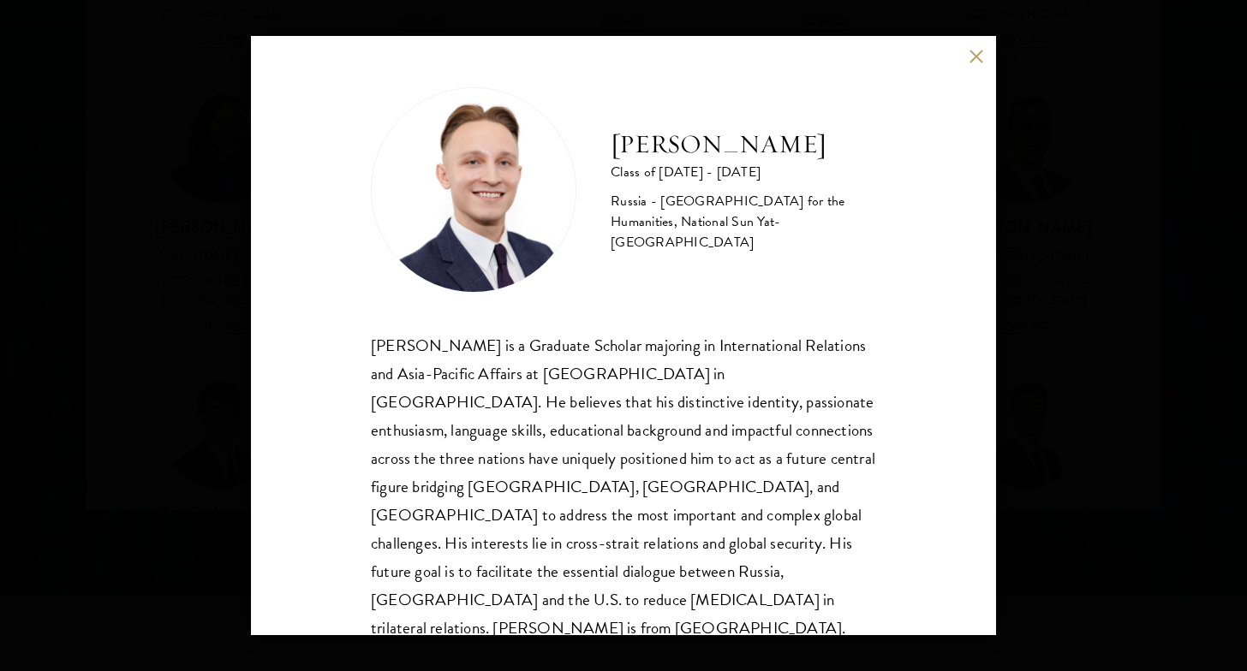
click at [973, 55] on button at bounding box center [976, 56] width 15 height 15
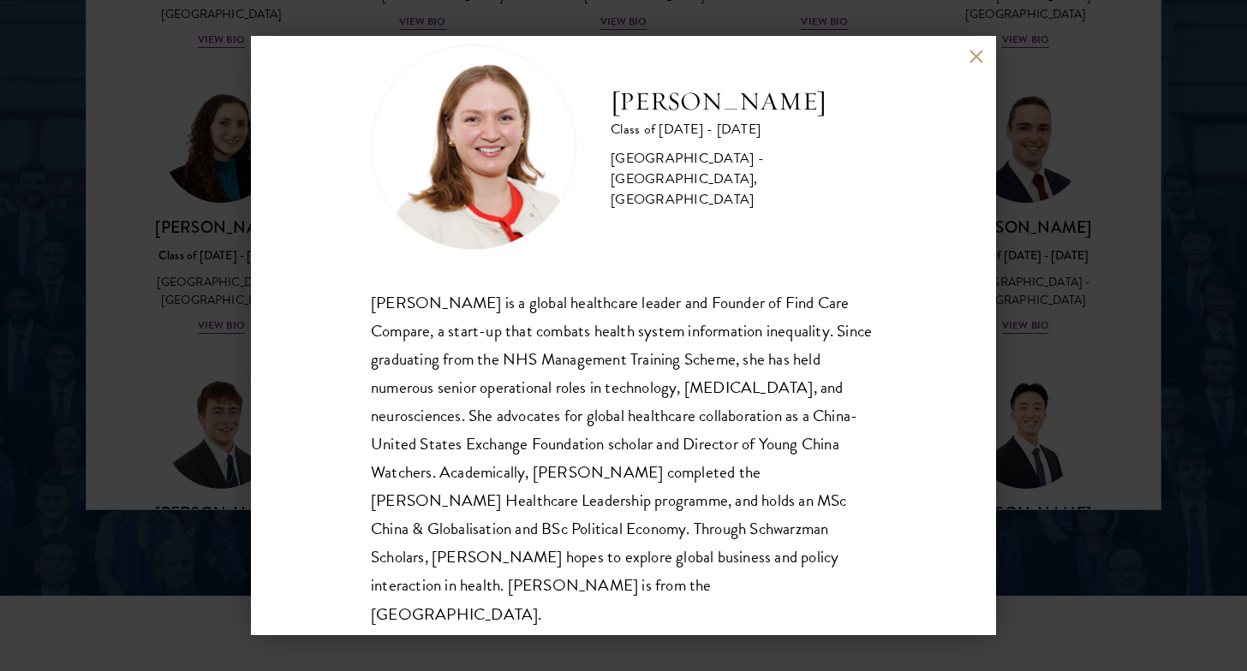
scroll to position [54, 0]
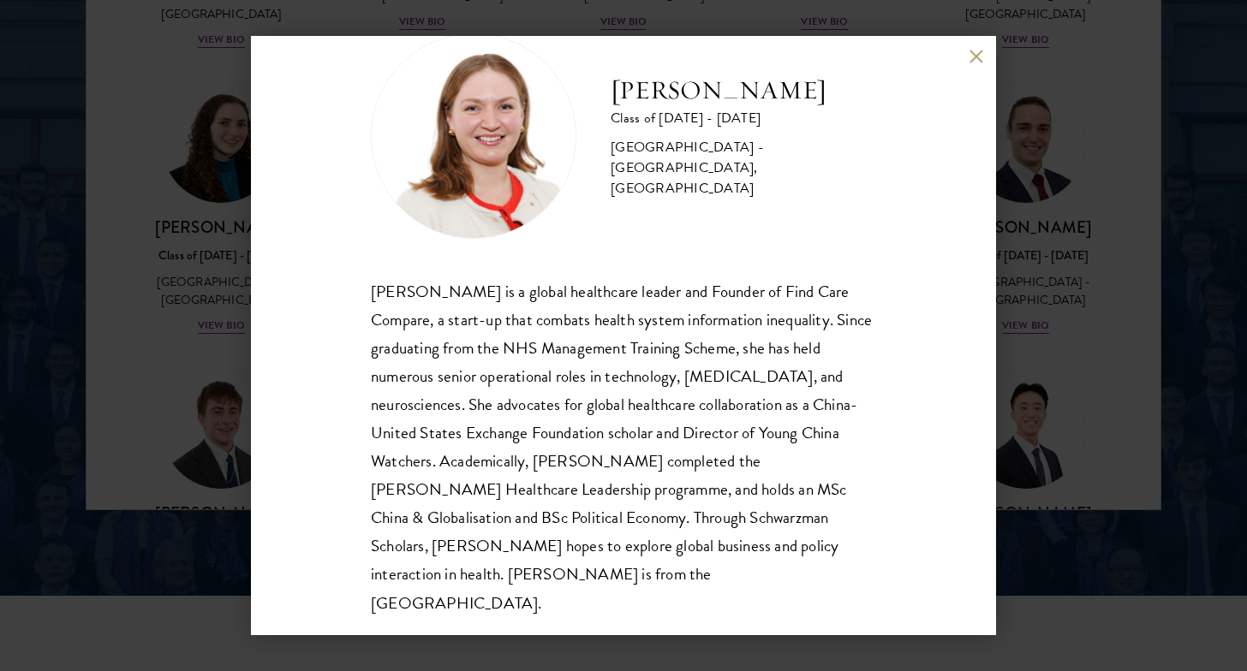
click at [1063, 357] on div "Roxanne Stevenson-Brown Class of 2025 - 2026 United Kingdom - King's College Lo…" at bounding box center [623, 335] width 1247 height 671
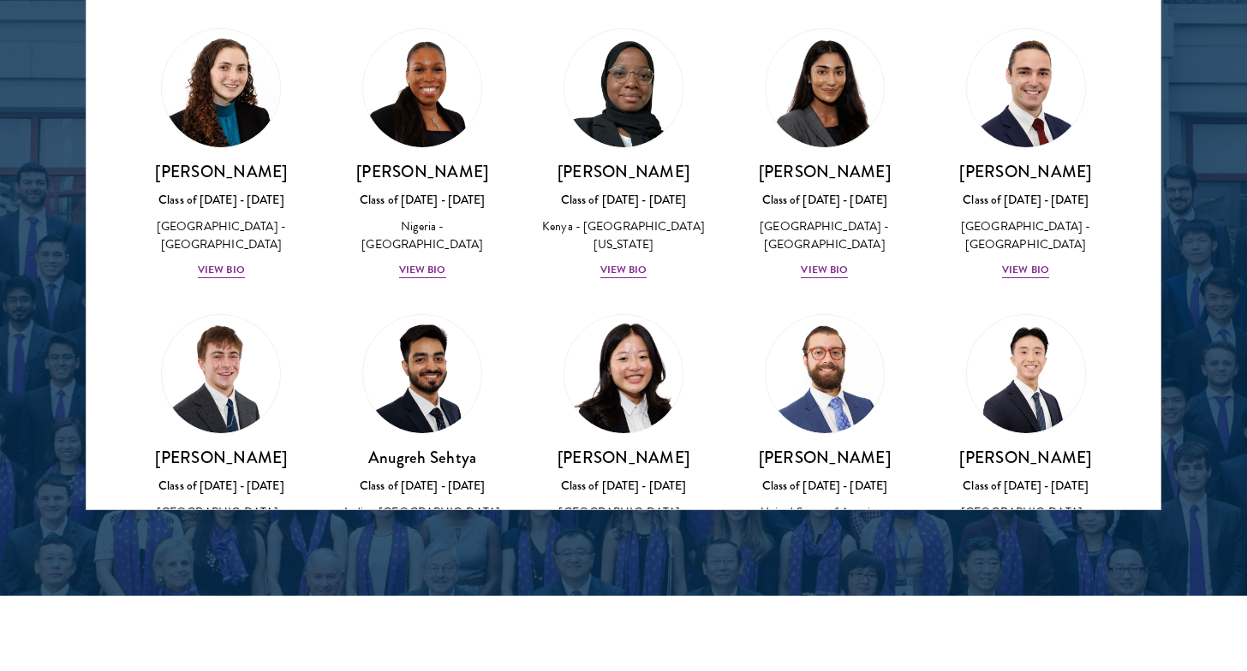
scroll to position [6835, 0]
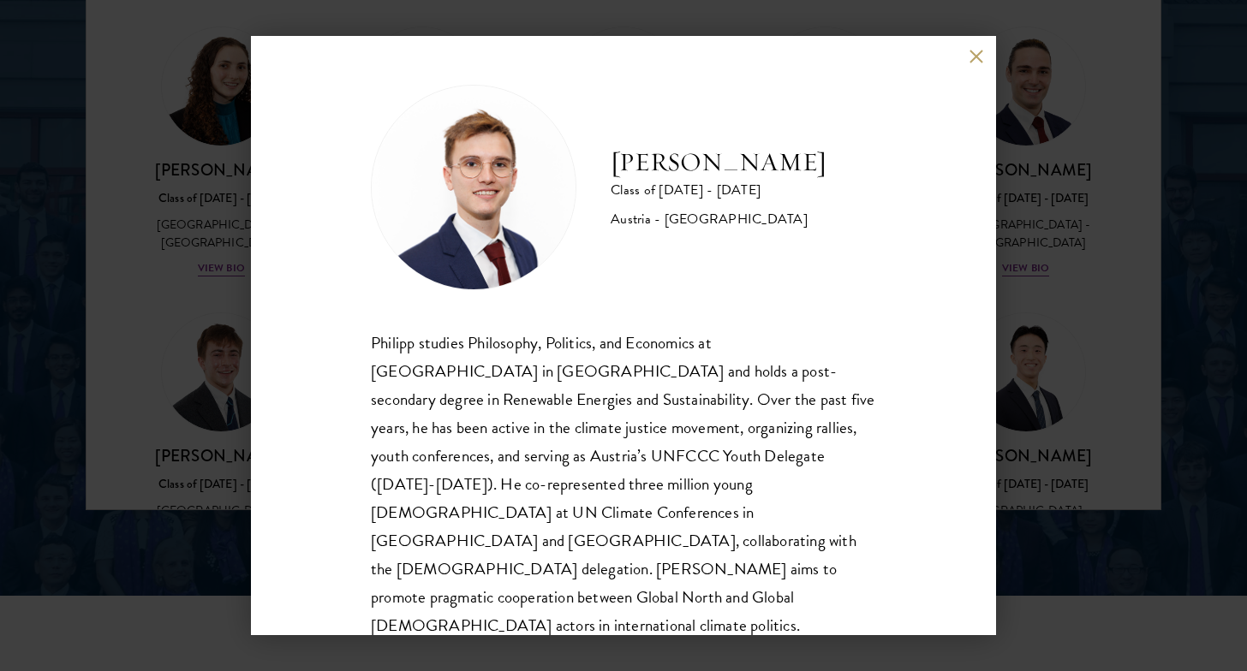
scroll to position [2, 0]
click at [970, 63] on div "Philipp Alexander Steininger Class of 2025 - 2026 Austria - Central European Un…" at bounding box center [623, 336] width 745 height 600
click at [977, 57] on button at bounding box center [976, 56] width 15 height 15
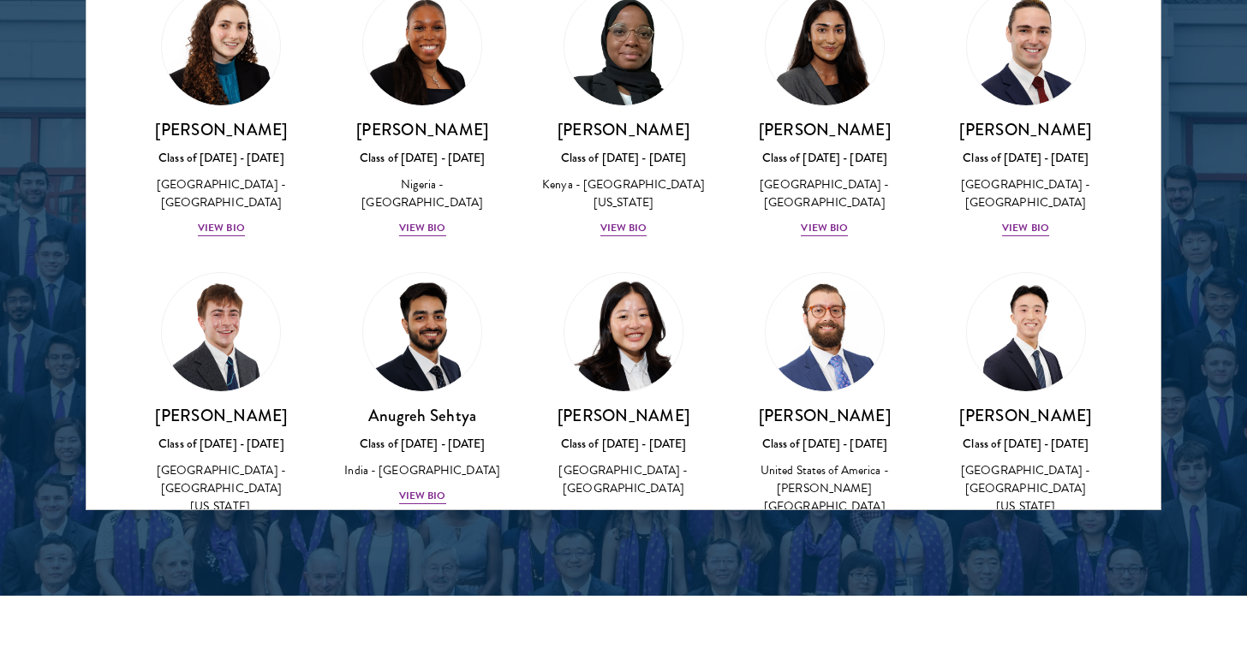
scroll to position [6878, 0]
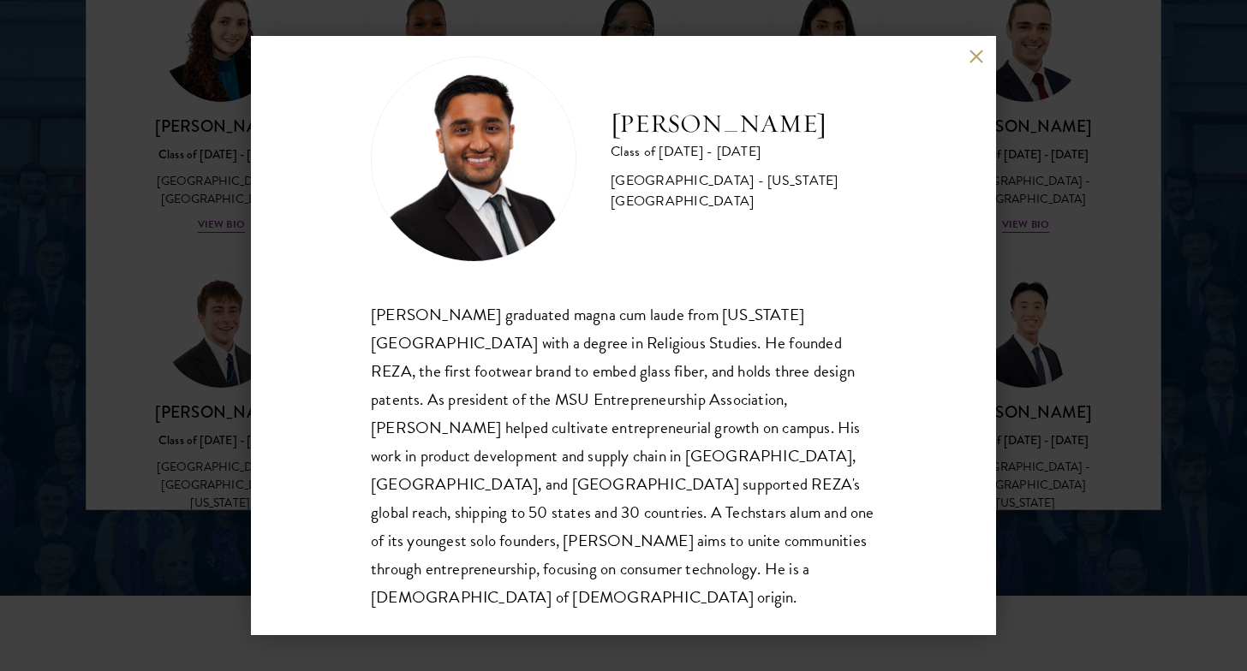
scroll to position [30, 0]
click at [1092, 331] on div "Mustafa Syed Class of 2025 - 2026 United States of America - Michigan State Uni…" at bounding box center [623, 335] width 1247 height 671
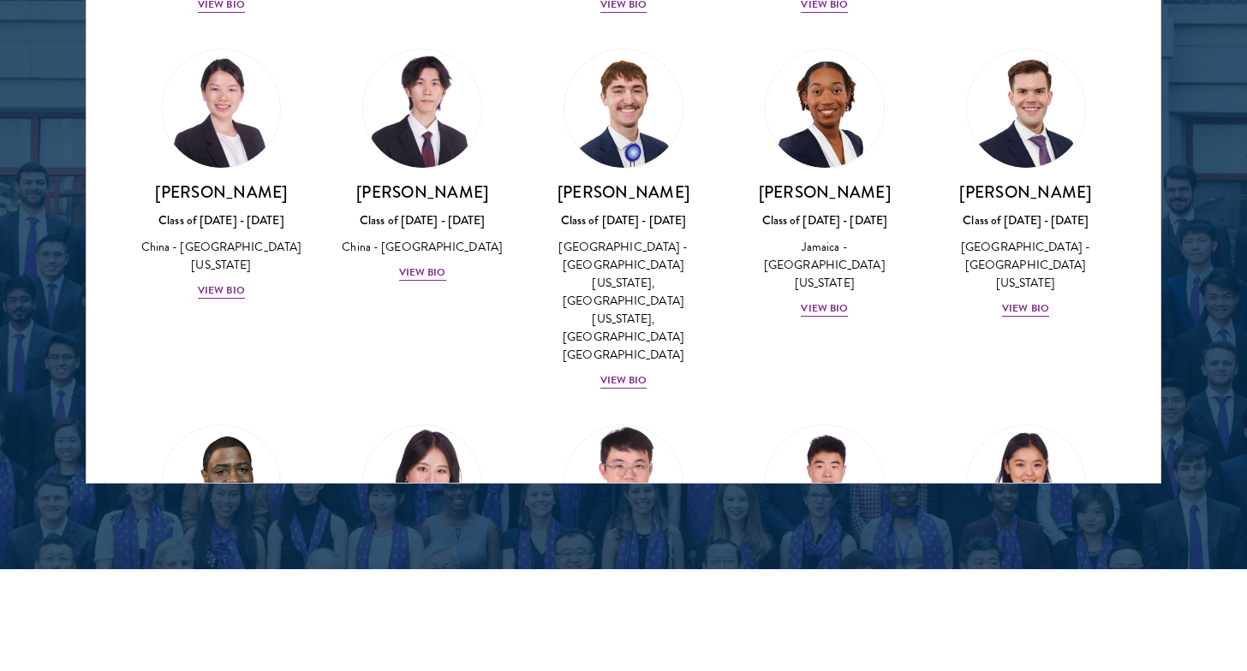
scroll to position [8345, 0]
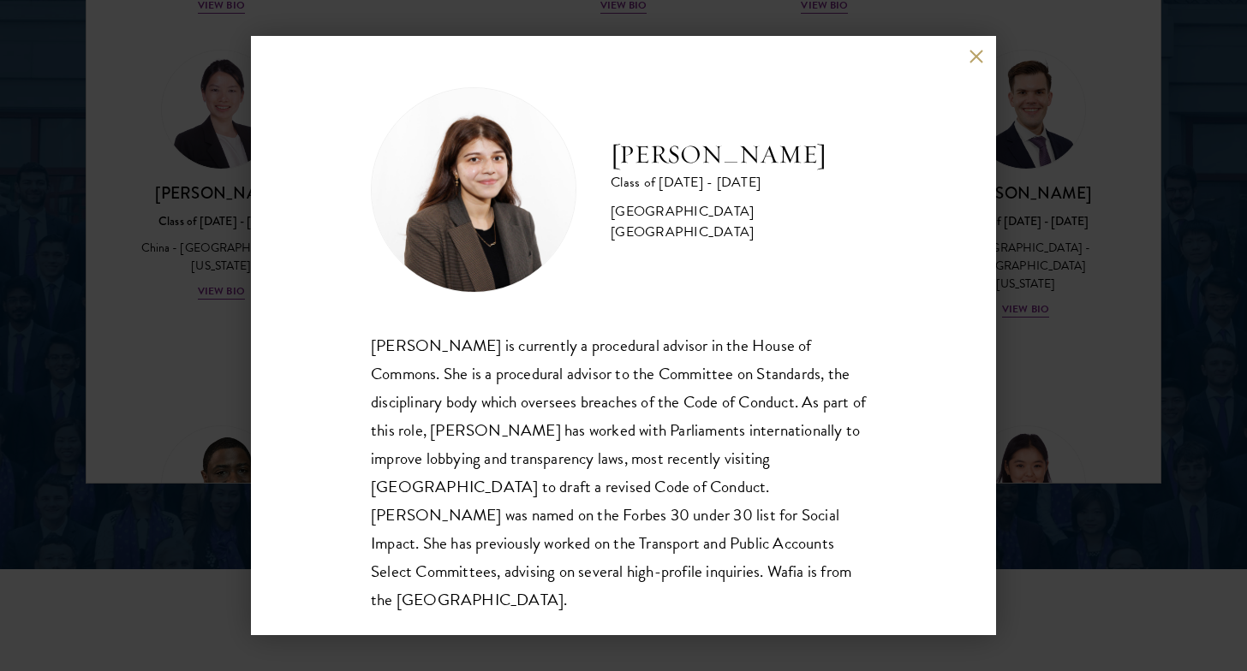
click at [701, 470] on div "Wafia Zia is currently a procedural advisor in the House of Commons. She is a p…" at bounding box center [623, 472] width 505 height 283
click at [76, 430] on div "Wafia Zia Class of 2025 - 2026 United Kingdom - University College London Wafia…" at bounding box center [623, 335] width 1247 height 671
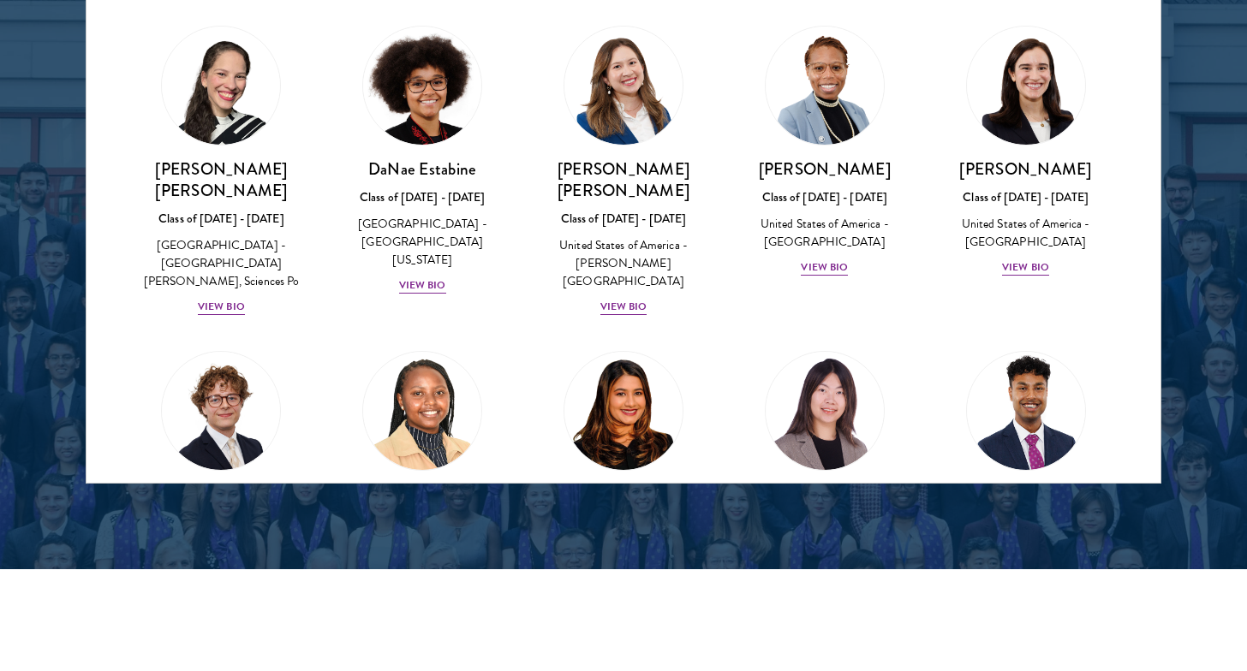
scroll to position [2271, 0]
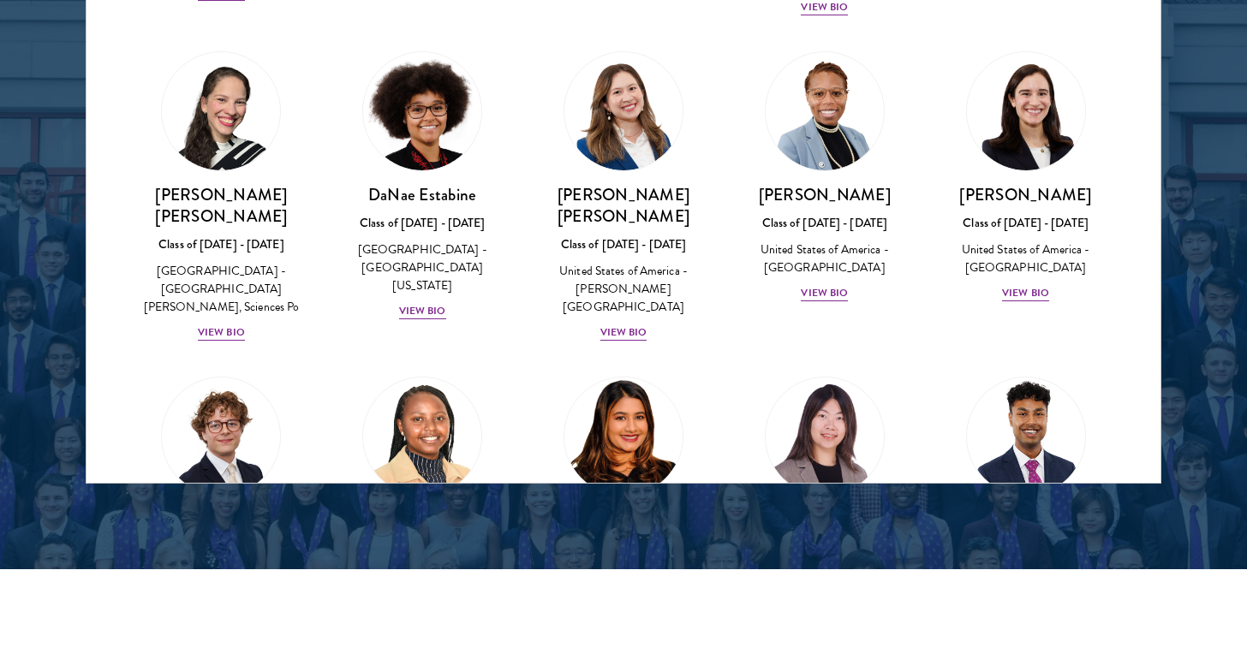
click at [694, 566] on div "United States of America - Rutgers, The State University of New Jersey: New Bru…" at bounding box center [623, 629] width 167 height 126
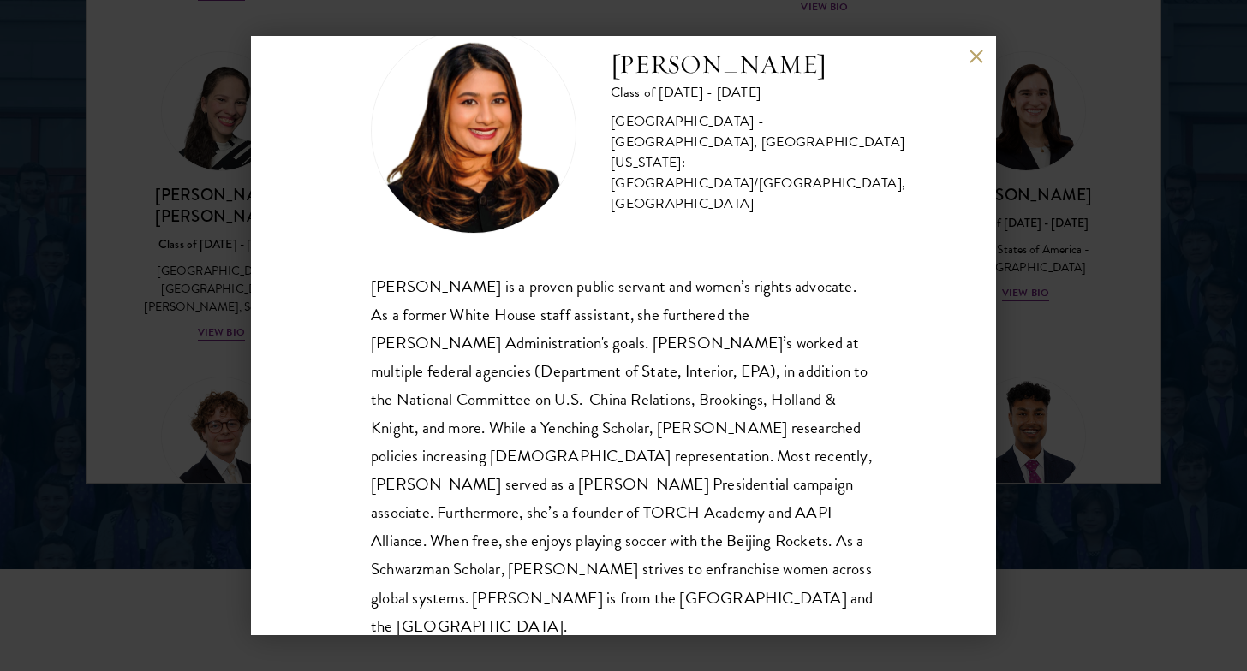
scroll to position [58, 0]
click at [229, 449] on div "Nina Gohel Class of 2025 - 2026 United States of America - Rutgers, The State U…" at bounding box center [623, 335] width 1247 height 671
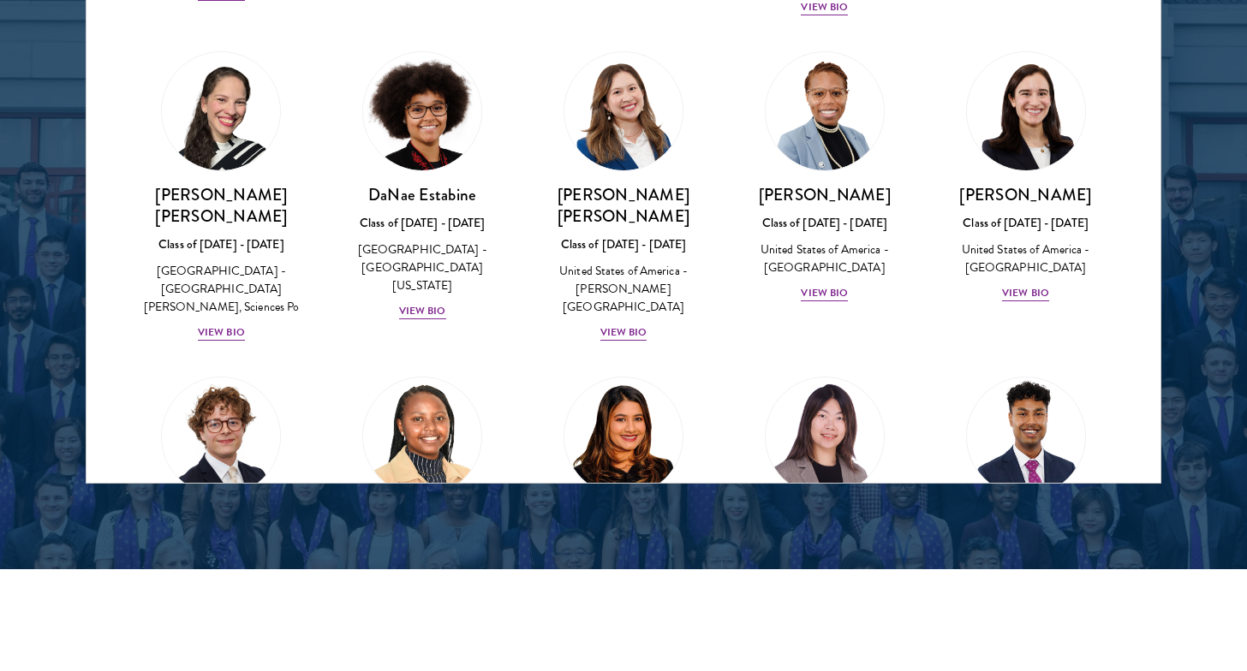
click at [217, 540] on div "Class of 2025 - 2026" at bounding box center [221, 549] width 167 height 18
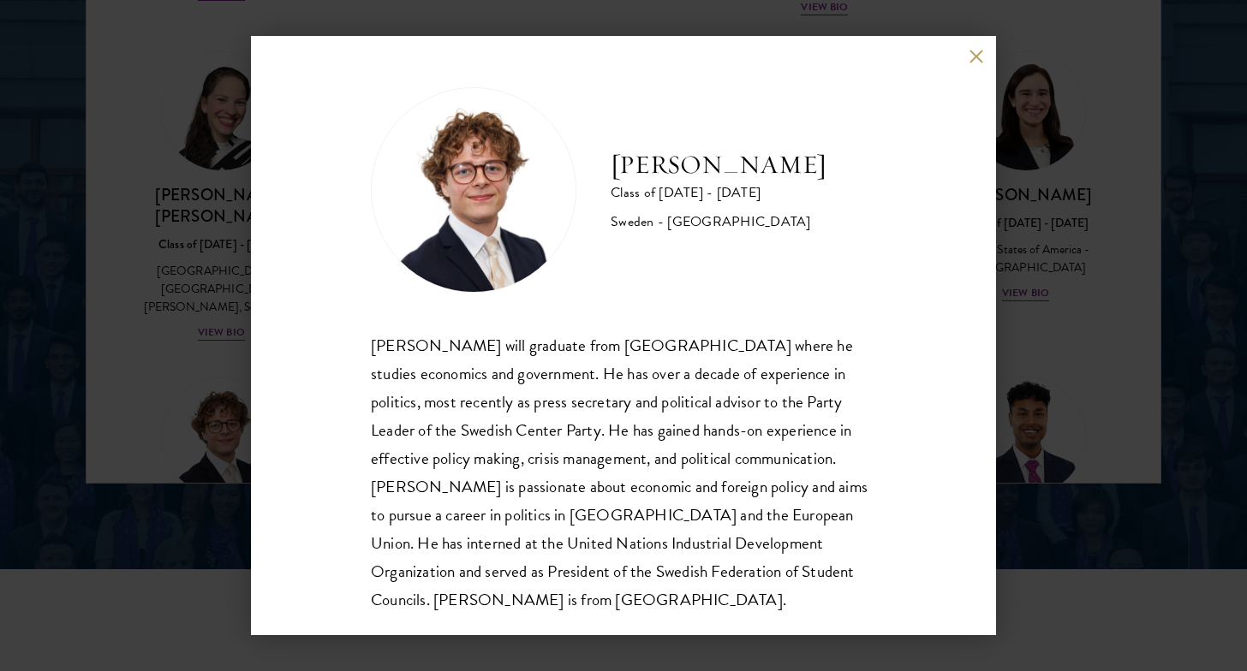
click at [200, 371] on div "Leo Gerdén Class of 2025 - 2026 Sweden - Harvard University Leo Gerdén will gra…" at bounding box center [623, 335] width 1247 height 671
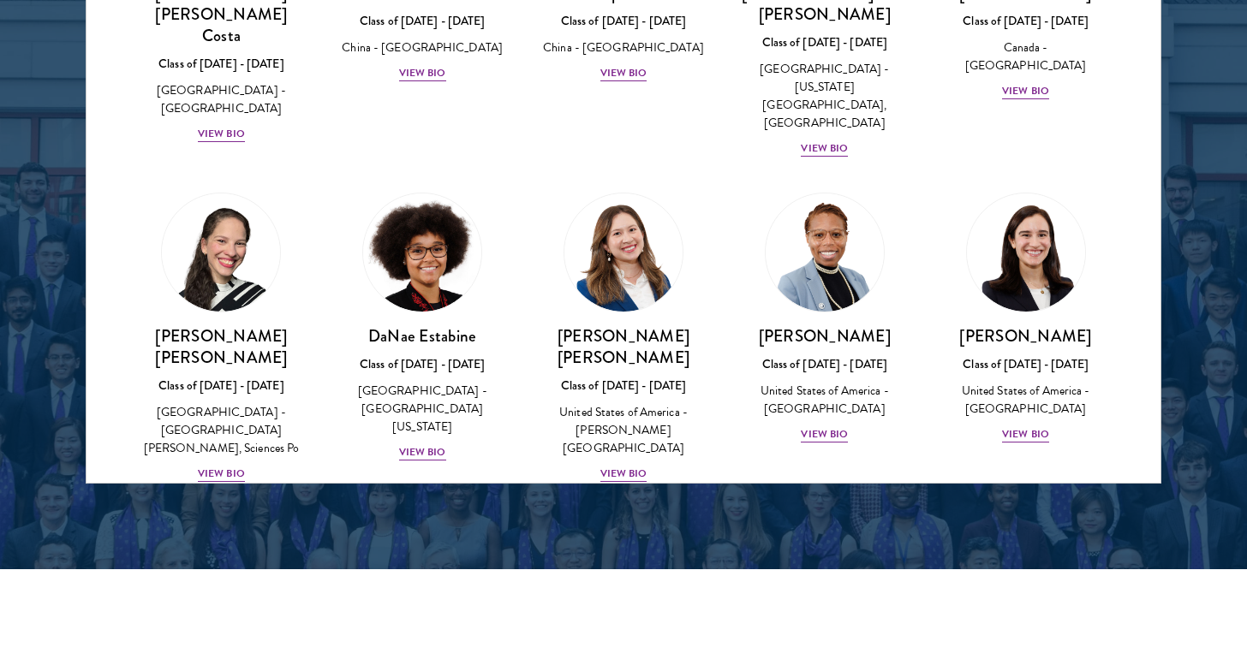
scroll to position [2114, 0]
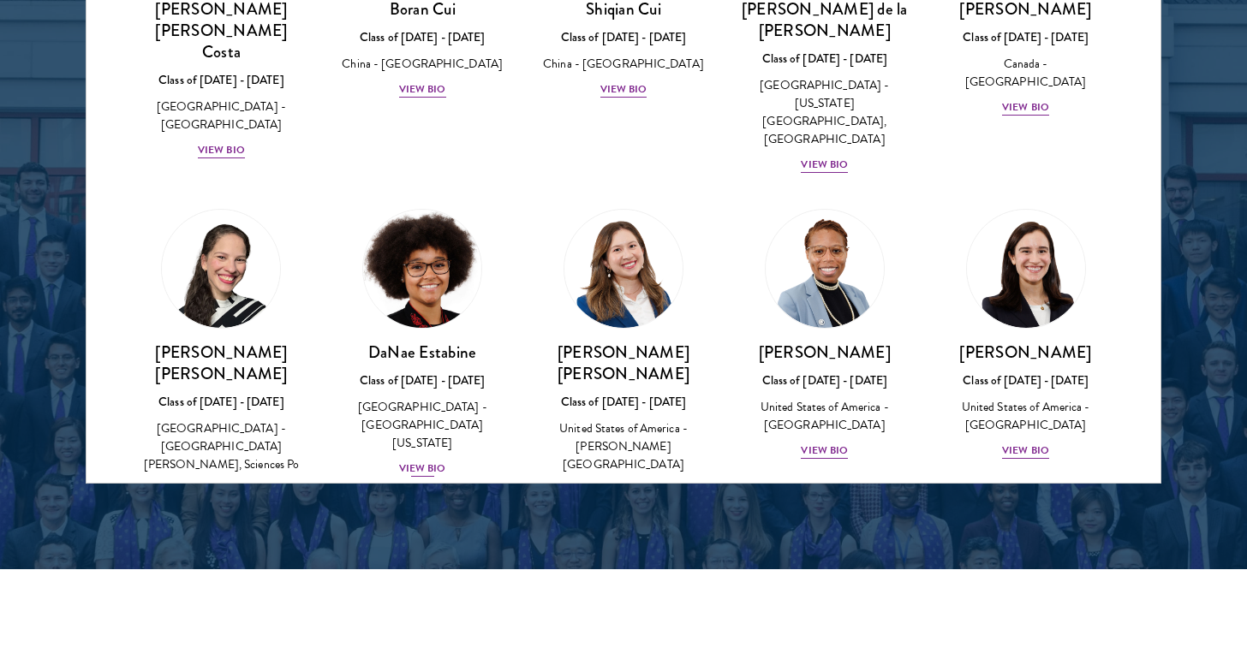
click at [412, 372] on div "Class of 2025 - 2026" at bounding box center [422, 381] width 167 height 18
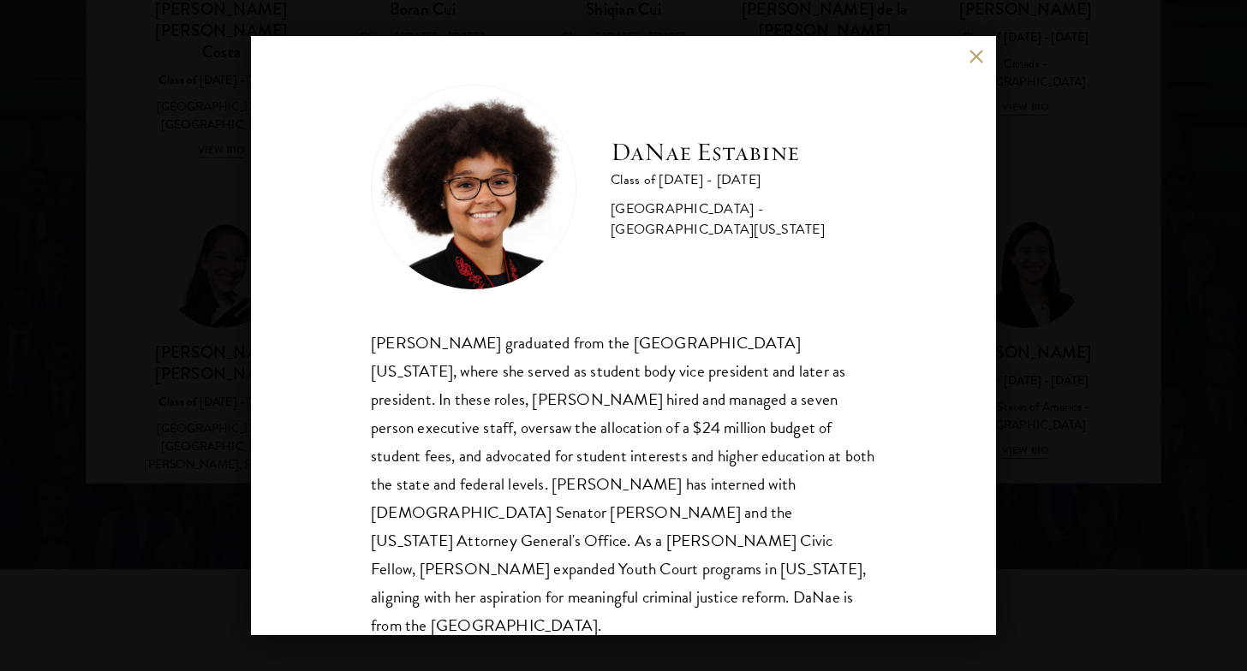
scroll to position [2, 0]
click at [1079, 339] on div "DaNae Estabine Class of 2025 - 2026 United States of America - University of Ka…" at bounding box center [623, 335] width 1247 height 671
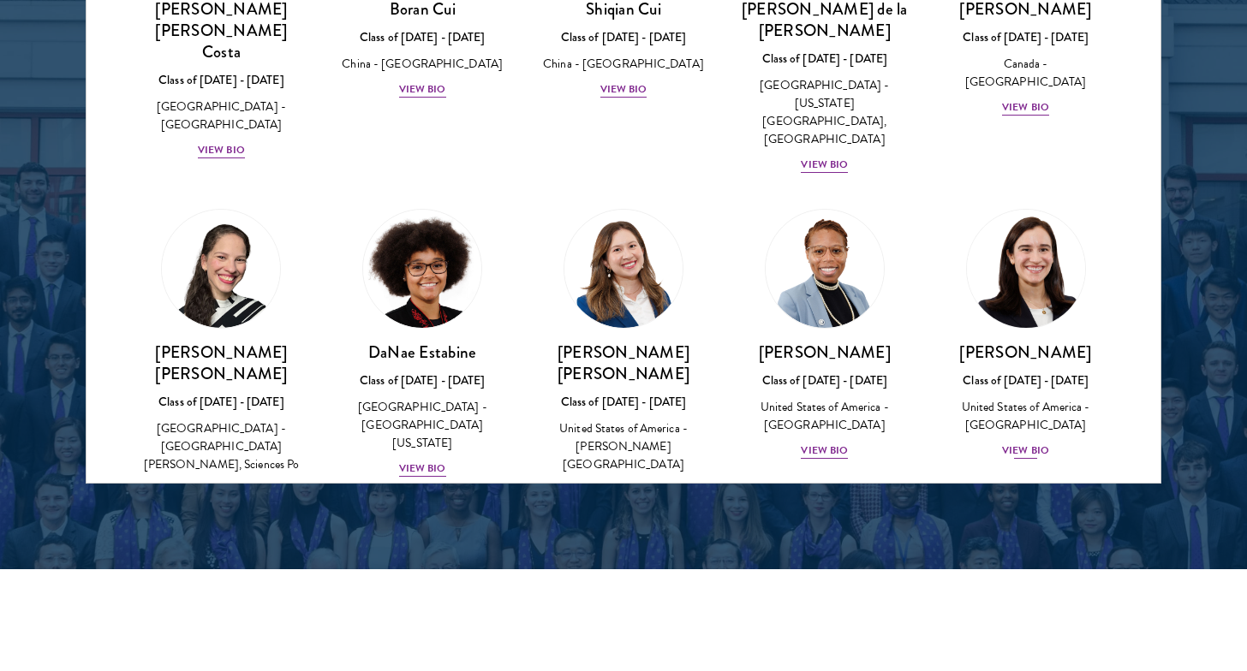
click at [1028, 372] on div "Class of 2025 - 2026" at bounding box center [1025, 381] width 167 height 18
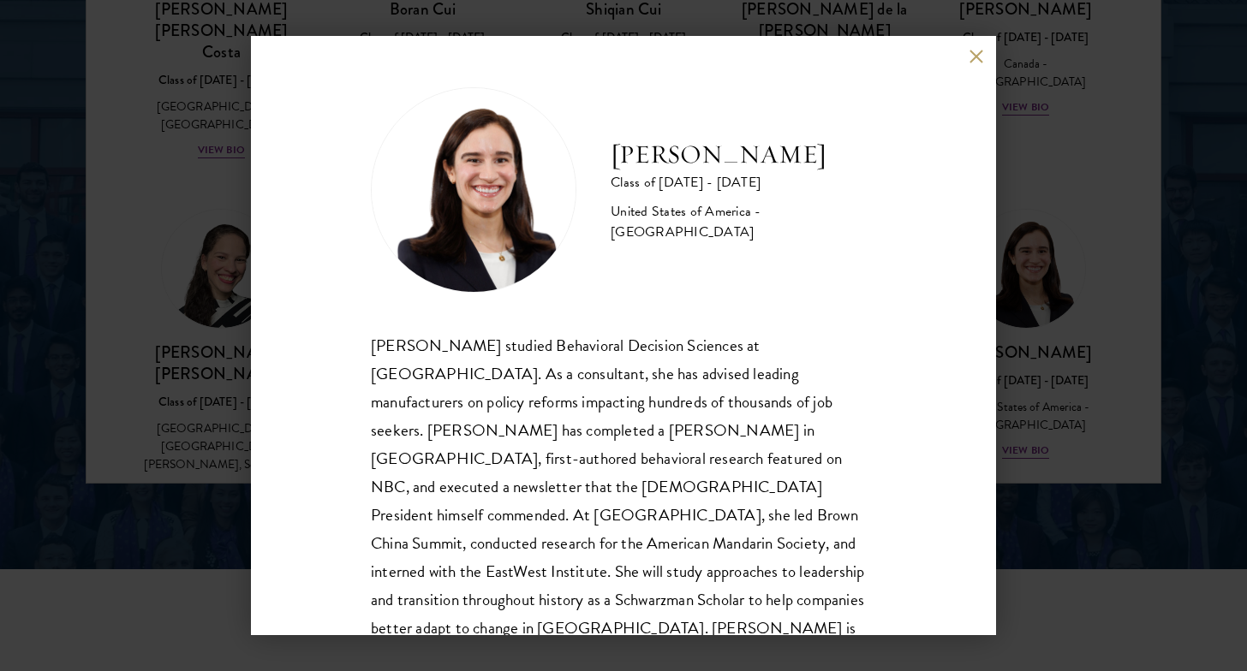
click at [1024, 276] on div "Mae Fullerton Class of 2025 - 2026 United States of America - Brown University …" at bounding box center [623, 335] width 1247 height 671
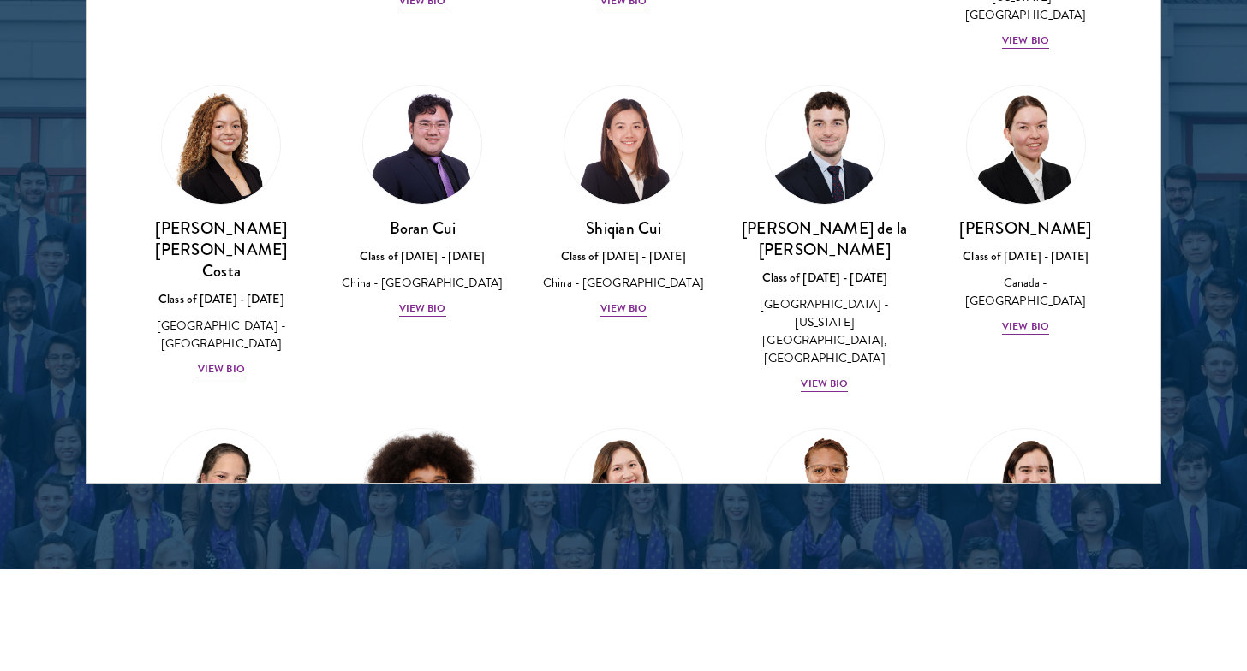
scroll to position [1790, 0]
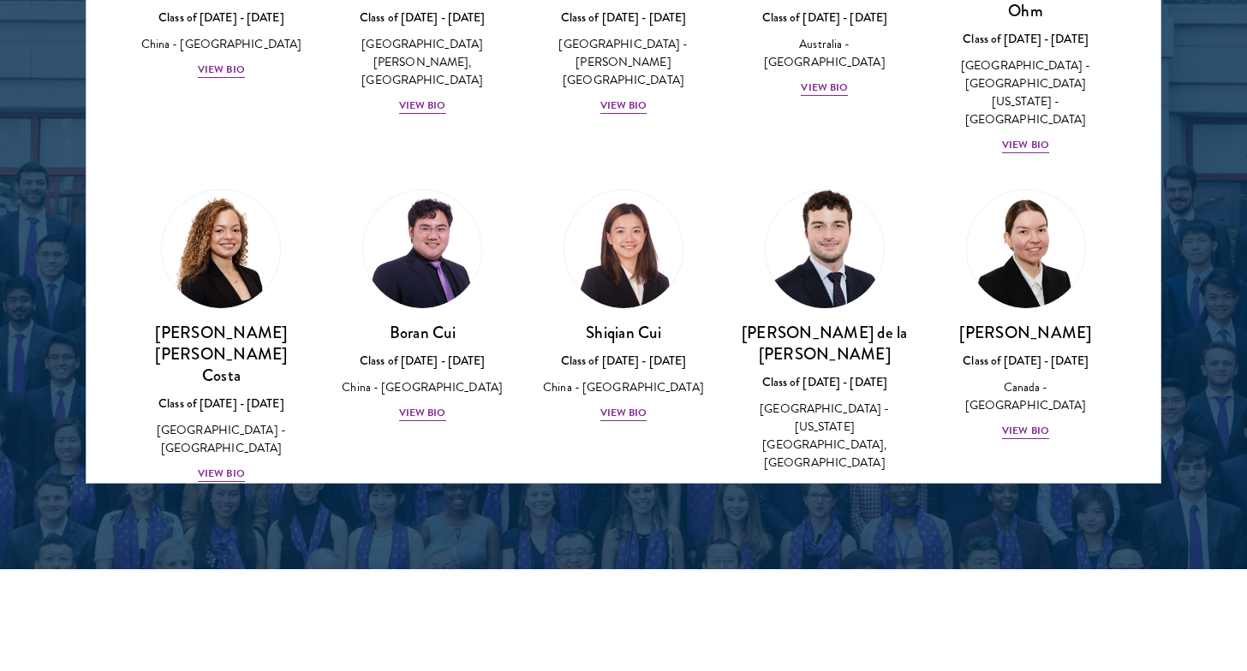
click at [862, 400] on div "Spain - New York University, Abu Dhabi" at bounding box center [824, 436] width 167 height 72
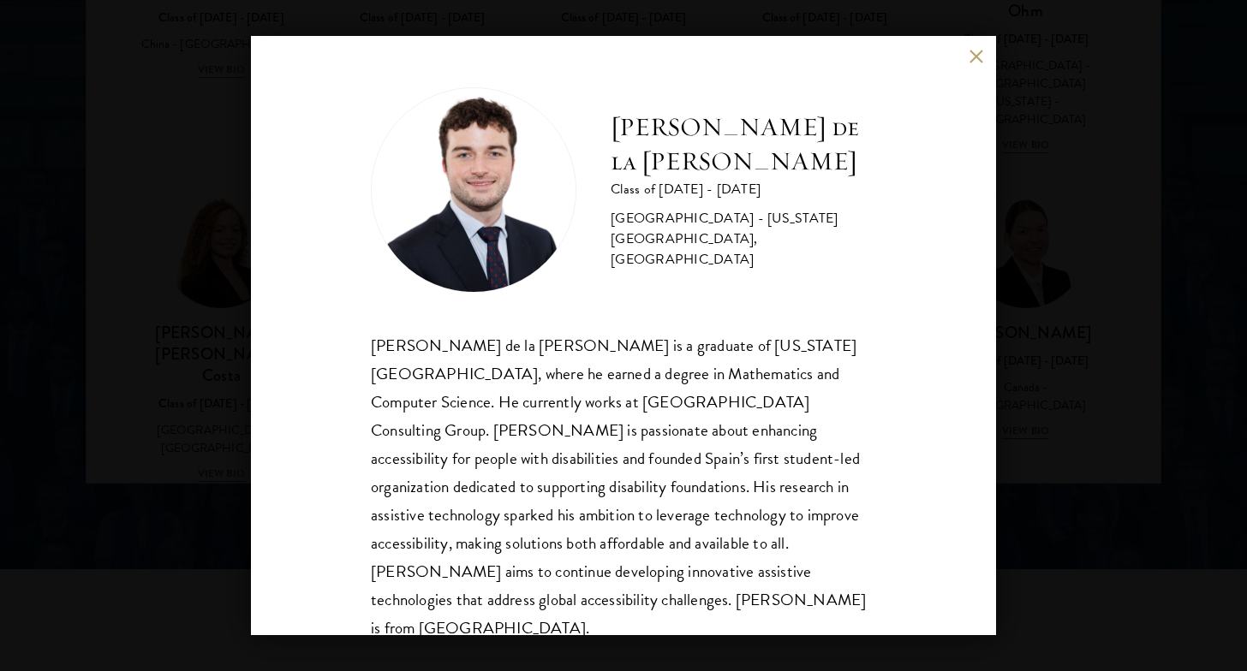
click at [1117, 249] on div "Gonzalo de la Cruz Class of 2025 - 2026 Spain - New York University, Abu Dhabi …" at bounding box center [623, 335] width 1247 height 671
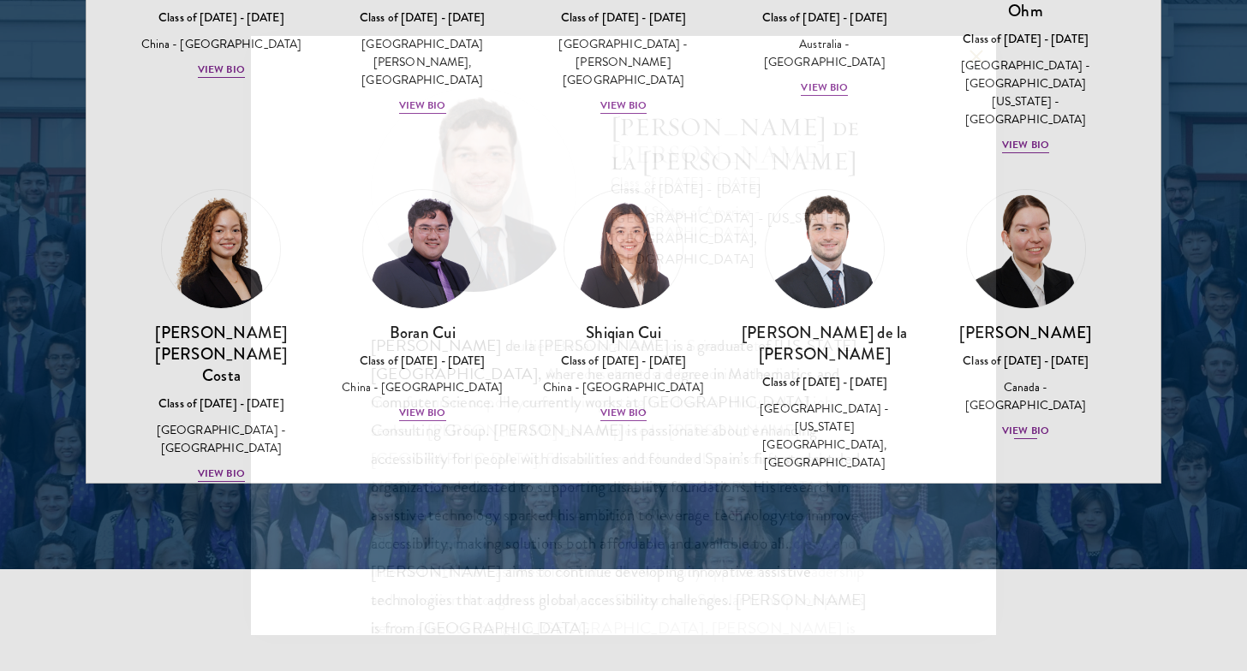
click at [1062, 196] on link "Maria Edison Class of 2025 - 2026 Canada - McMaster University View Bio" at bounding box center [1025, 315] width 167 height 252
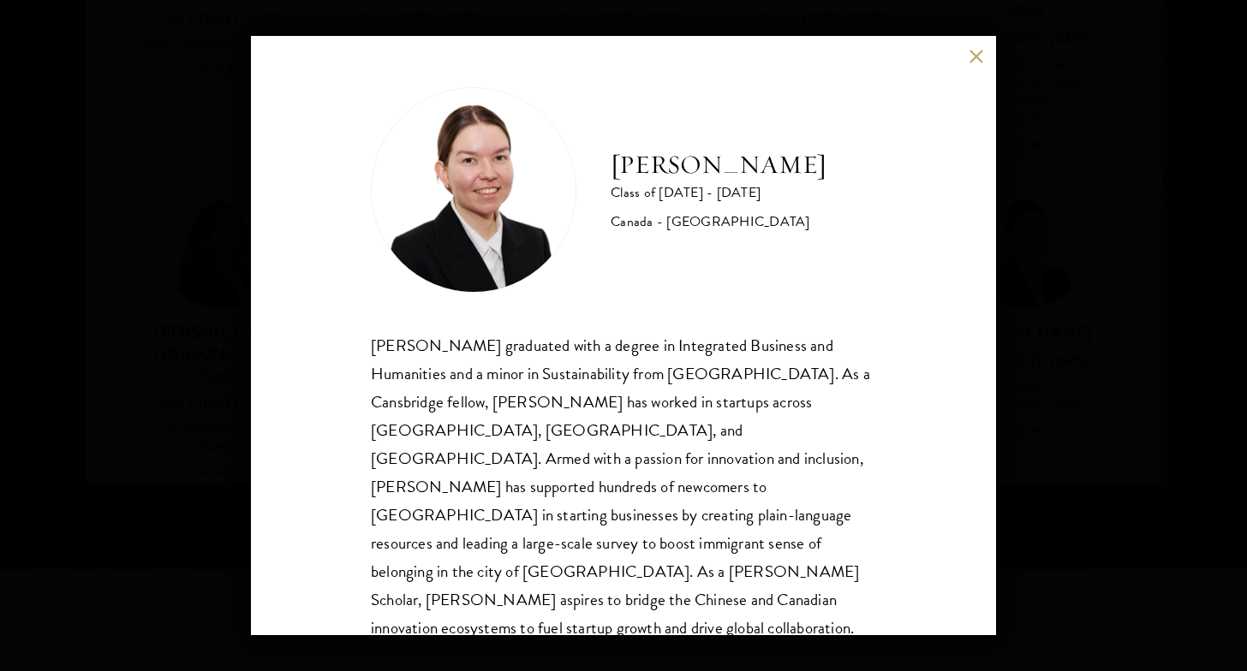
click at [994, 495] on div "Maria Edison Class of 2025 - 2026 Canada - McMaster University Maria Edison gra…" at bounding box center [623, 336] width 745 height 600
click at [1035, 375] on div "Maria Edison Class of 2025 - 2026 Canada - McMaster University Maria Edison gra…" at bounding box center [623, 335] width 1247 height 671
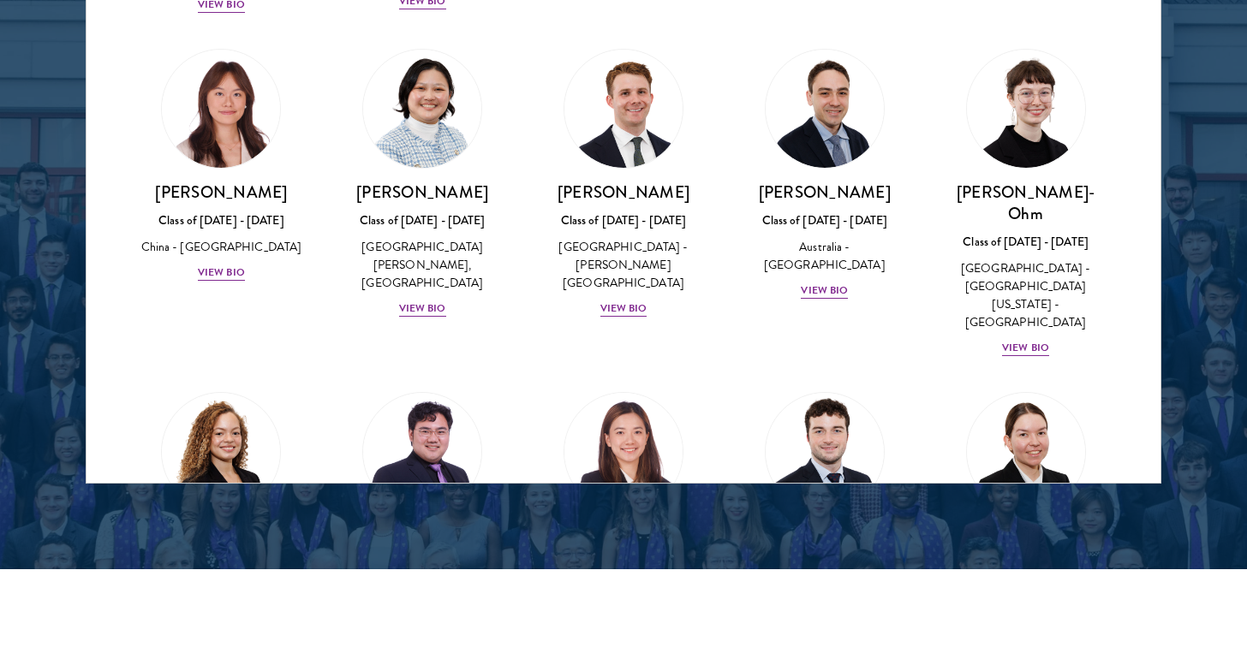
scroll to position [1548, 0]
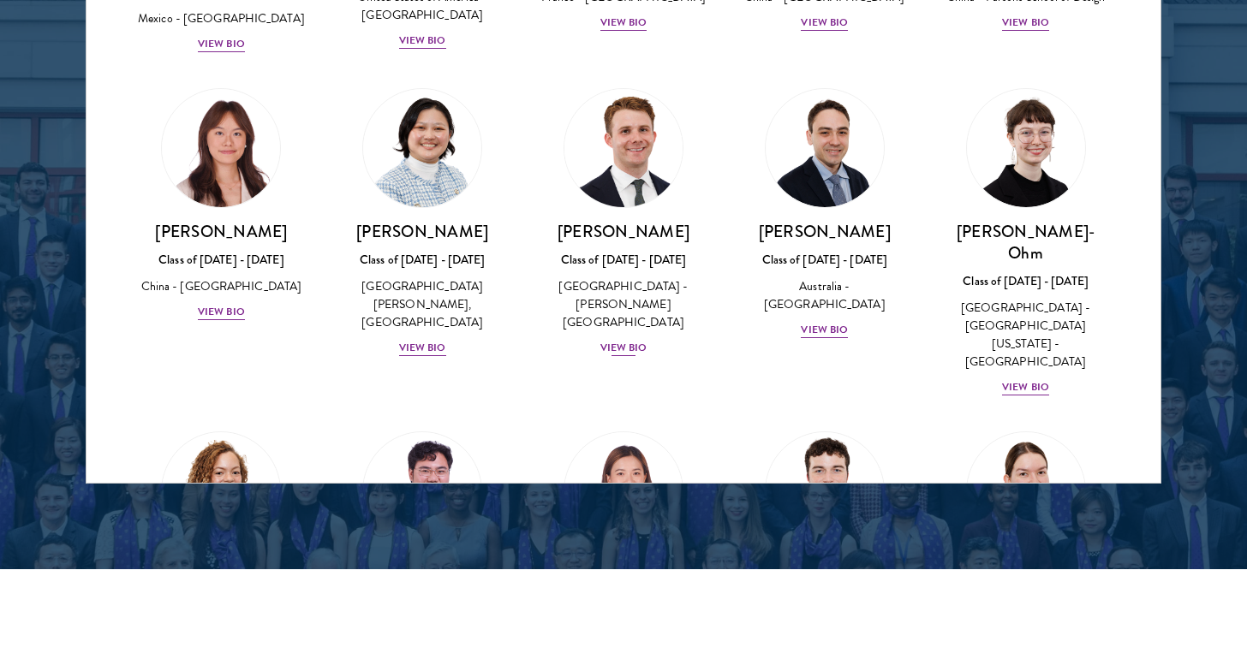
click at [700, 278] on div "United States of America - Wofford College" at bounding box center [623, 305] width 167 height 54
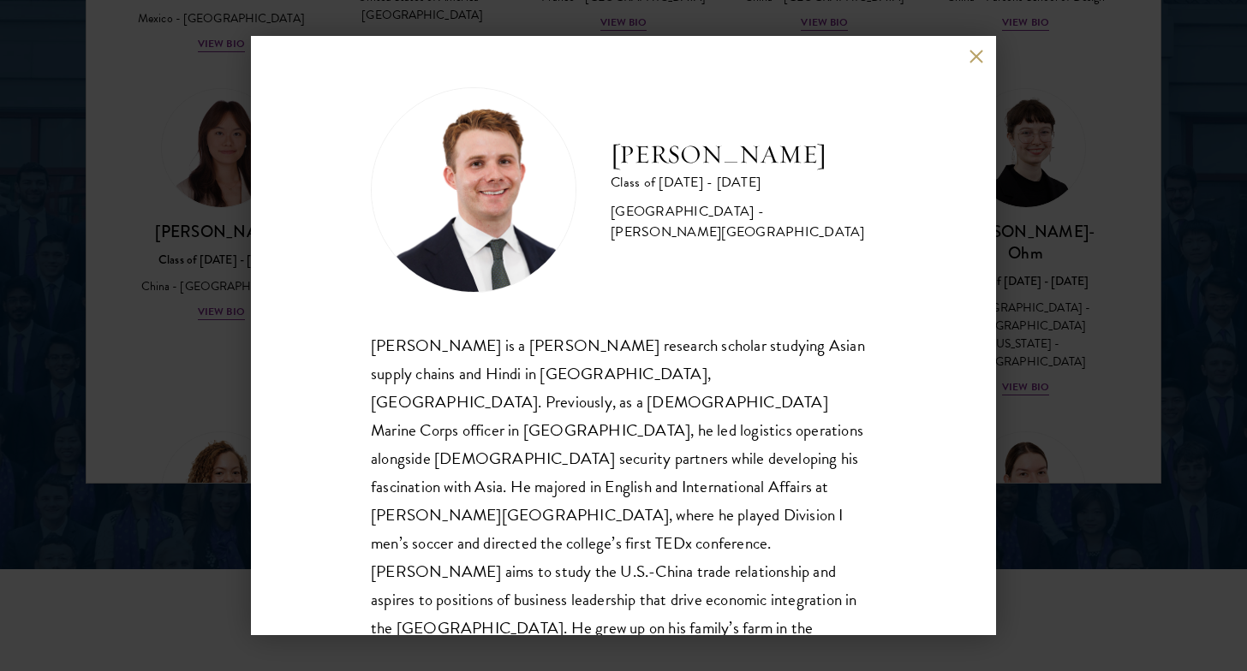
click at [994, 232] on div "Chandler Compton Class of 2025 - 2026 United States of America - Wofford Colleg…" at bounding box center [623, 336] width 745 height 600
click at [1055, 149] on div "Chandler Compton Class of 2025 - 2026 United States of America - Wofford Colleg…" at bounding box center [623, 335] width 1247 height 671
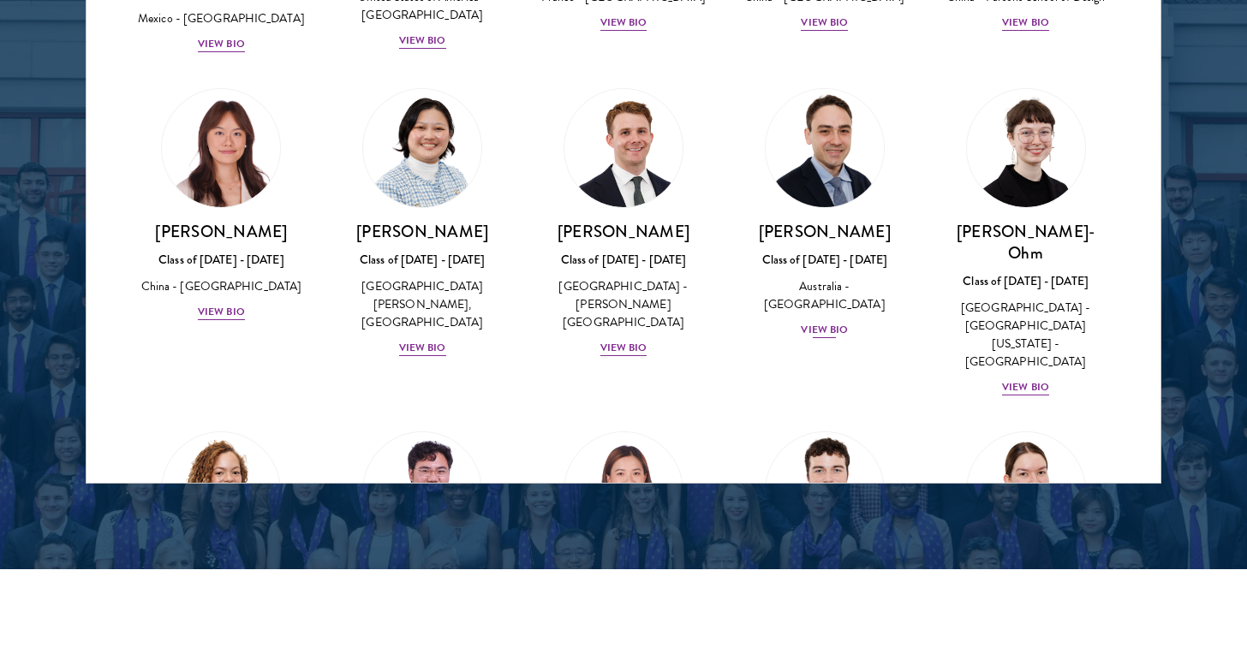
click at [846, 251] on div "Class of 2025 - 2026" at bounding box center [824, 260] width 167 height 18
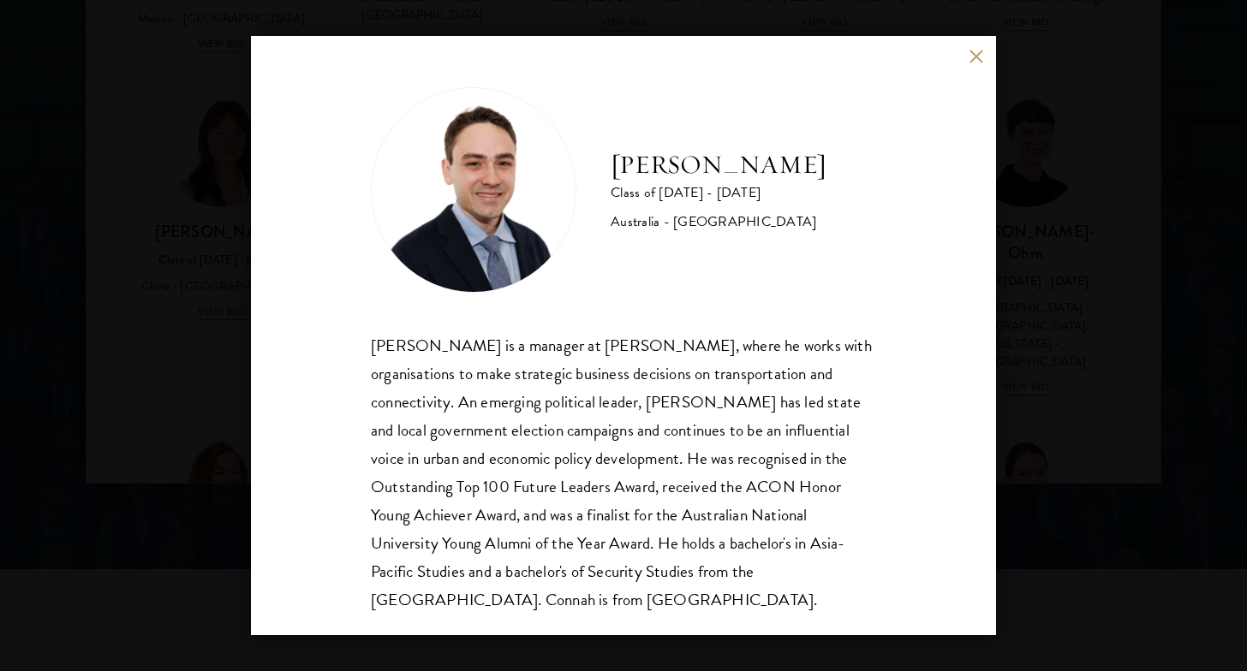
click at [1069, 192] on div "David Connah Class of 2025 - 2026 Australia - Australian National University Da…" at bounding box center [623, 335] width 1247 height 671
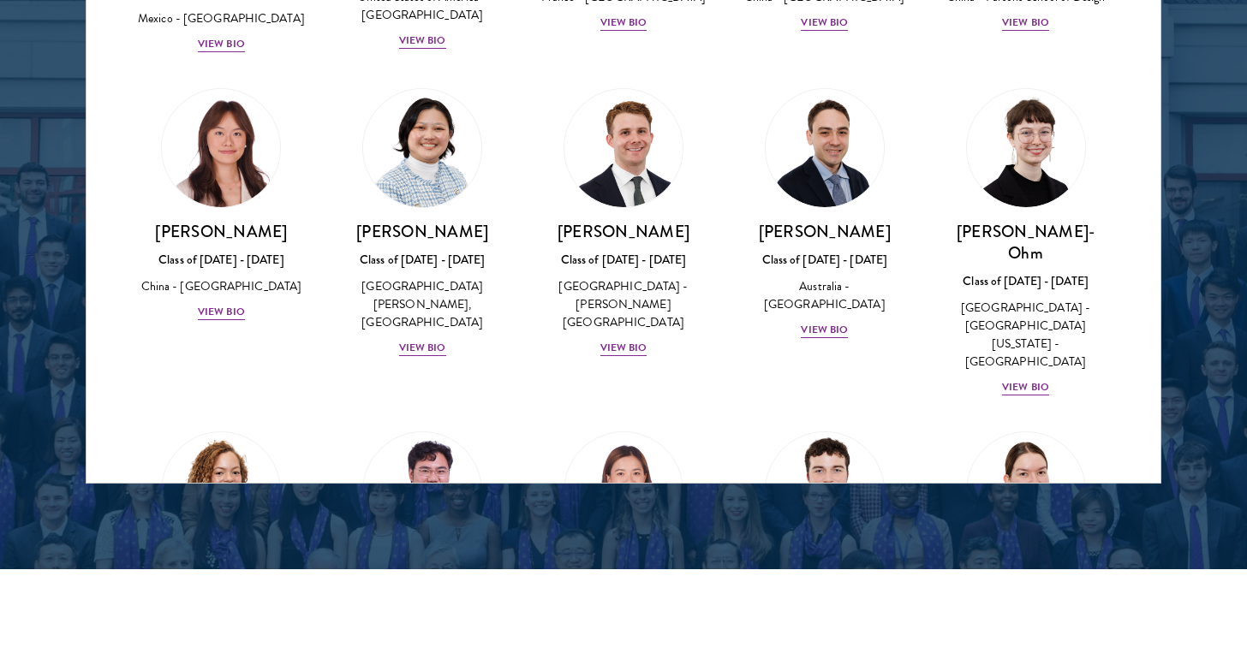
click at [1028, 98] on img at bounding box center [1026, 148] width 118 height 118
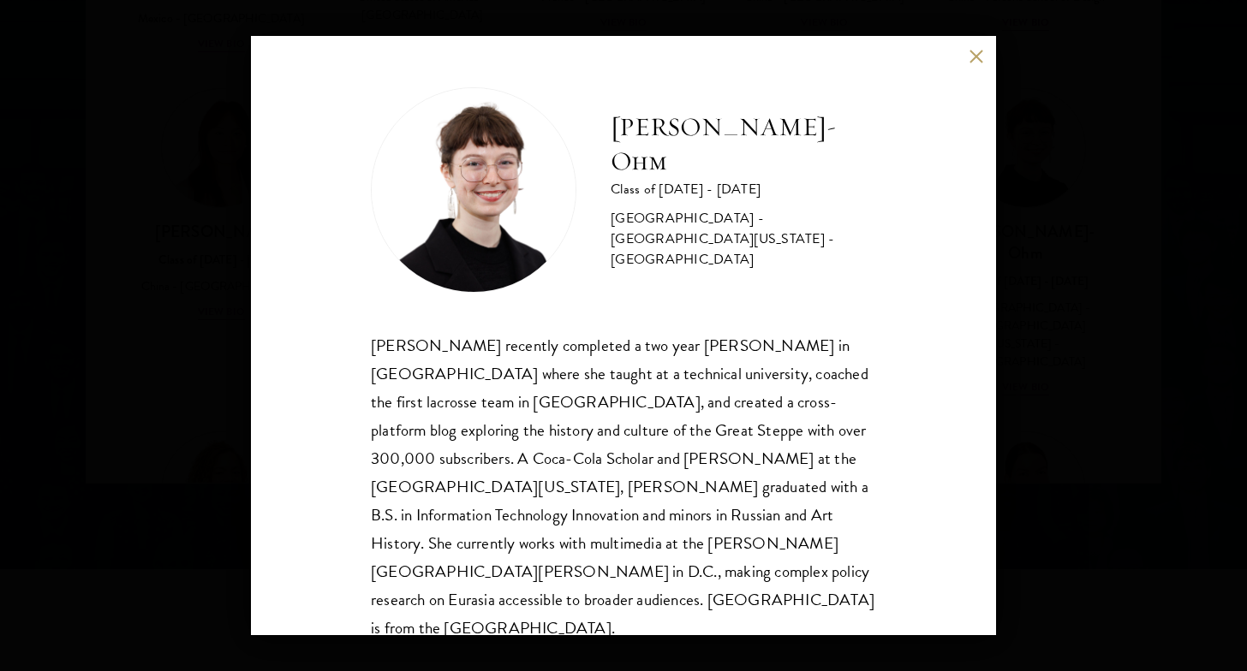
click at [1043, 352] on div "Ottilie Cooper-Ohm Class of 2025 - 2026 United States of America - University o…" at bounding box center [623, 335] width 1247 height 671
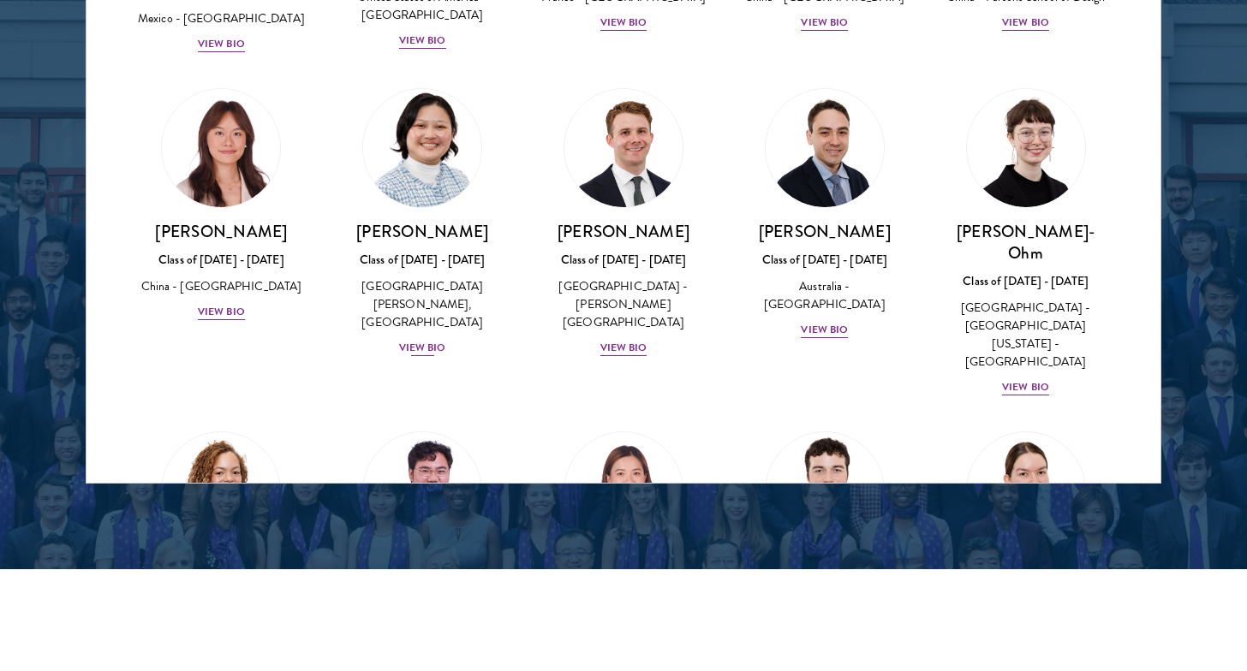
click at [427, 278] on div "United States of America - Barnard College, Columbia University" at bounding box center [422, 305] width 167 height 54
